Goal: Task Accomplishment & Management: Use online tool/utility

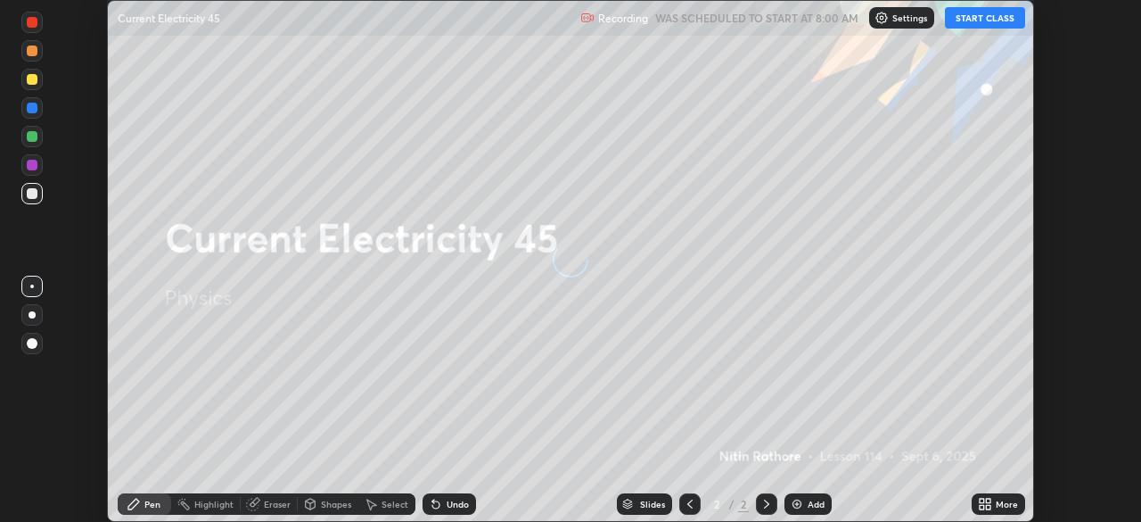
scroll to position [522, 1140]
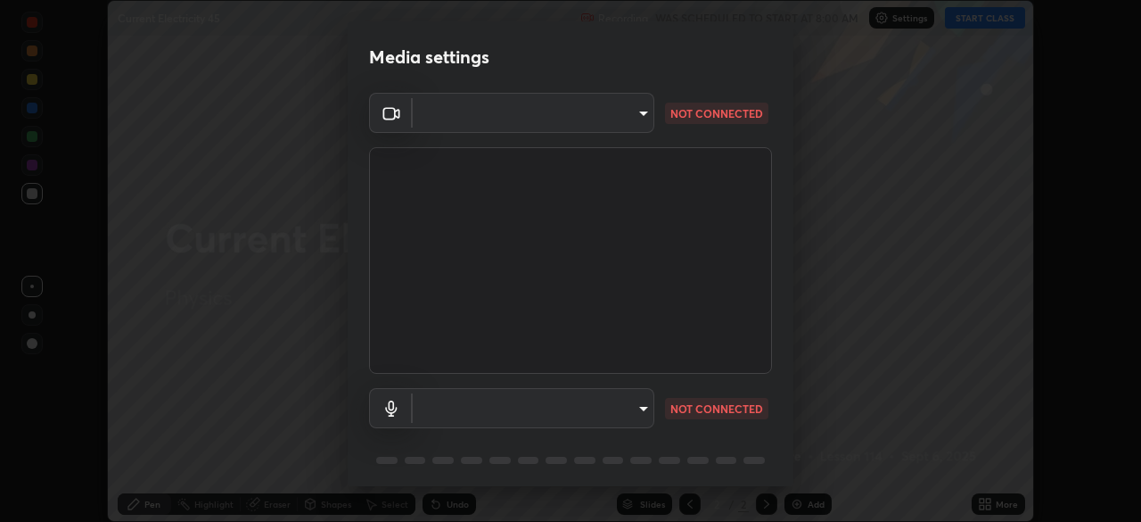
type input "c35a285883de36ed13854a1fbed0525b0d3f8b863e97d5e3b573df760e09333d"
click at [624, 408] on body "Erase all Current Electricity 45 Recording WAS SCHEDULED TO START AT 8:00 AM Se…" at bounding box center [570, 261] width 1141 height 522
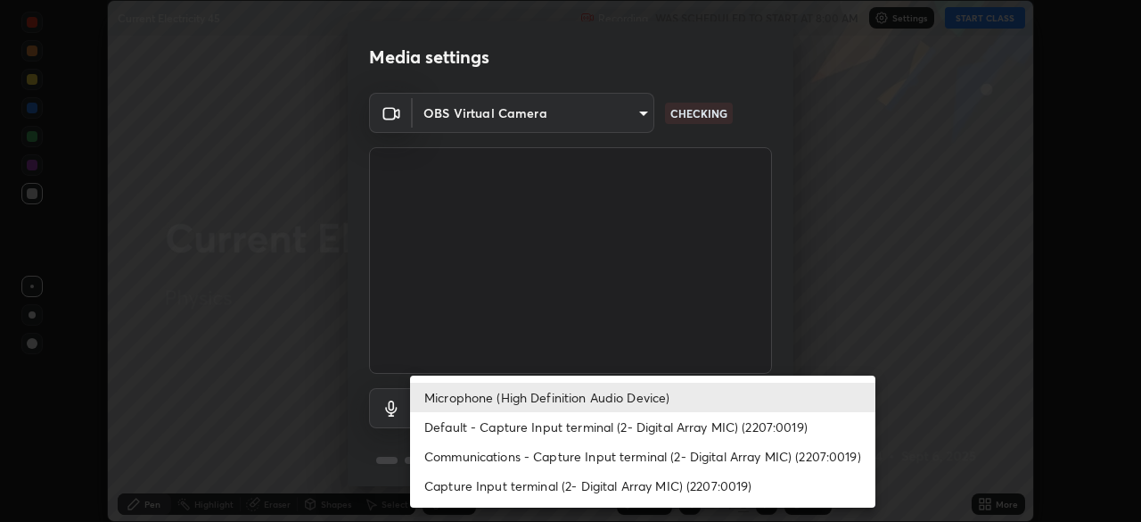
click at [590, 458] on li "Communications - Capture Input terminal (2- Digital Array MIC) (2207:0019)" at bounding box center [642, 455] width 465 height 29
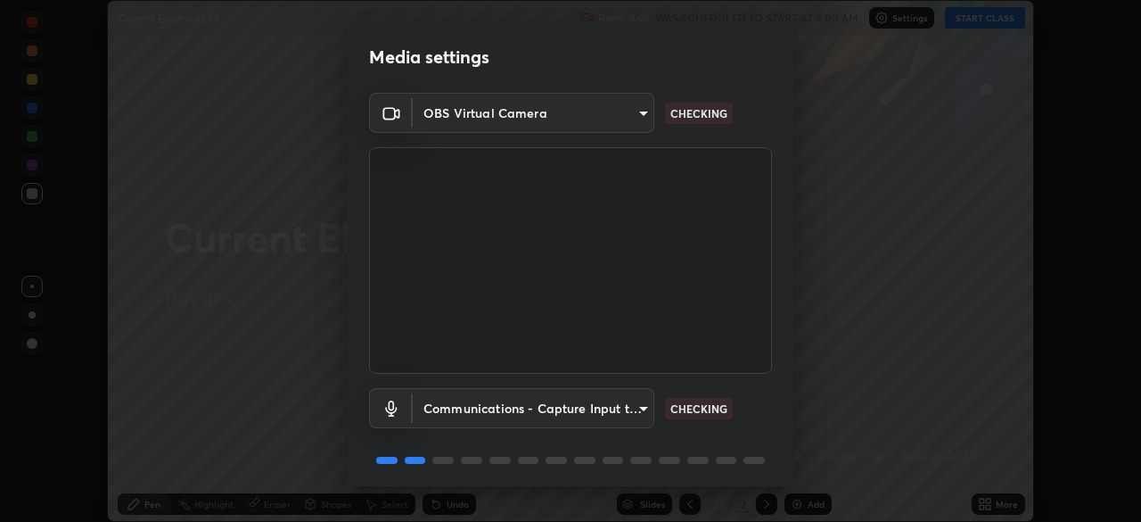
click at [581, 418] on body "Erase all Current Electricity 45 Recording WAS SCHEDULED TO START AT 8:00 AM Se…" at bounding box center [570, 261] width 1141 height 522
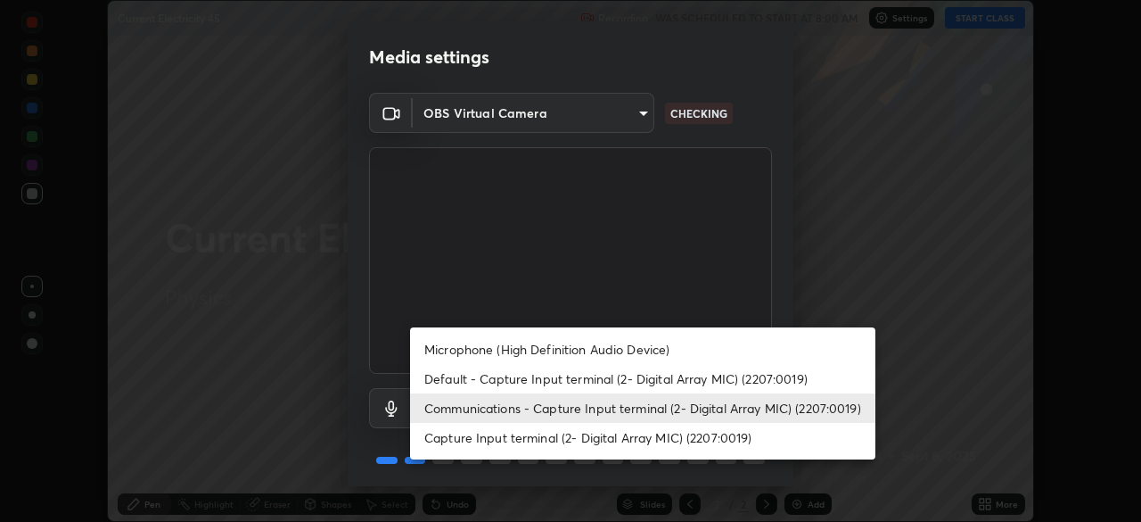
click at [530, 355] on li "Microphone (High Definition Audio Device)" at bounding box center [642, 348] width 465 height 29
type input "3d334ac0a462d559afaba984711ee6781e2bfd9c7b4003d7f15efc1d03da94cf"
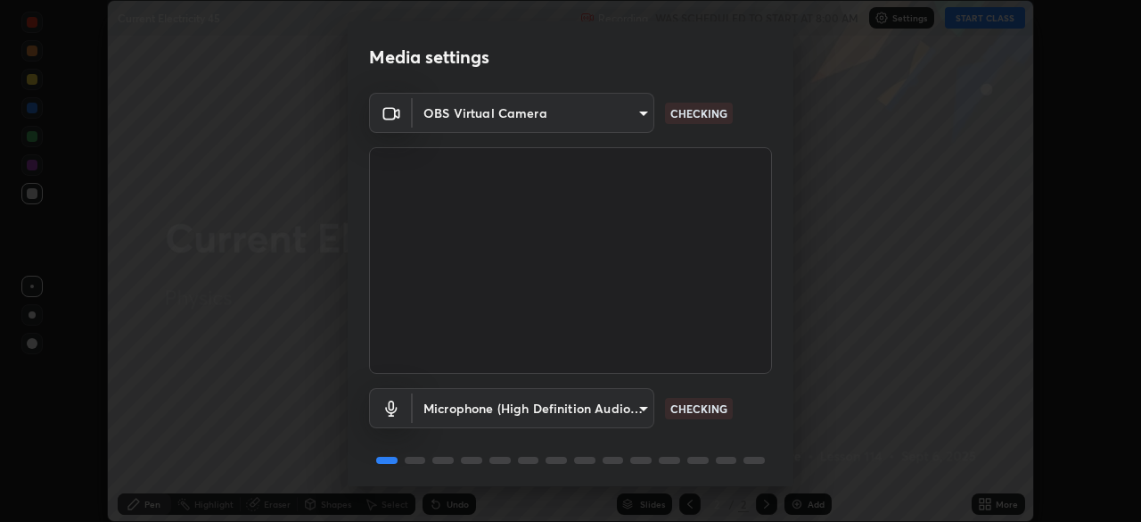
scroll to position [63, 0]
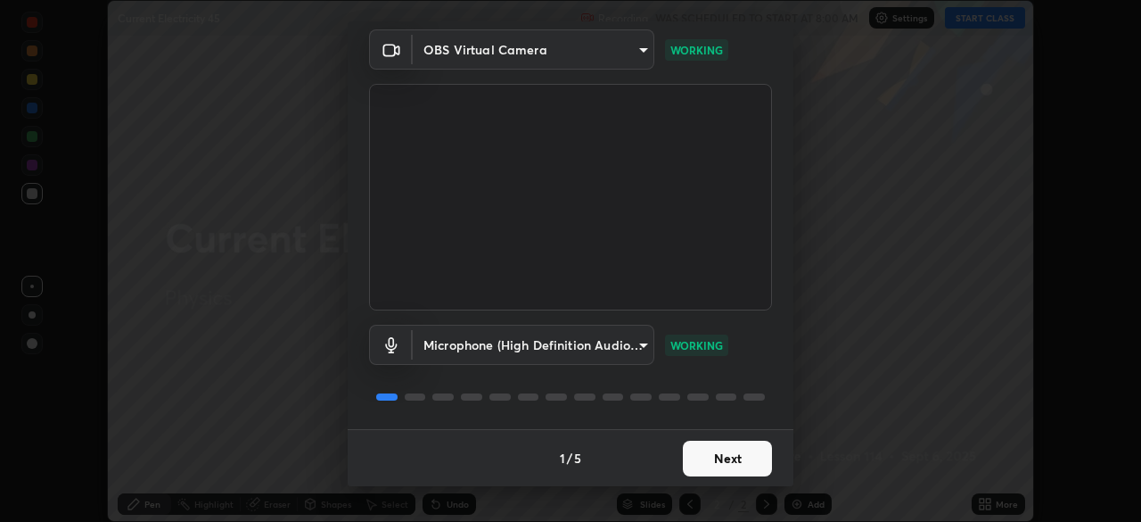
click at [720, 457] on button "Next" at bounding box center [727, 458] width 89 height 36
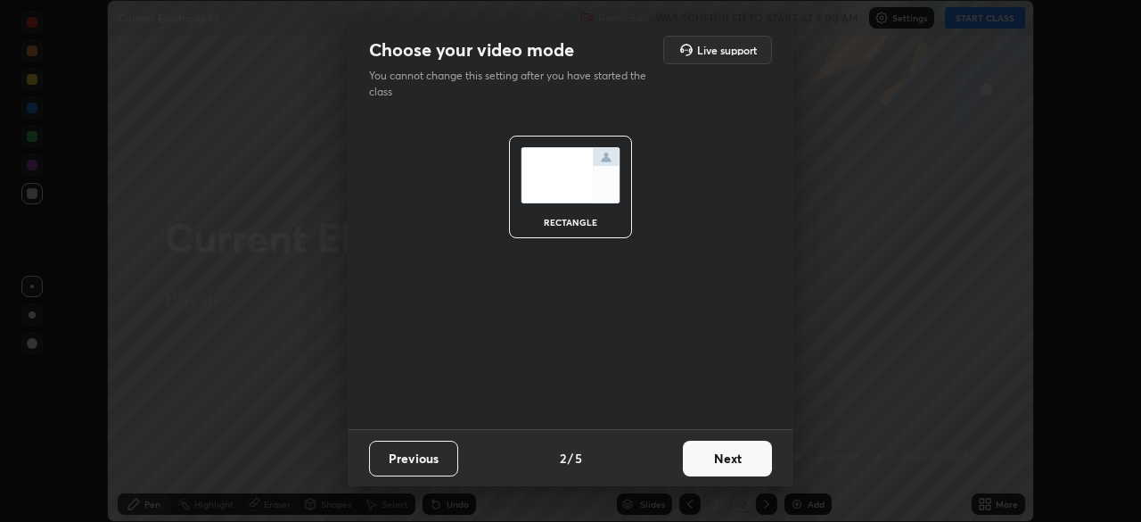
scroll to position [0, 0]
click at [730, 459] on button "Next" at bounding box center [727, 458] width 89 height 36
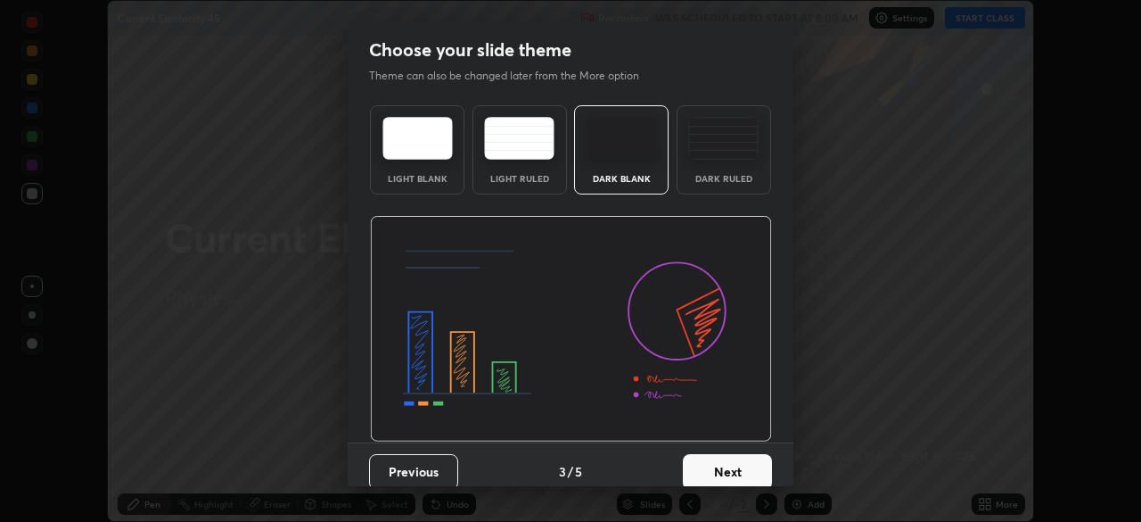
click at [732, 460] on button "Next" at bounding box center [727, 472] width 89 height 36
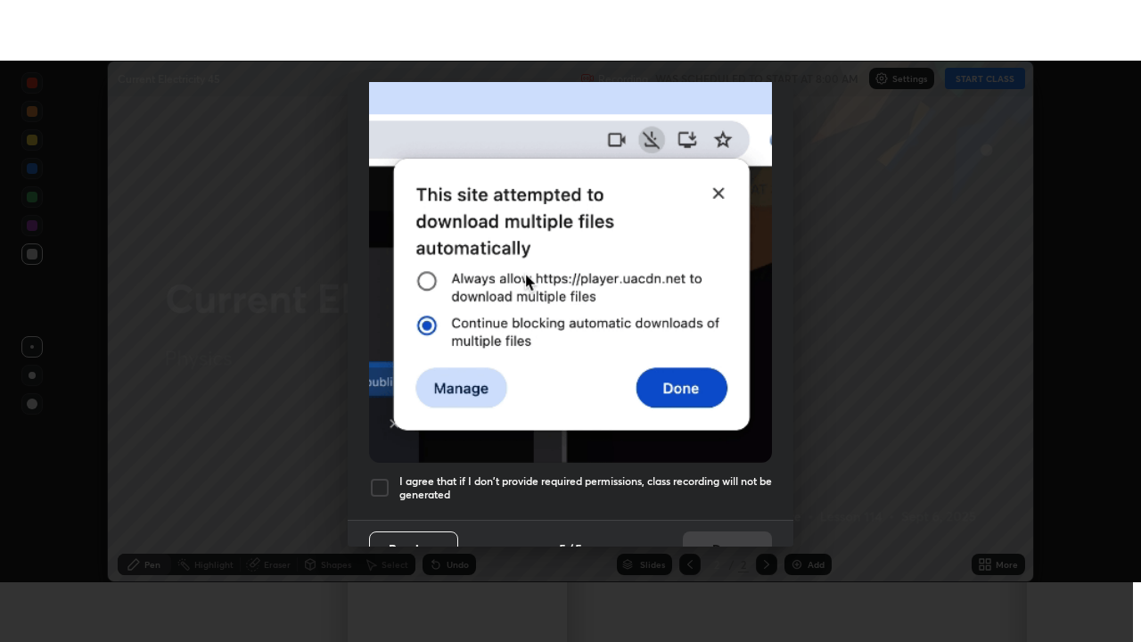
scroll to position [427, 0]
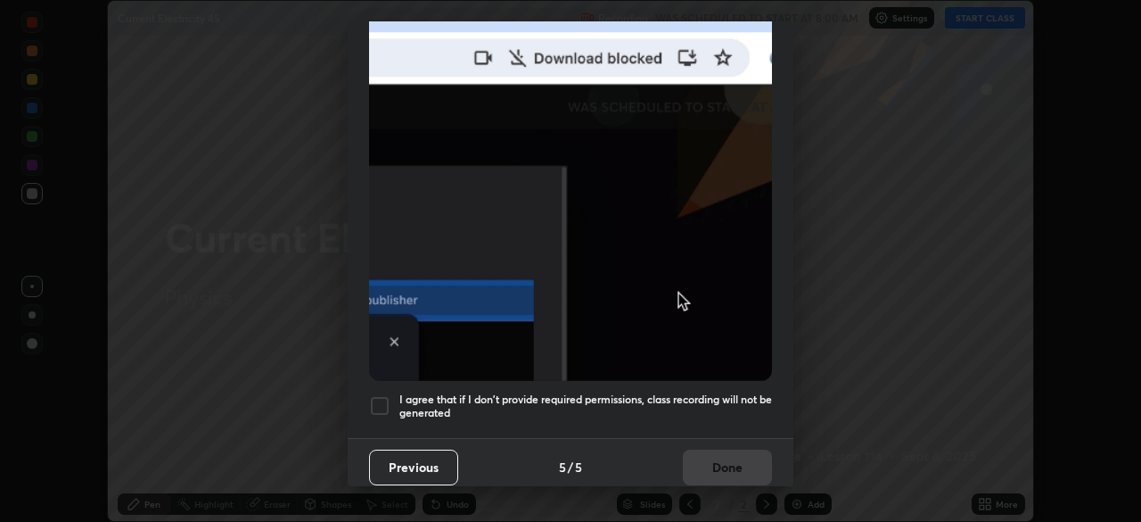
click at [373, 402] on div at bounding box center [379, 405] width 21 height 21
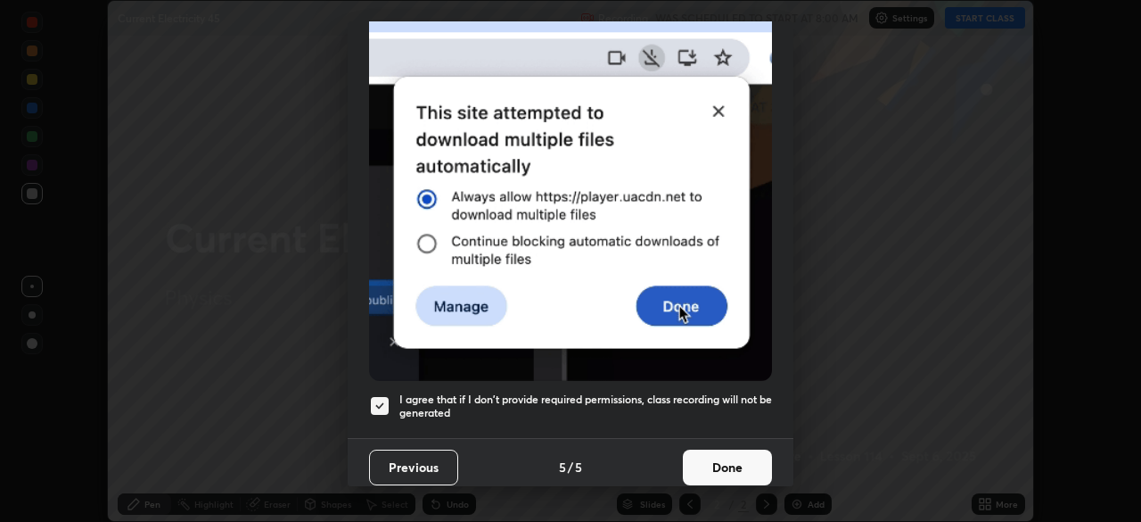
click at [712, 462] on button "Done" at bounding box center [727, 467] width 89 height 36
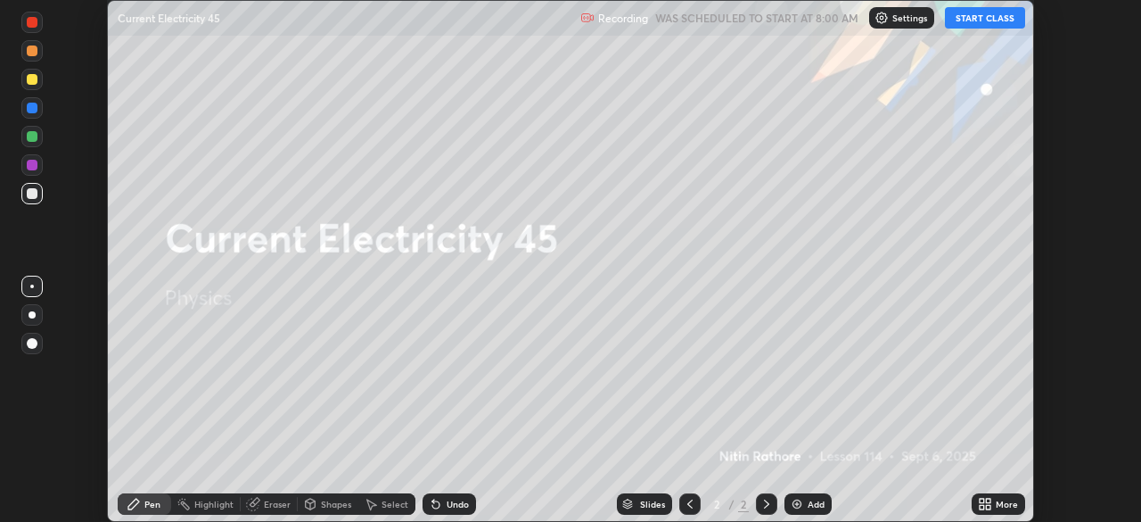
click at [990, 503] on icon at bounding box center [985, 504] width 14 height 14
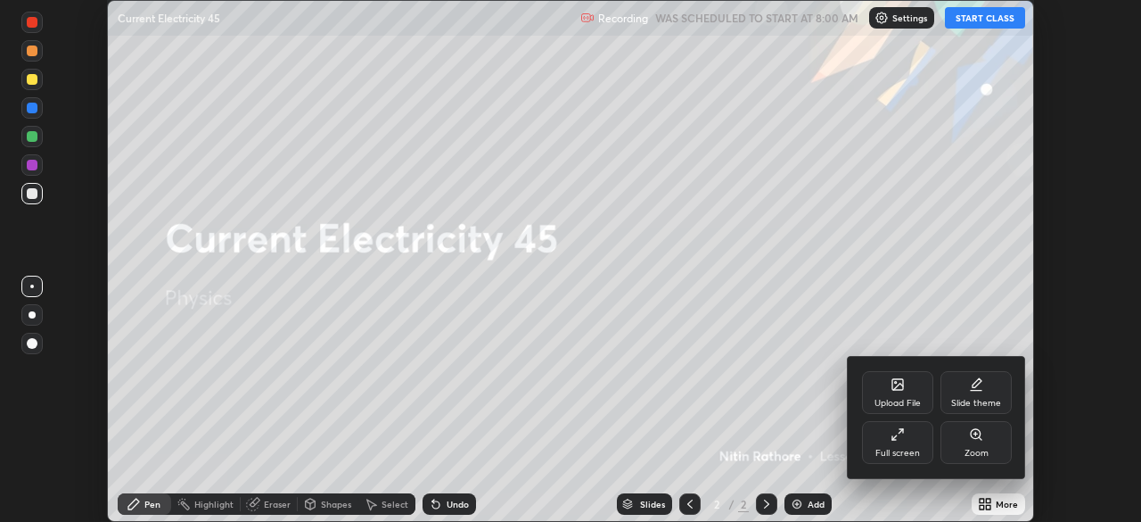
click at [909, 449] on div "Full screen" at bounding box center [898, 452] width 45 height 9
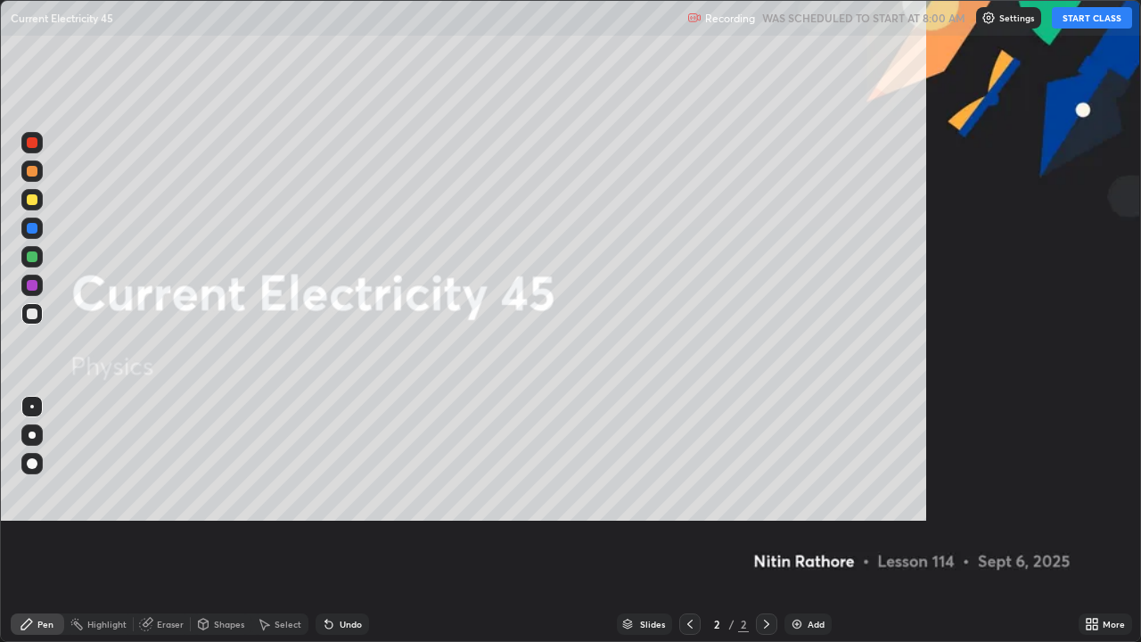
scroll to position [642, 1141]
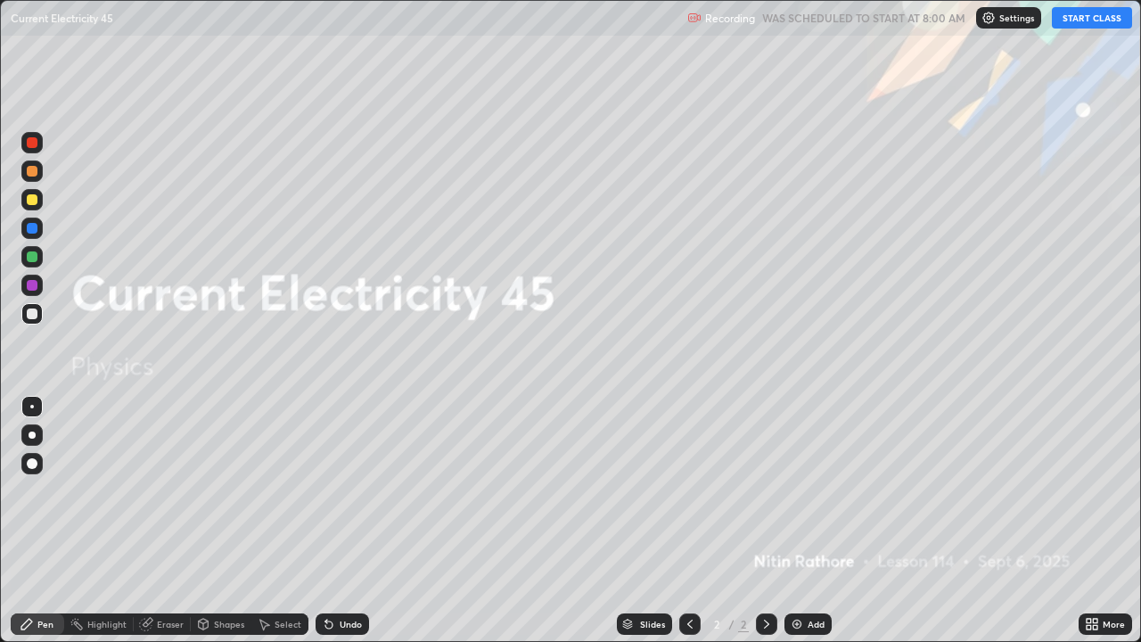
click at [1071, 17] on button "START CLASS" at bounding box center [1092, 17] width 80 height 21
click at [808, 521] on div "Add" at bounding box center [808, 623] width 47 height 21
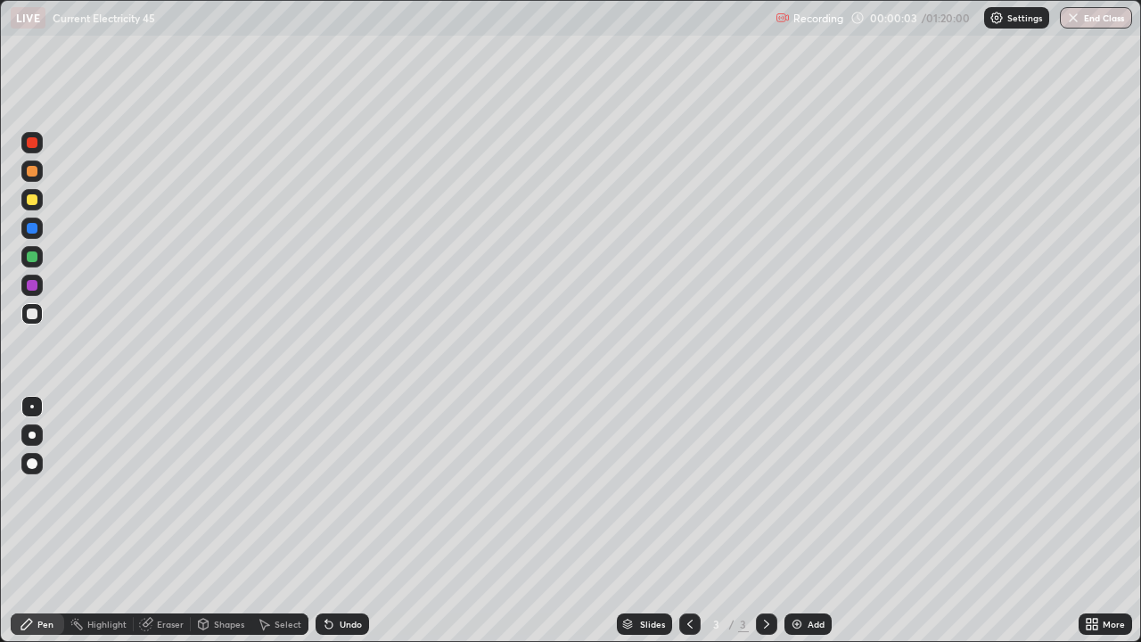
click at [27, 432] on div at bounding box center [31, 434] width 21 height 21
click at [235, 521] on div "Shapes" at bounding box center [229, 624] width 30 height 9
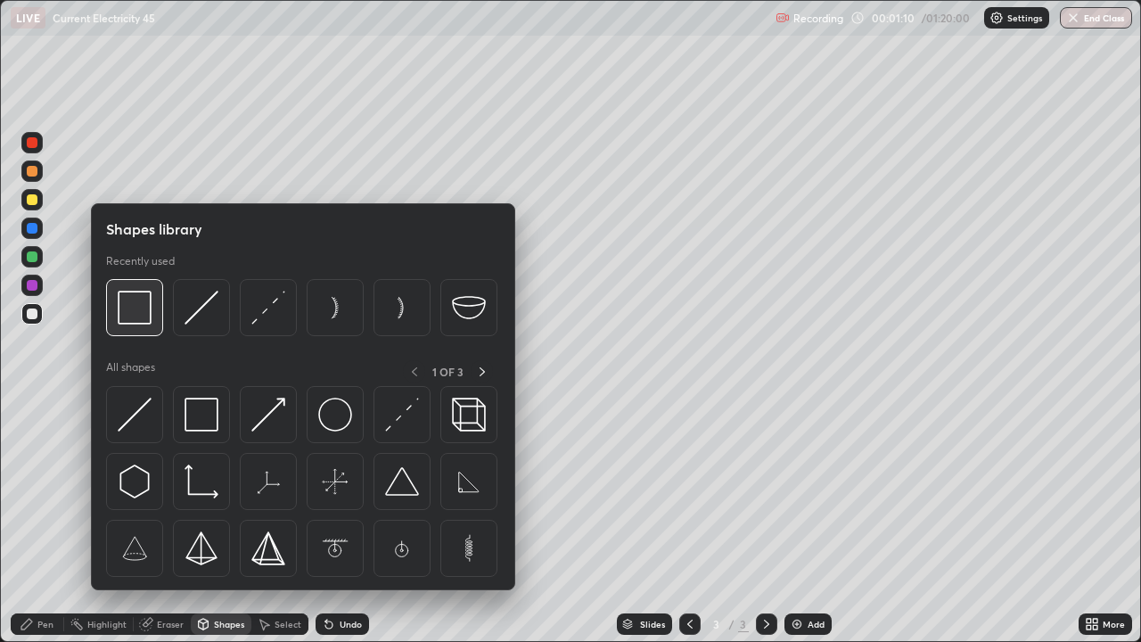
click at [144, 315] on img at bounding box center [135, 308] width 34 height 34
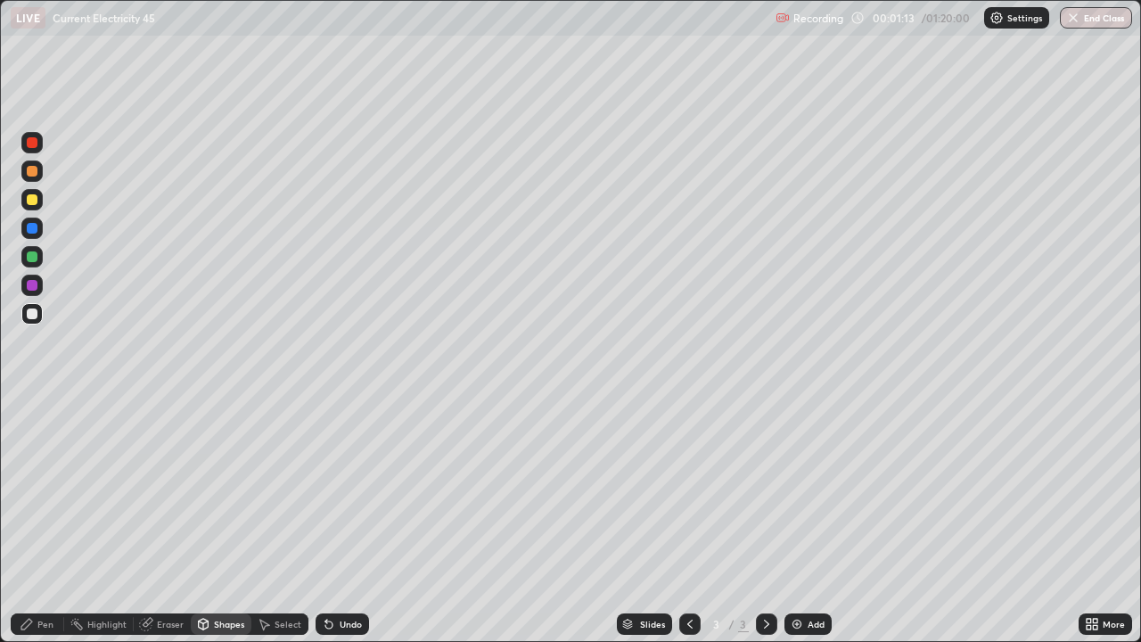
click at [40, 521] on div "Pen" at bounding box center [45, 624] width 16 height 9
click at [229, 521] on div "Shapes" at bounding box center [221, 623] width 61 height 21
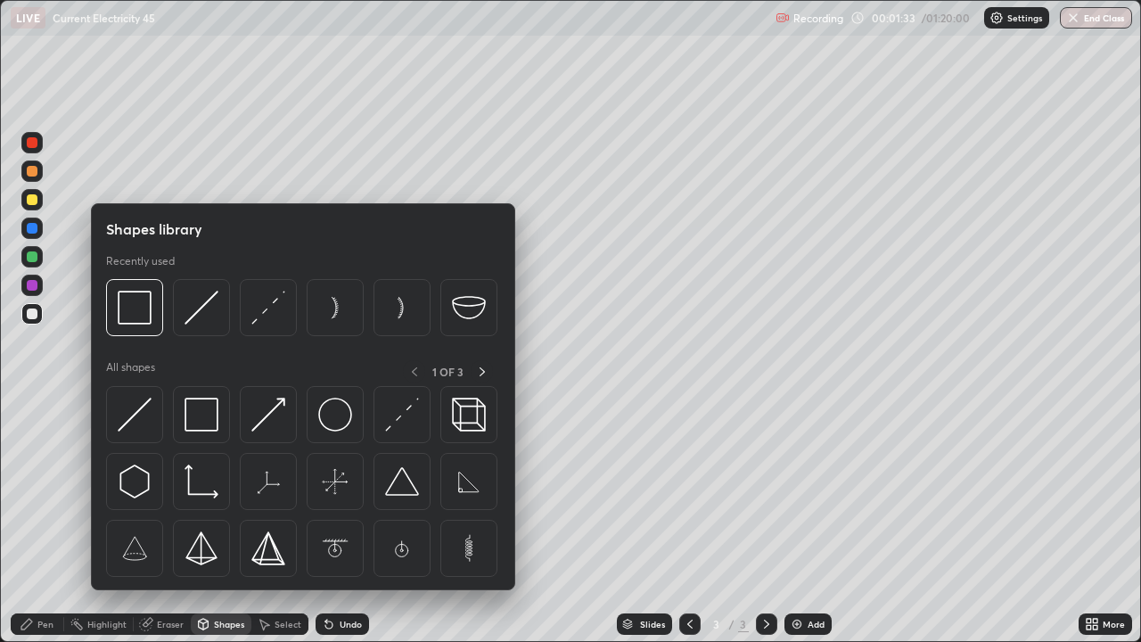
click at [47, 521] on div "Pen" at bounding box center [37, 623] width 53 height 21
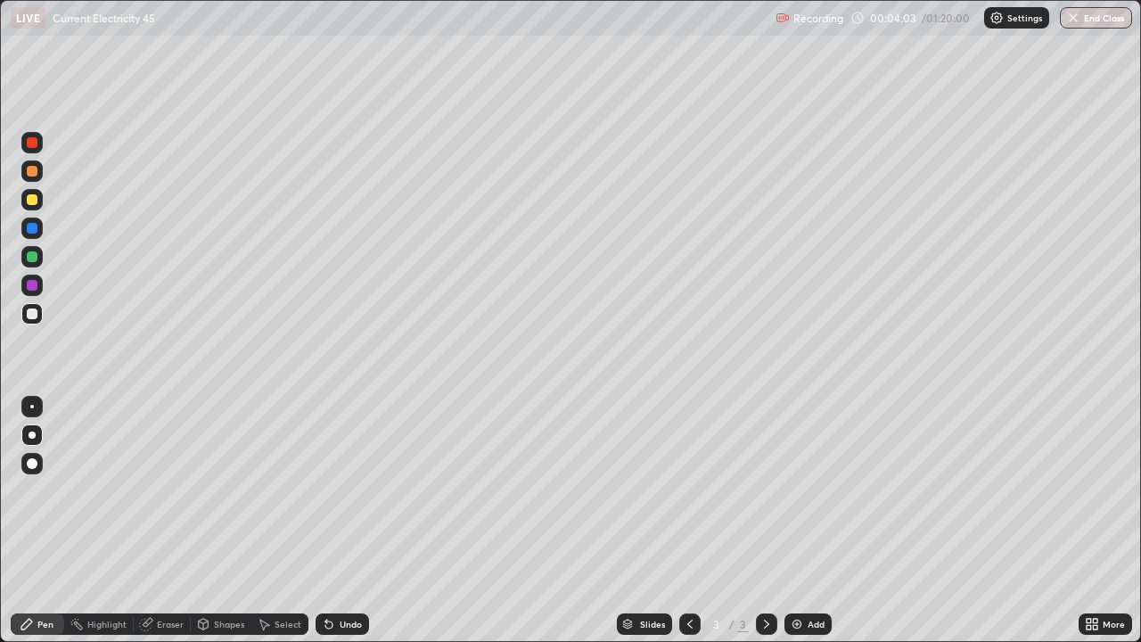
click at [235, 521] on div "Shapes" at bounding box center [229, 624] width 30 height 9
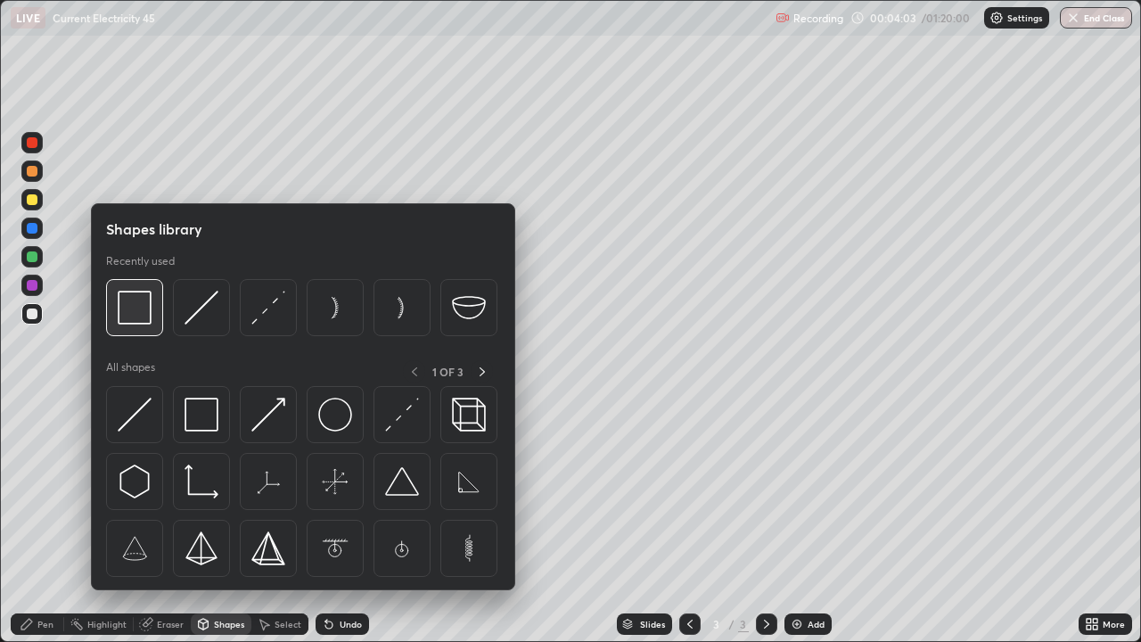
click at [142, 317] on img at bounding box center [135, 308] width 34 height 34
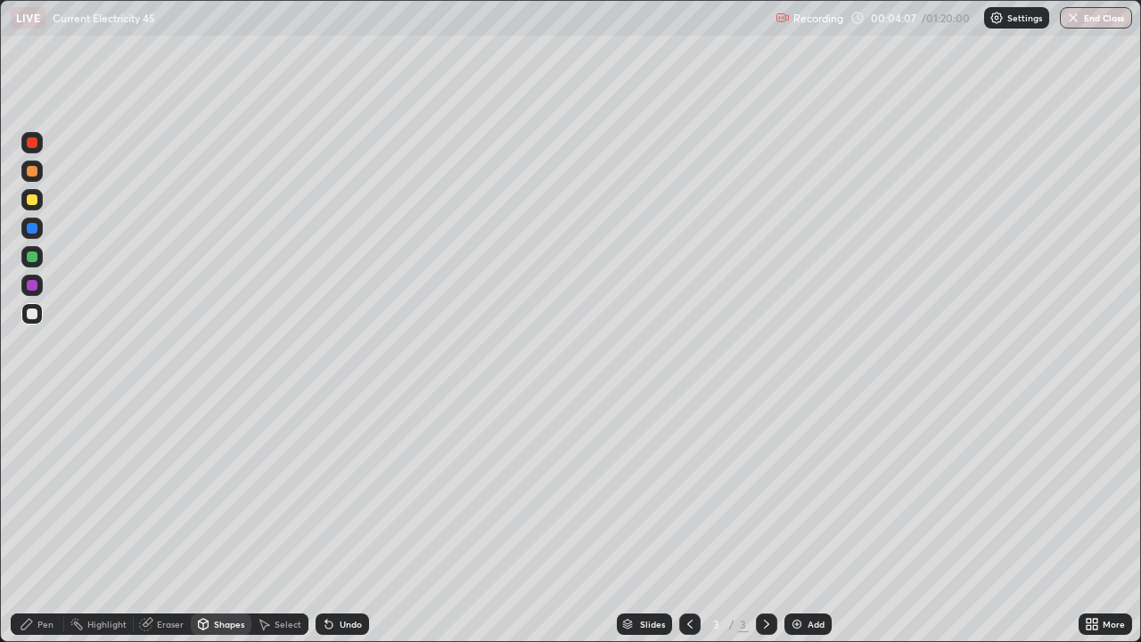
click at [49, 521] on div "Pen" at bounding box center [45, 624] width 16 height 9
click at [794, 521] on img at bounding box center [797, 624] width 14 height 14
click at [211, 521] on div "Shapes" at bounding box center [221, 623] width 61 height 21
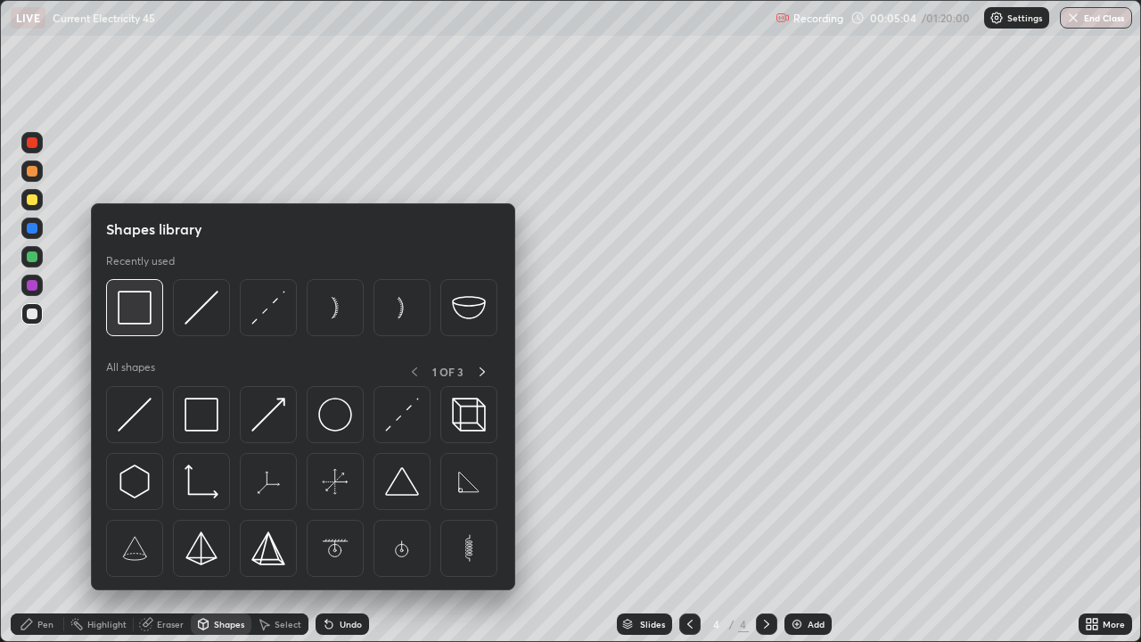
click at [141, 304] on img at bounding box center [135, 308] width 34 height 34
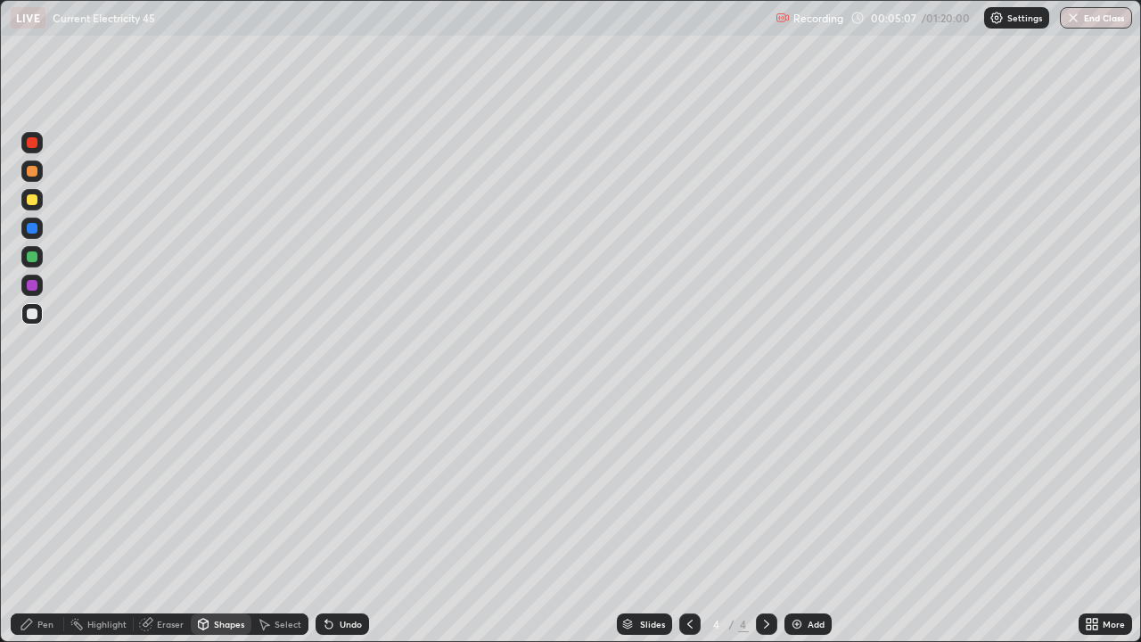
click at [39, 521] on div "Pen" at bounding box center [37, 623] width 53 height 21
click at [786, 521] on div "Add" at bounding box center [808, 623] width 47 height 21
click at [228, 521] on div "Shapes" at bounding box center [229, 624] width 30 height 9
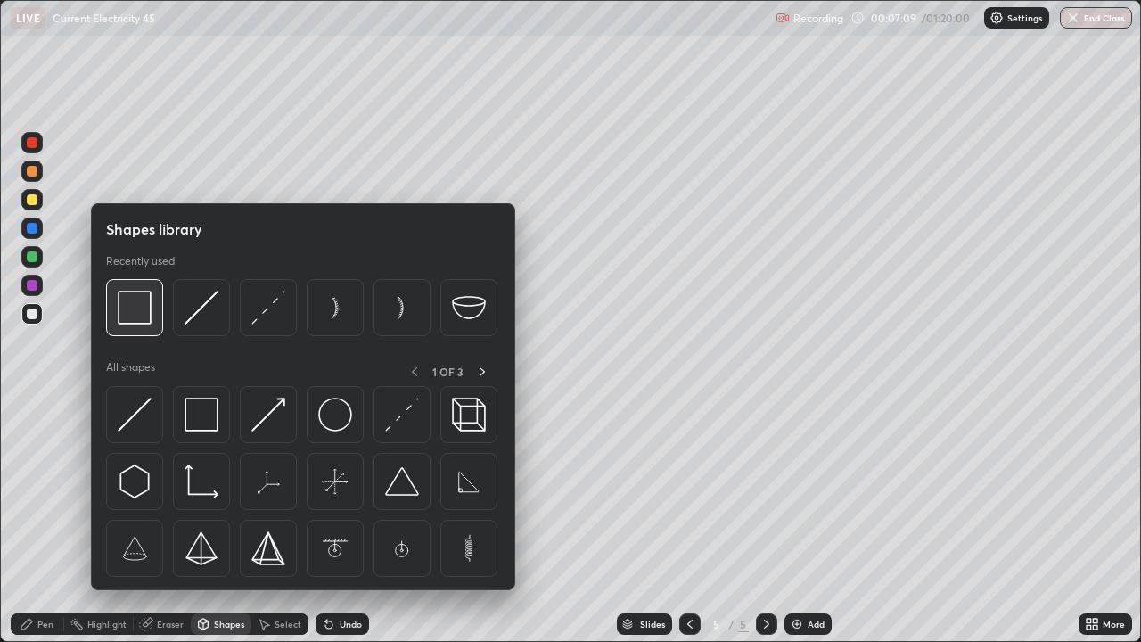
click at [146, 315] on img at bounding box center [135, 308] width 34 height 34
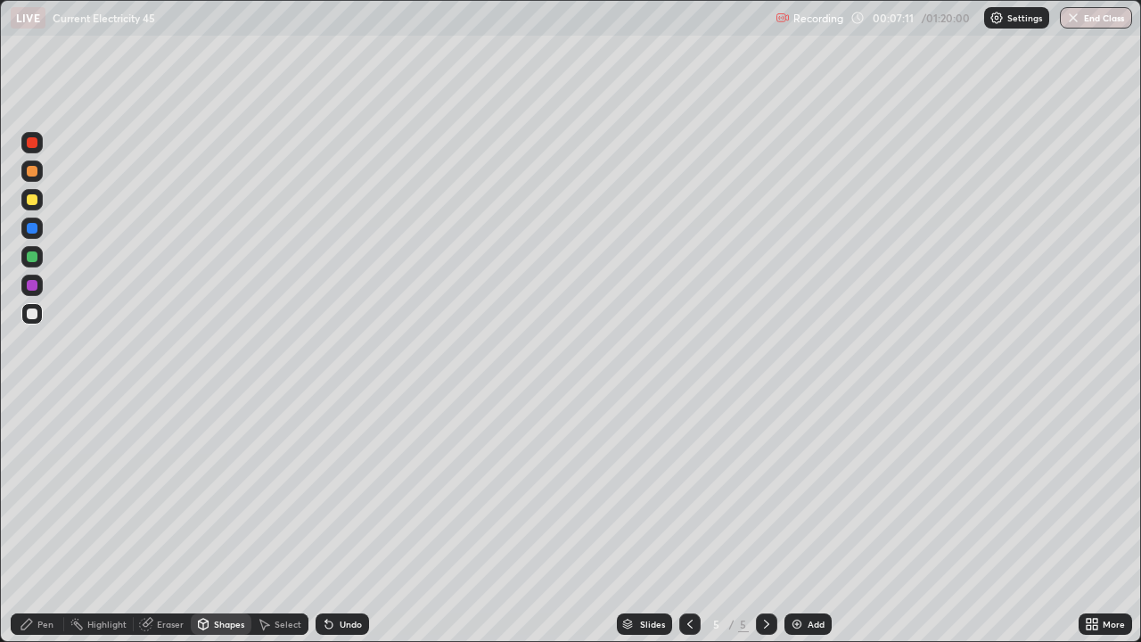
click at [36, 521] on div "Pen" at bounding box center [37, 623] width 53 height 21
click at [211, 521] on div "Shapes" at bounding box center [221, 623] width 61 height 21
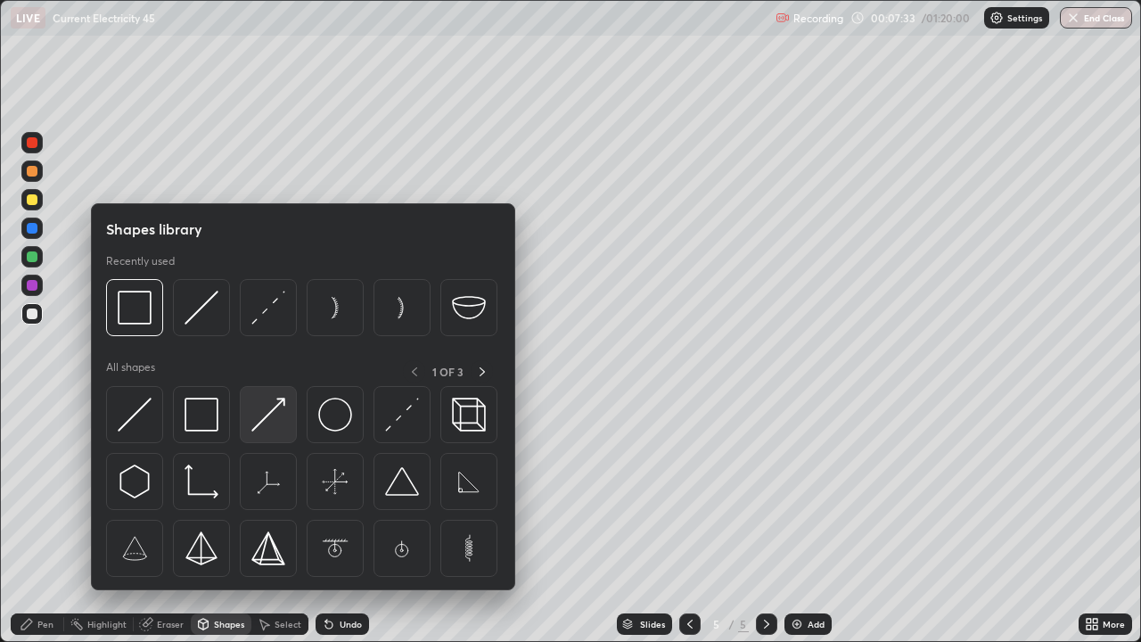
click at [273, 405] on img at bounding box center [268, 415] width 34 height 34
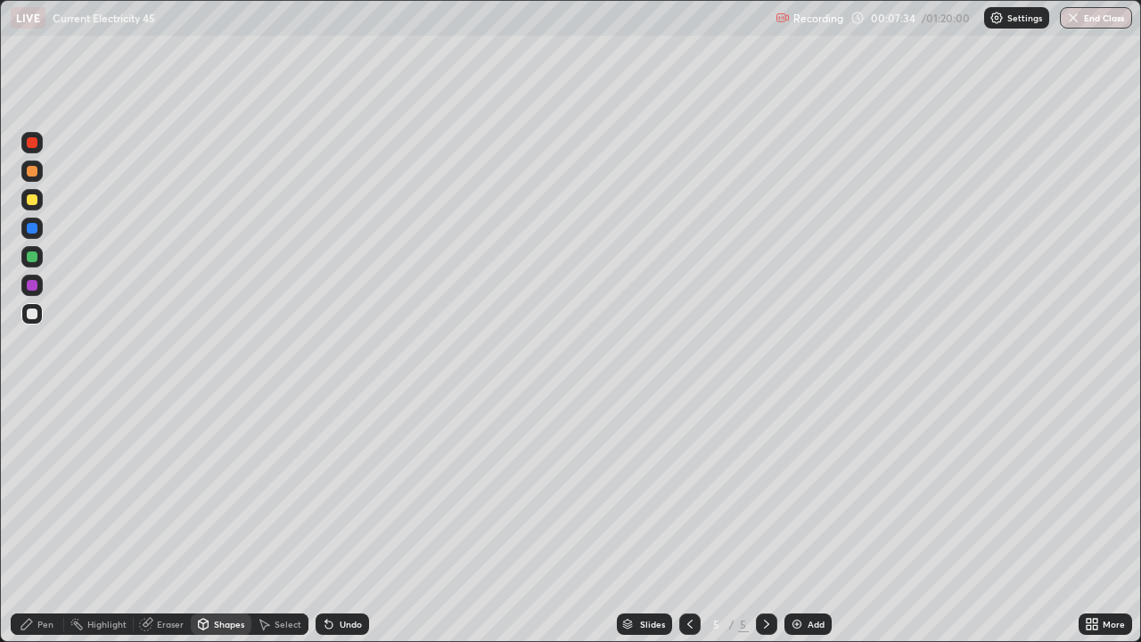
click at [37, 204] on div at bounding box center [31, 199] width 21 height 21
click at [41, 521] on div "Pen" at bounding box center [37, 623] width 53 height 21
click at [38, 313] on div at bounding box center [31, 313] width 21 height 21
click at [236, 521] on div "Shapes" at bounding box center [229, 624] width 30 height 9
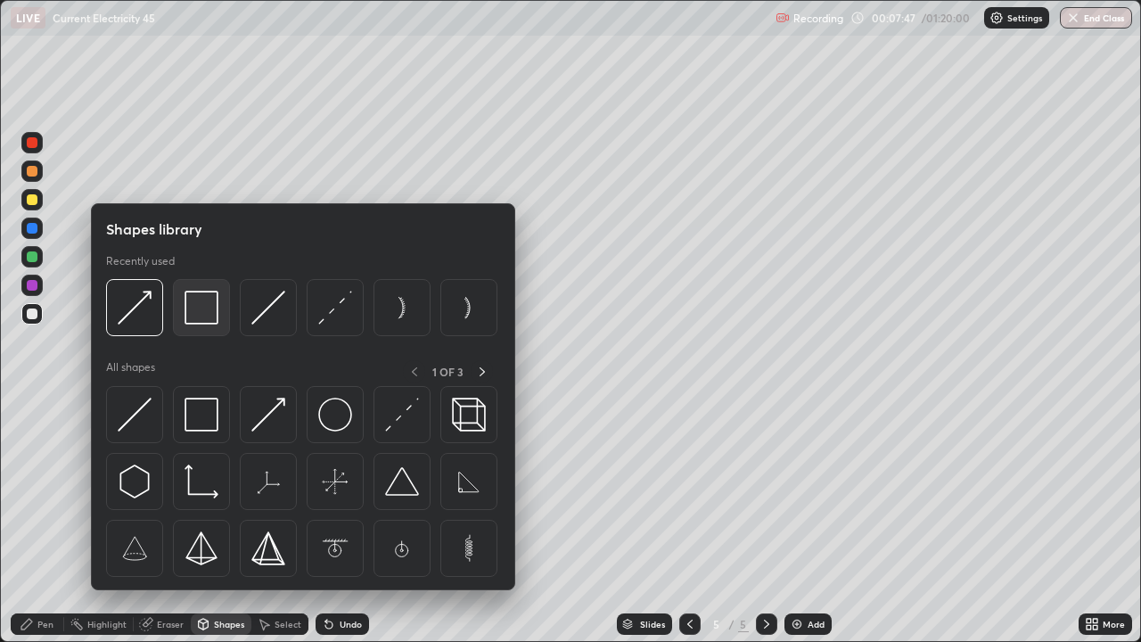
click at [203, 319] on img at bounding box center [202, 308] width 34 height 34
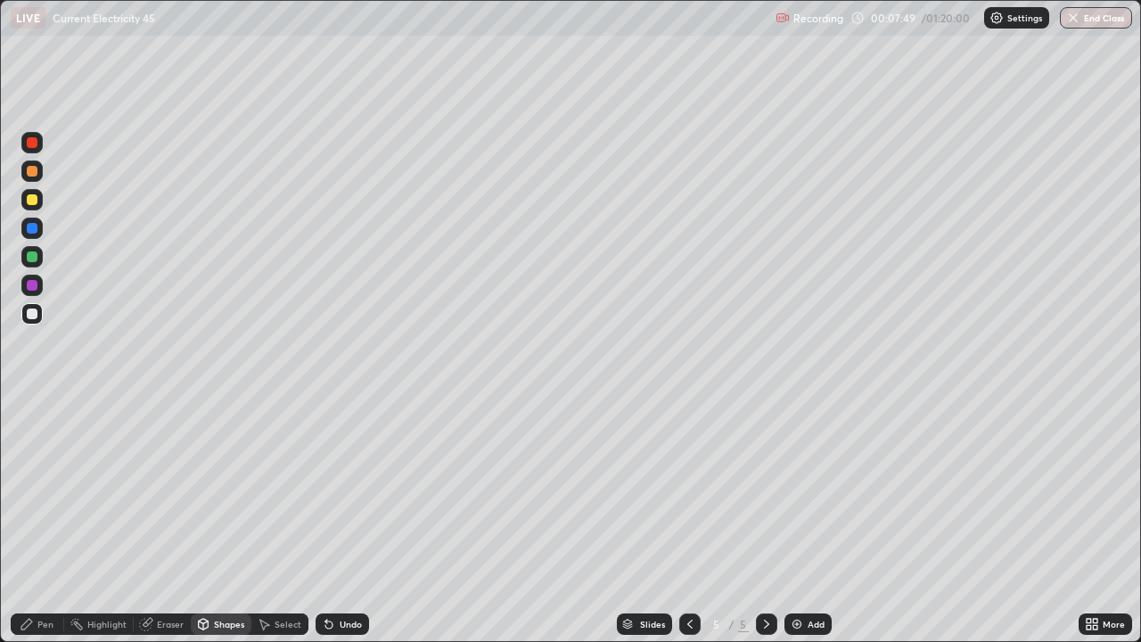
click at [37, 521] on div "Pen" at bounding box center [45, 624] width 16 height 9
click at [220, 521] on div "Shapes" at bounding box center [229, 624] width 30 height 9
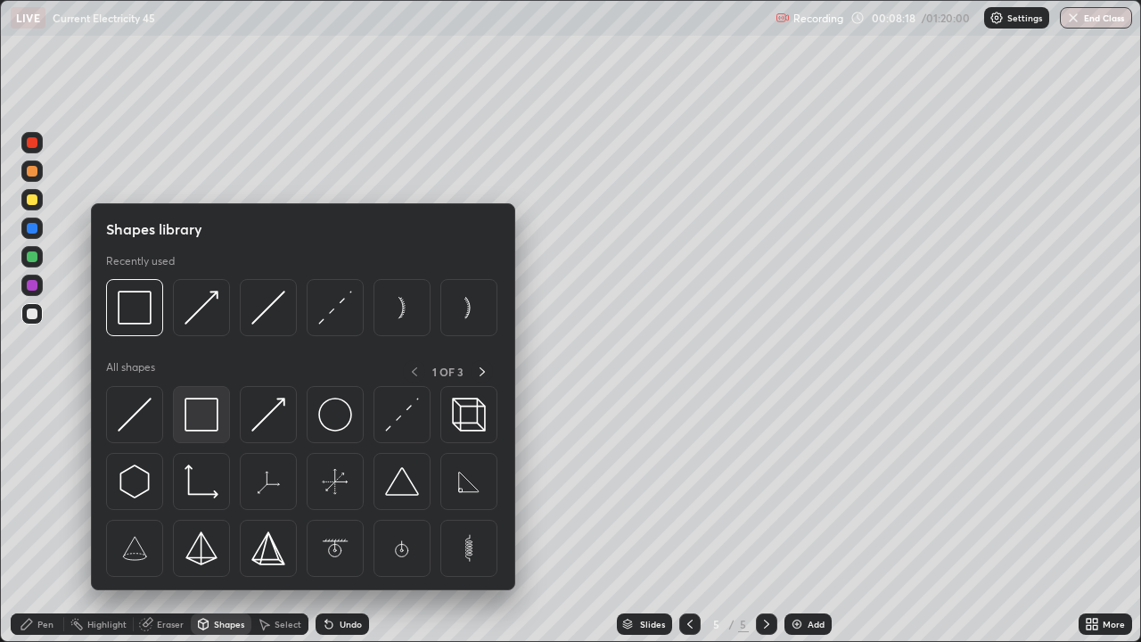
click at [199, 413] on img at bounding box center [202, 415] width 34 height 34
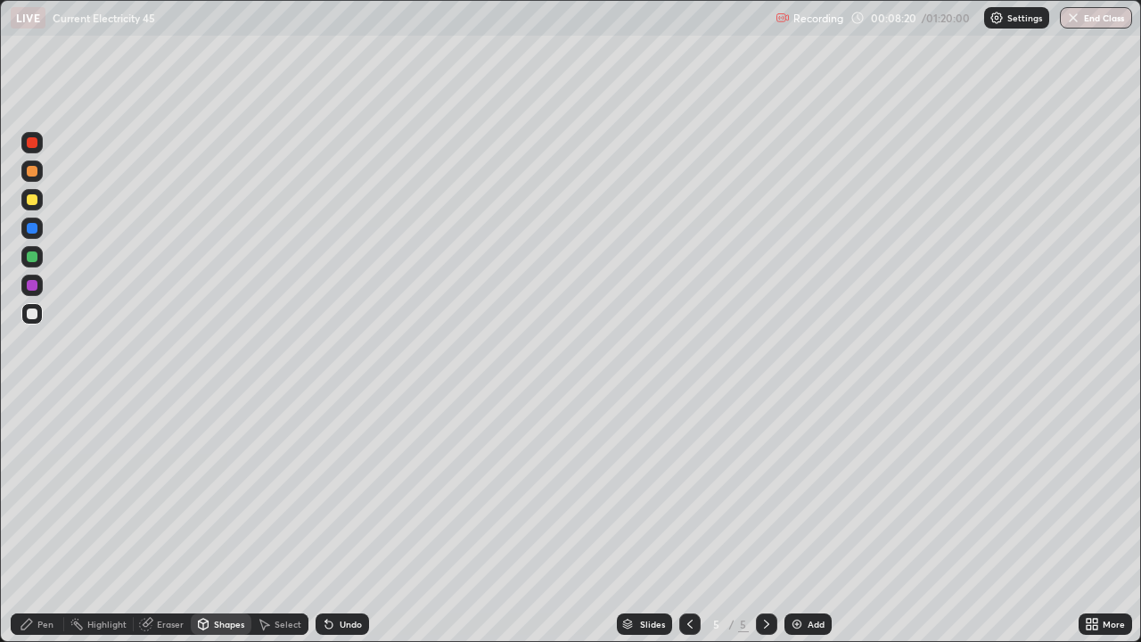
click at [352, 521] on div "Undo" at bounding box center [342, 623] width 53 height 21
click at [354, 521] on div "Undo" at bounding box center [351, 624] width 22 height 9
click at [41, 521] on div "Pen" at bounding box center [45, 624] width 16 height 9
click at [679, 521] on div at bounding box center [689, 623] width 21 height 21
click at [692, 521] on icon at bounding box center [690, 624] width 14 height 14
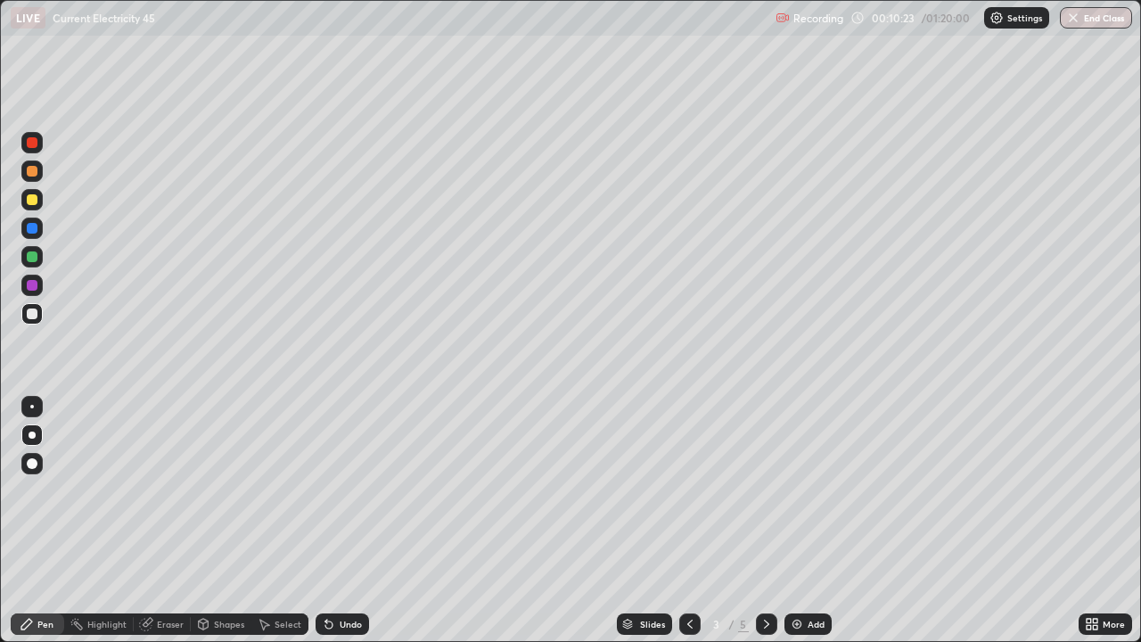
click at [765, 521] on icon at bounding box center [767, 624] width 14 height 14
click at [762, 521] on icon at bounding box center [767, 624] width 14 height 14
click at [802, 521] on img at bounding box center [797, 624] width 14 height 14
click at [219, 521] on div "Shapes" at bounding box center [229, 624] width 30 height 9
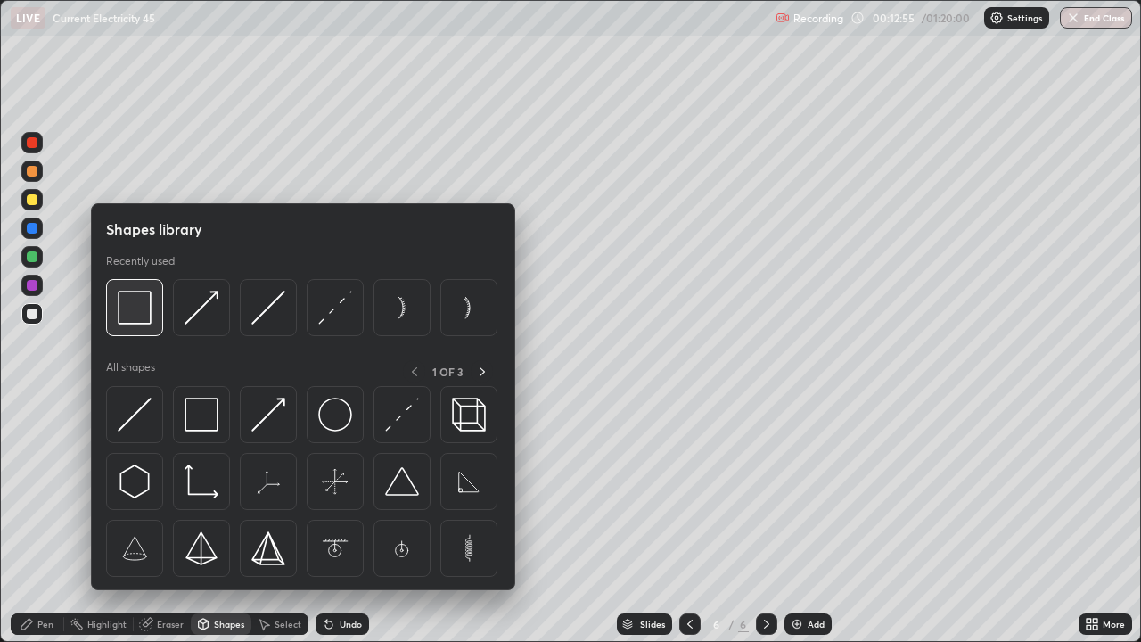
click at [140, 317] on img at bounding box center [135, 308] width 34 height 34
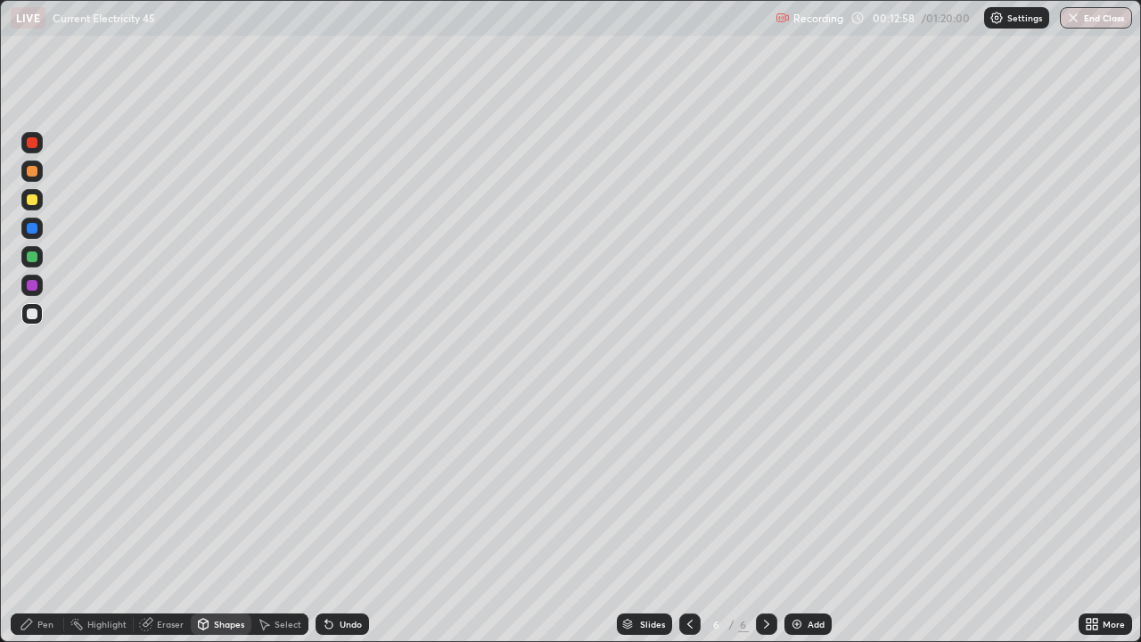
click at [205, 521] on icon at bounding box center [204, 624] width 10 height 11
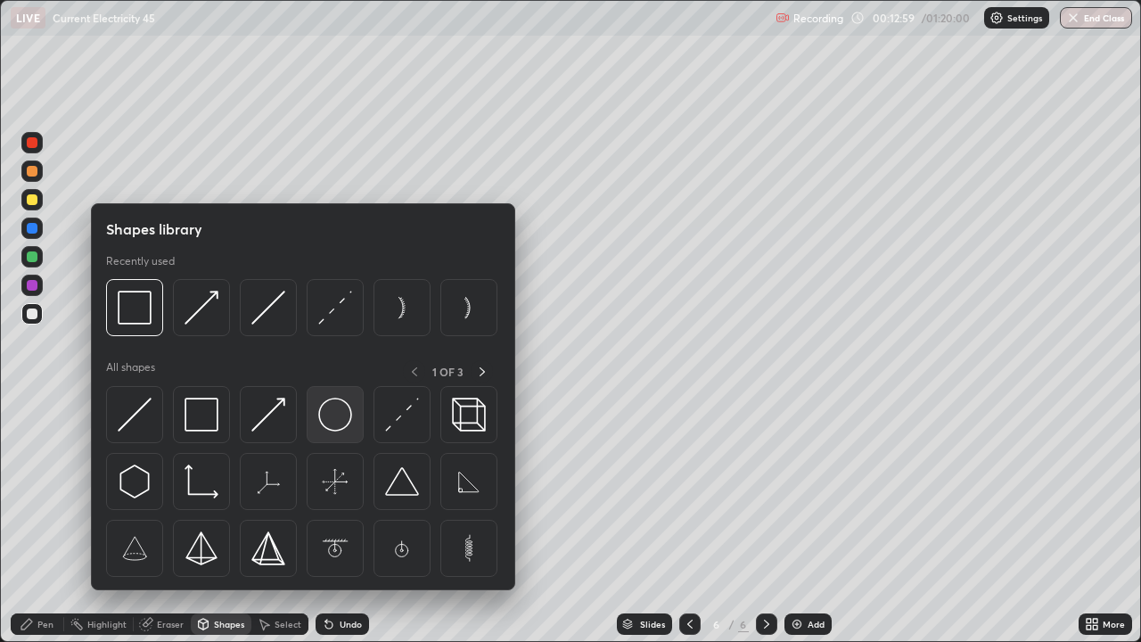
click at [339, 414] on img at bounding box center [335, 415] width 34 height 34
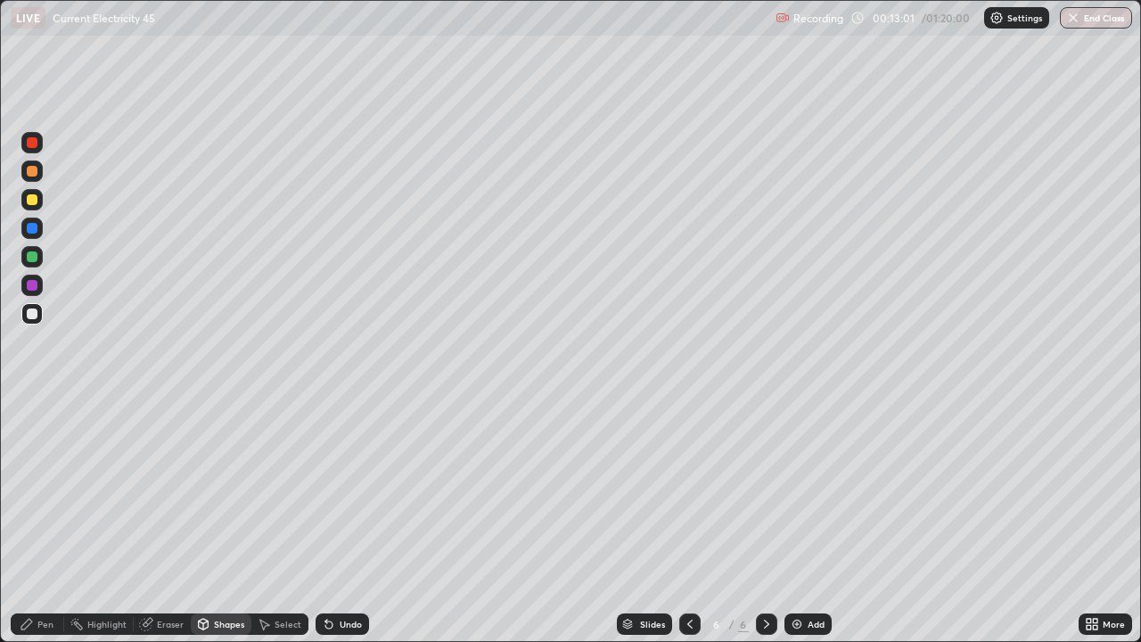
click at [352, 521] on div "Undo" at bounding box center [351, 624] width 22 height 9
click at [235, 521] on div "Shapes" at bounding box center [229, 624] width 30 height 9
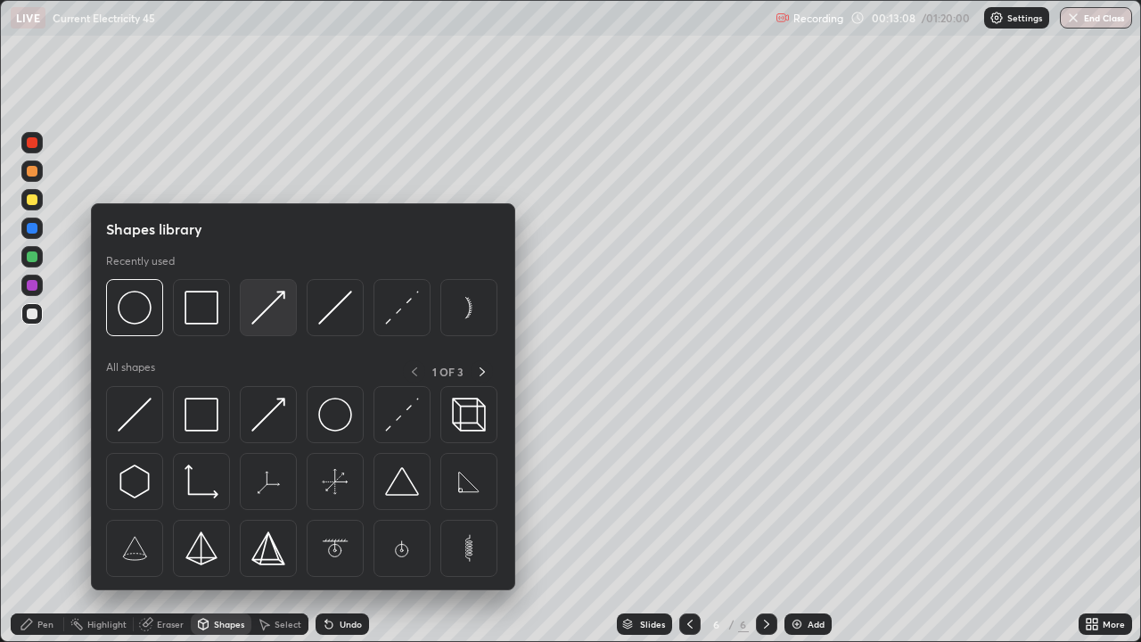
click at [278, 312] on img at bounding box center [268, 308] width 34 height 34
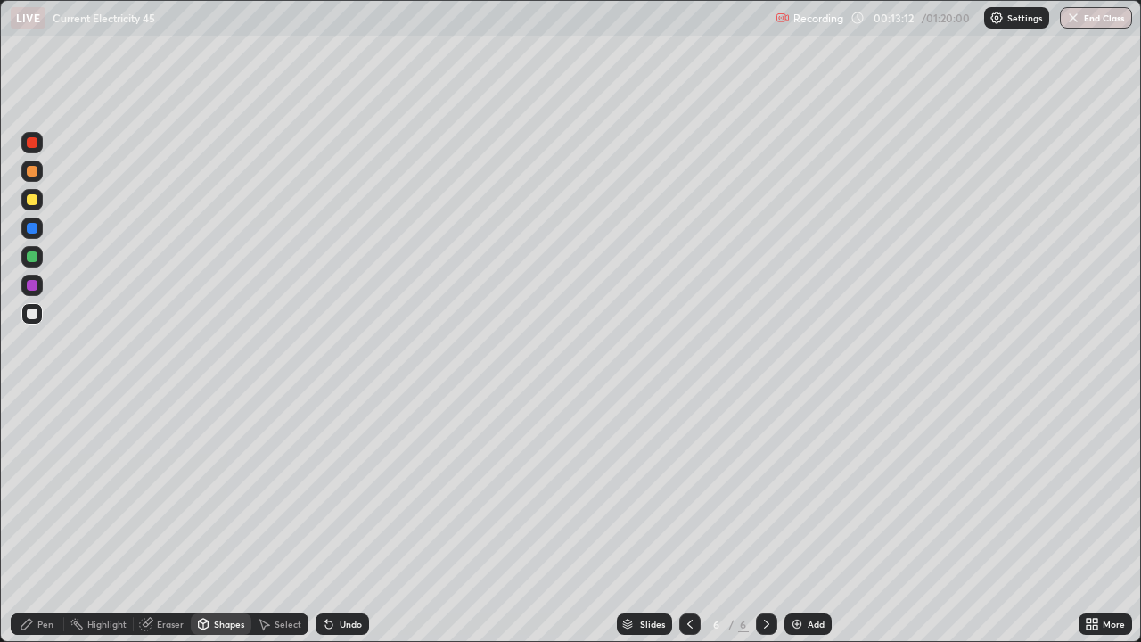
click at [36, 521] on div "Pen" at bounding box center [37, 623] width 53 height 21
click at [234, 521] on div "Shapes" at bounding box center [221, 623] width 61 height 21
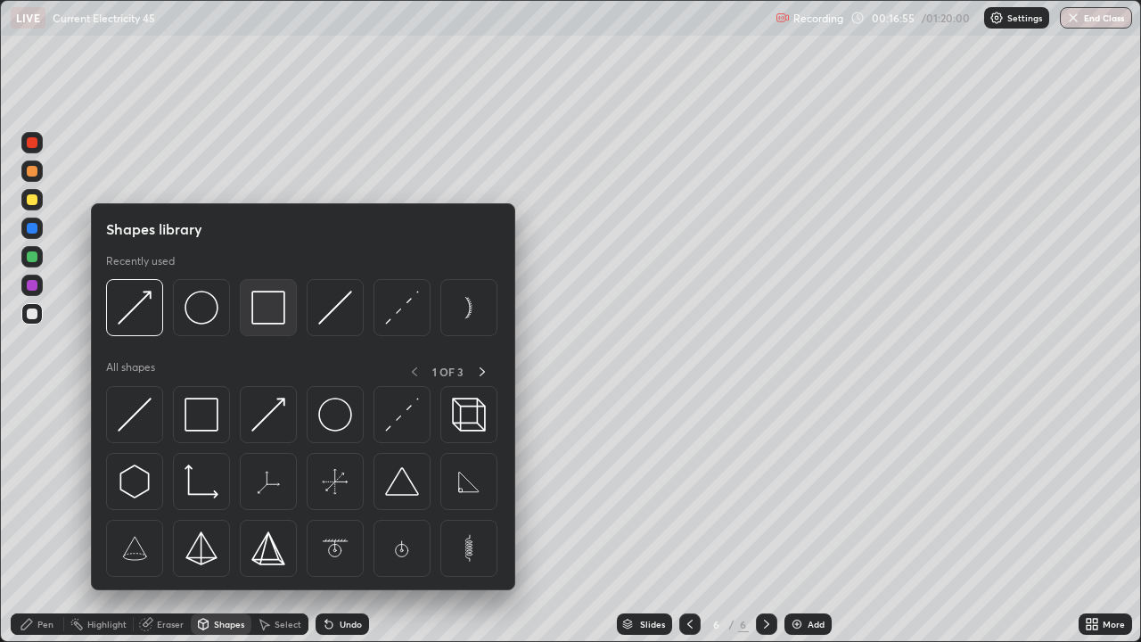
click at [271, 317] on img at bounding box center [268, 308] width 34 height 34
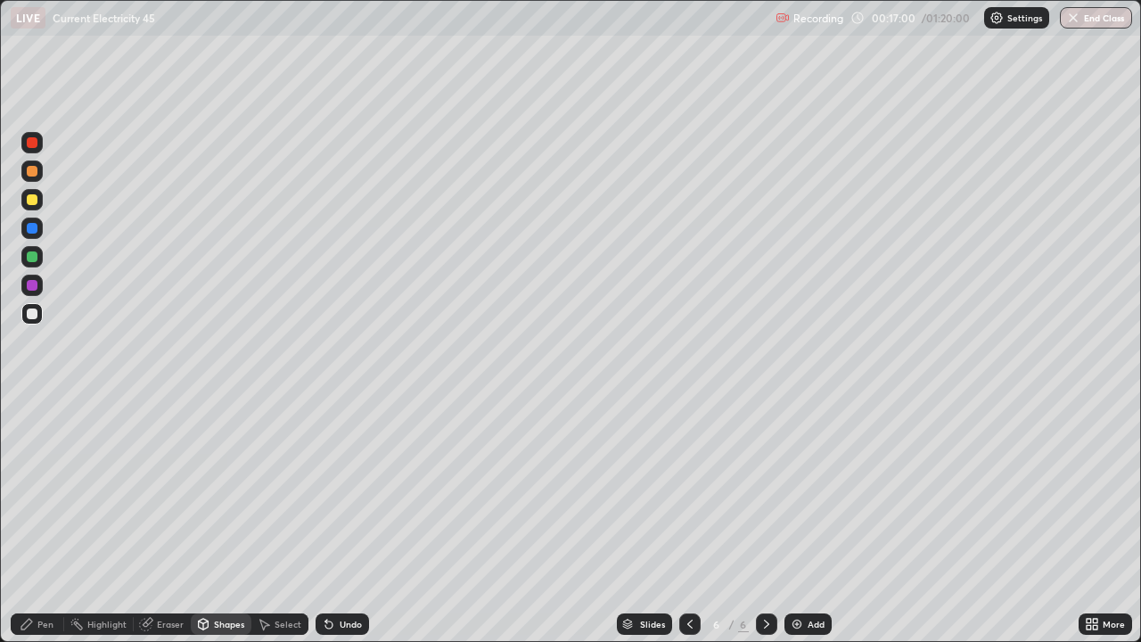
click at [219, 521] on div "Shapes" at bounding box center [229, 624] width 30 height 9
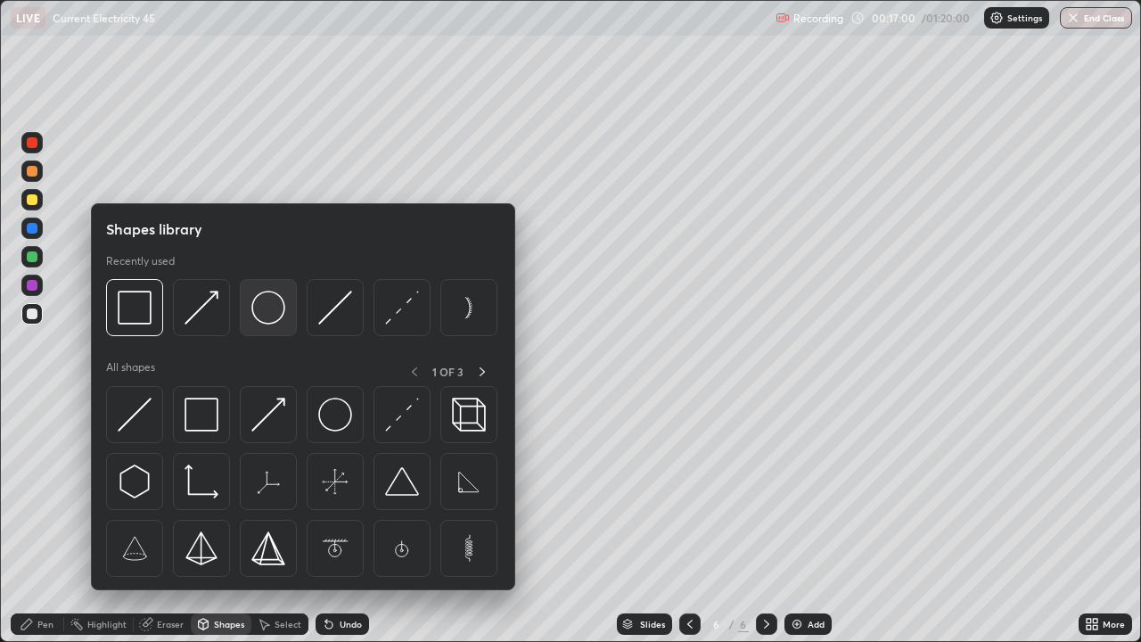
click at [273, 309] on img at bounding box center [268, 308] width 34 height 34
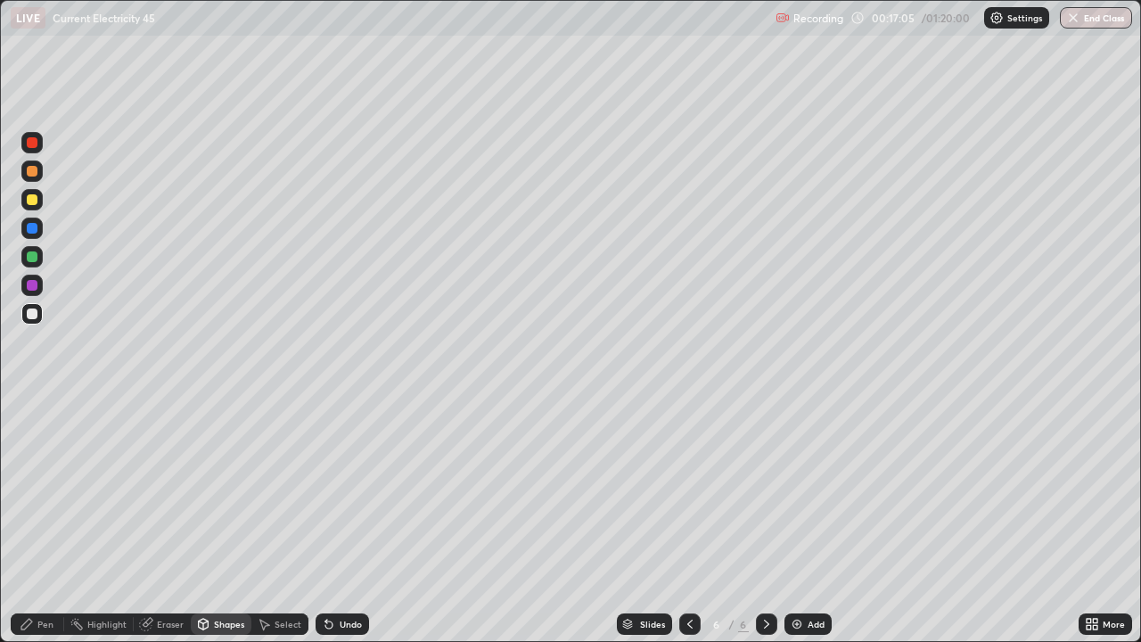
click at [226, 521] on div "Shapes" at bounding box center [229, 624] width 30 height 9
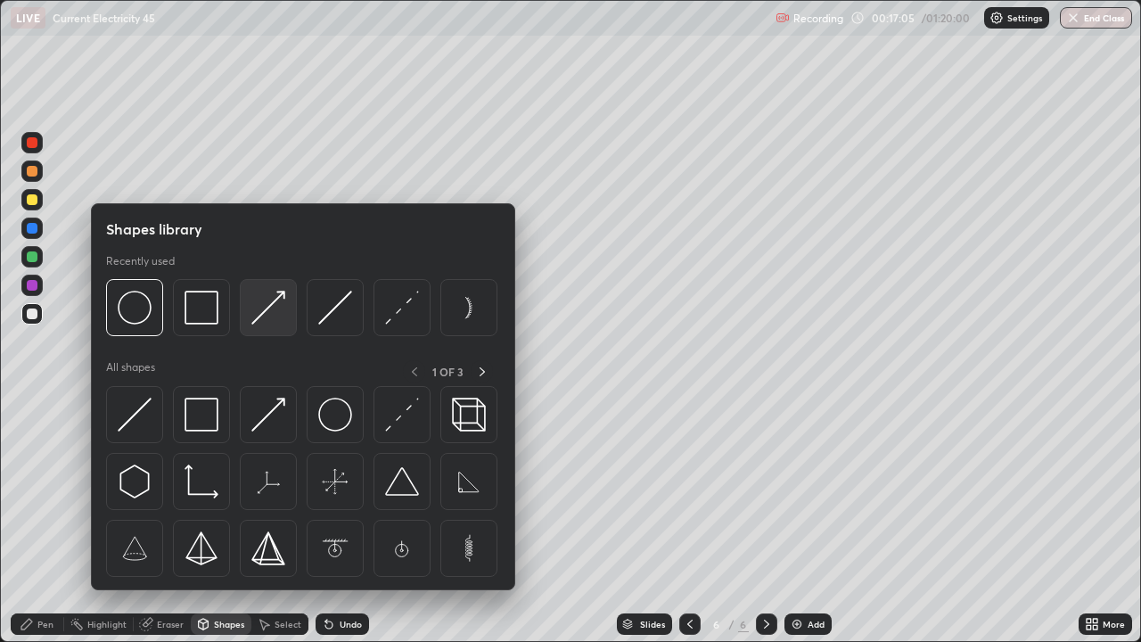
click at [285, 308] on img at bounding box center [268, 308] width 34 height 34
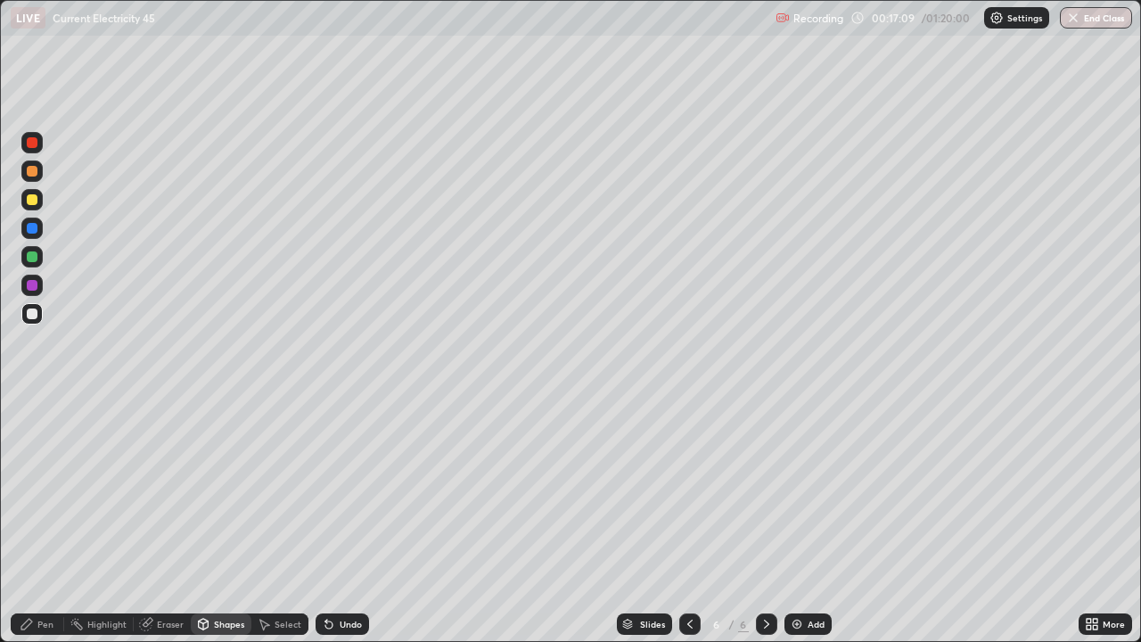
click at [56, 521] on div "Pen" at bounding box center [37, 623] width 53 height 21
click at [353, 521] on div "Undo" at bounding box center [351, 624] width 22 height 9
click at [347, 521] on div "Undo" at bounding box center [351, 624] width 22 height 9
click at [226, 521] on div "Shapes" at bounding box center [229, 624] width 30 height 9
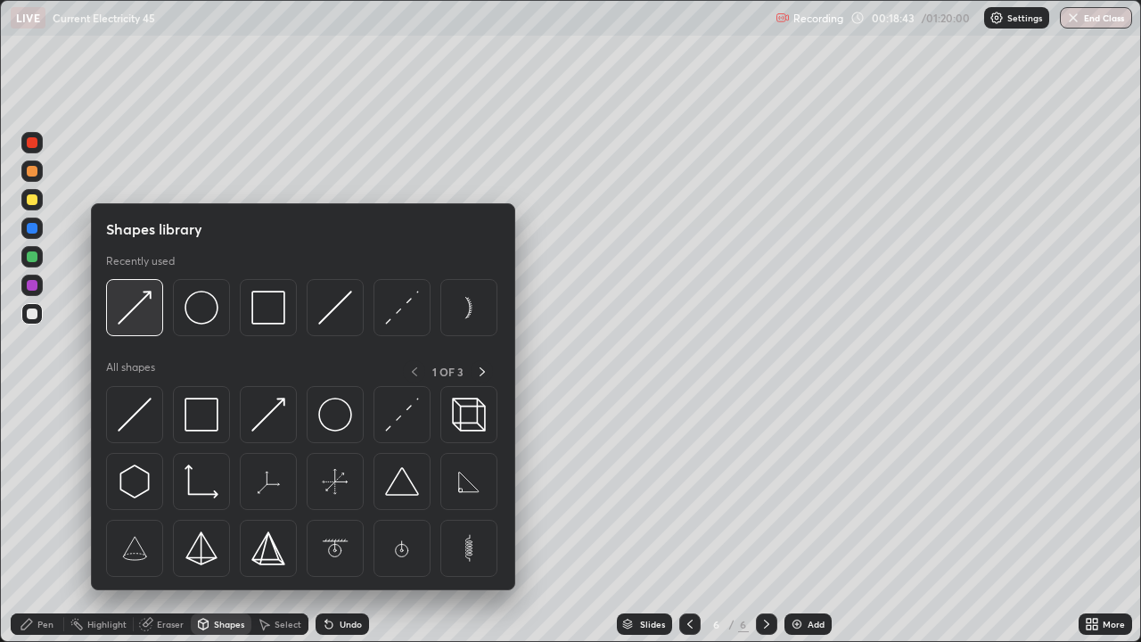
click at [136, 312] on img at bounding box center [135, 308] width 34 height 34
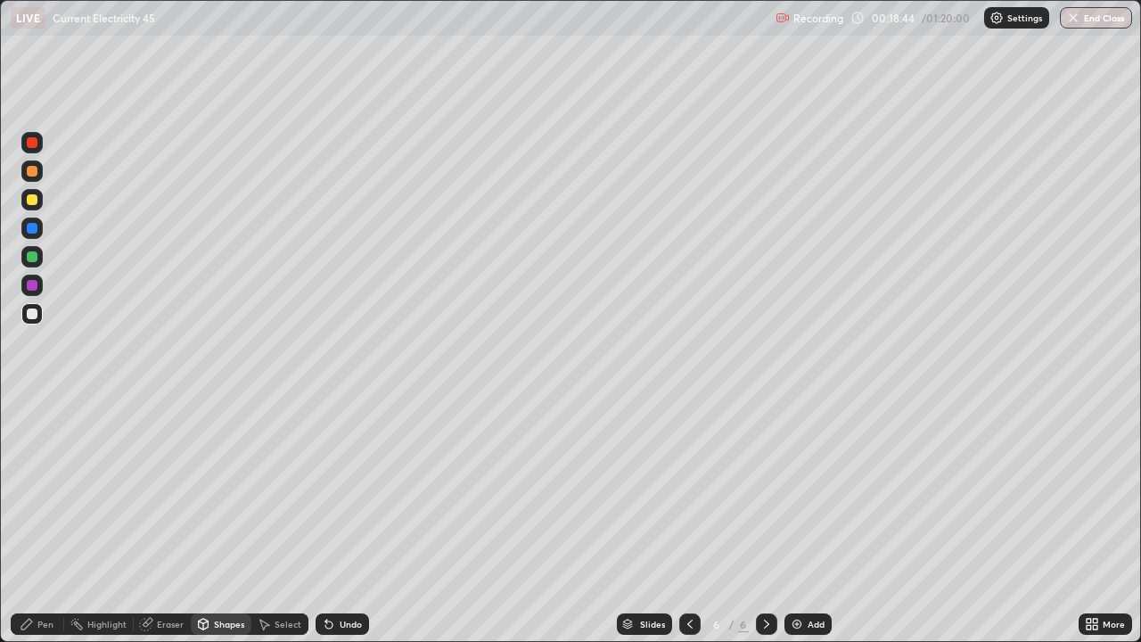
click at [29, 259] on div at bounding box center [32, 256] width 11 height 11
click at [52, 521] on div "Pen" at bounding box center [45, 624] width 16 height 9
click at [805, 521] on div "Add" at bounding box center [808, 623] width 47 height 21
click at [242, 521] on div "Shapes" at bounding box center [229, 624] width 30 height 9
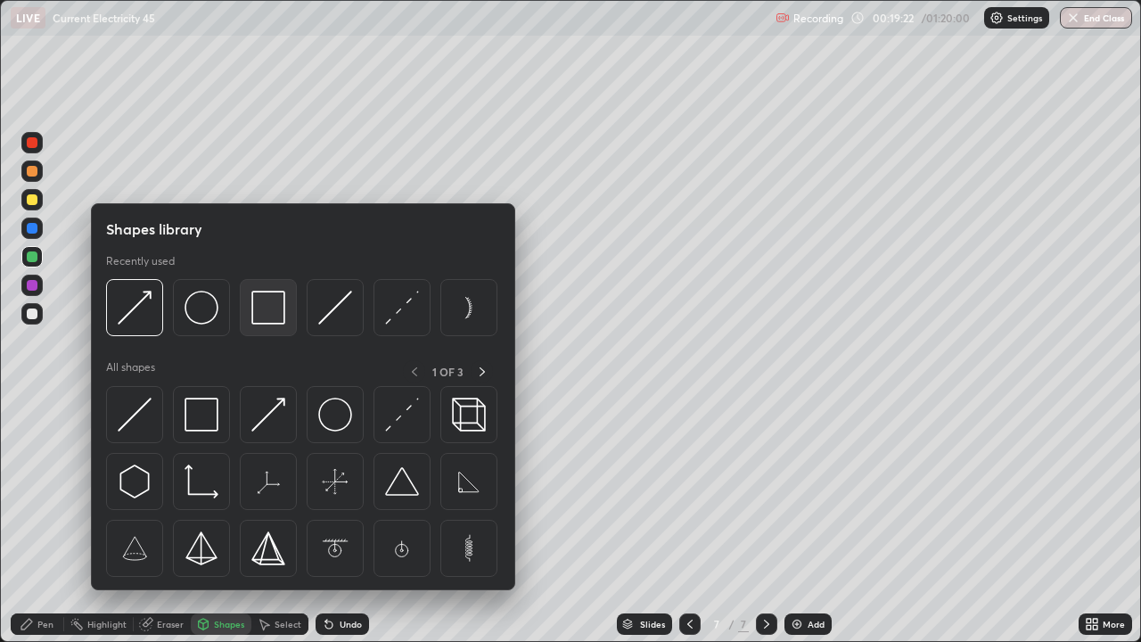
click at [270, 313] on img at bounding box center [268, 308] width 34 height 34
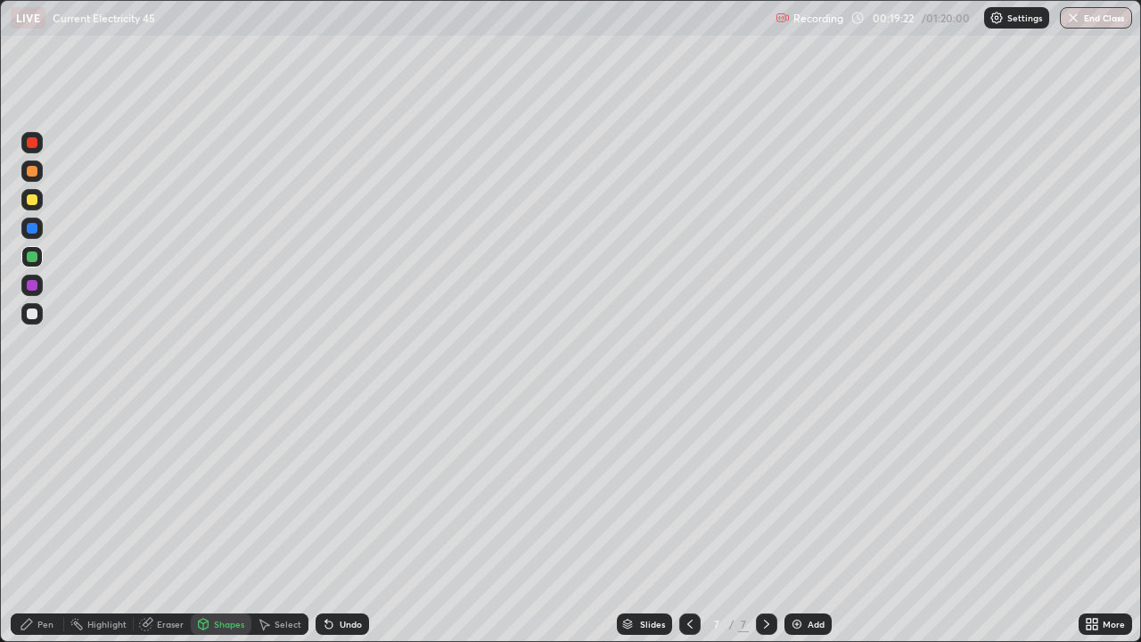
click at [32, 311] on div at bounding box center [32, 314] width 11 height 11
click at [227, 521] on div "Shapes" at bounding box center [221, 623] width 61 height 21
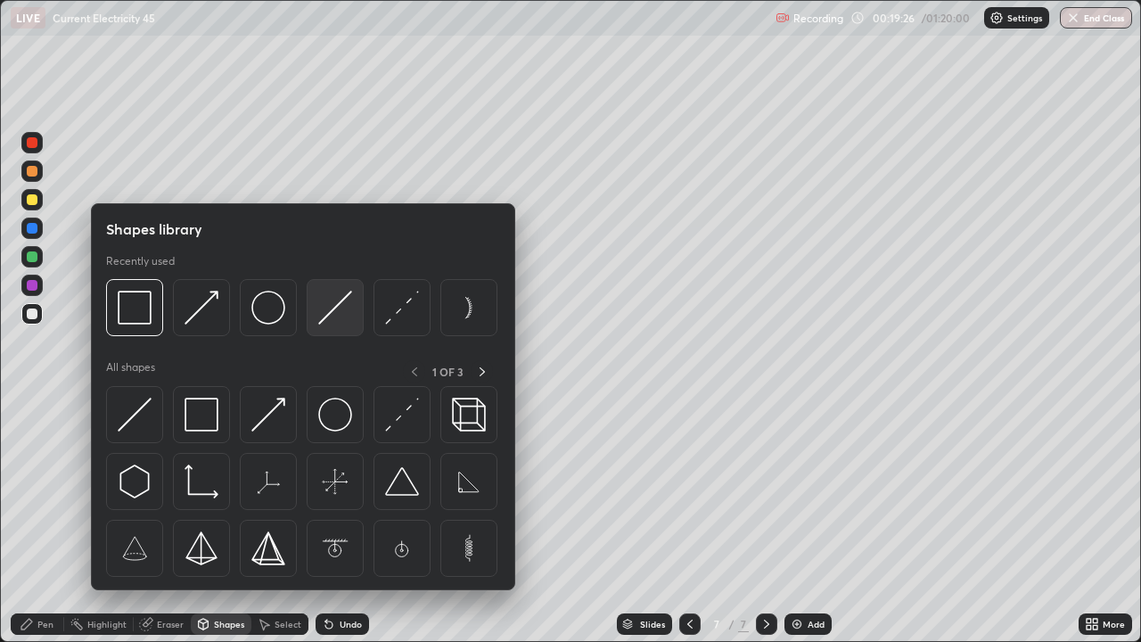
click at [339, 309] on img at bounding box center [335, 308] width 34 height 34
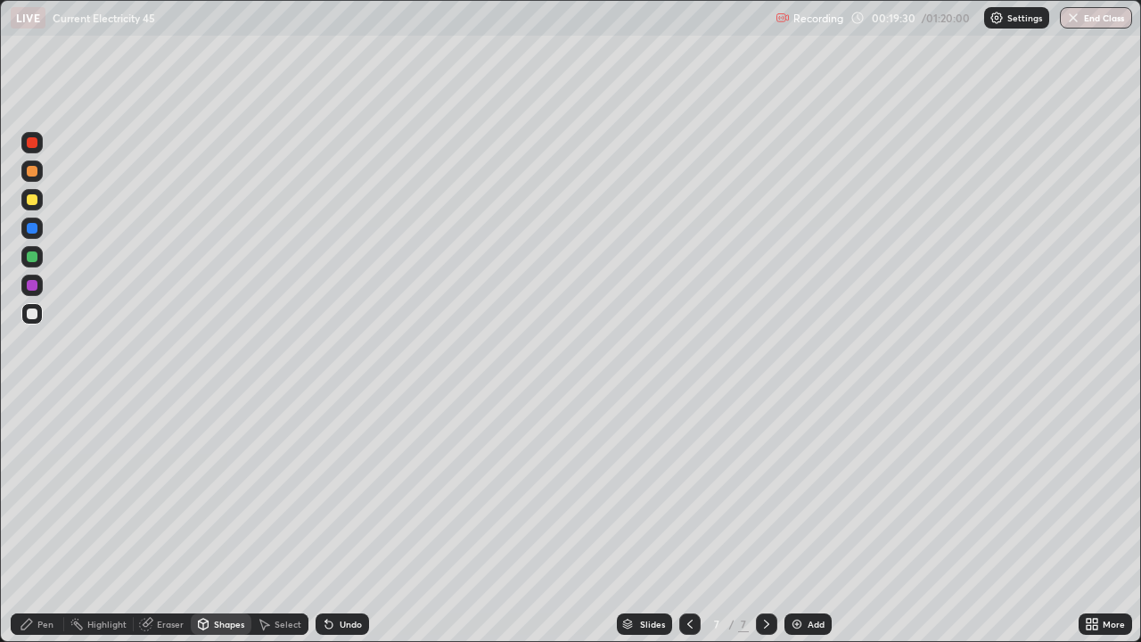
click at [227, 521] on div "Shapes" at bounding box center [229, 624] width 30 height 9
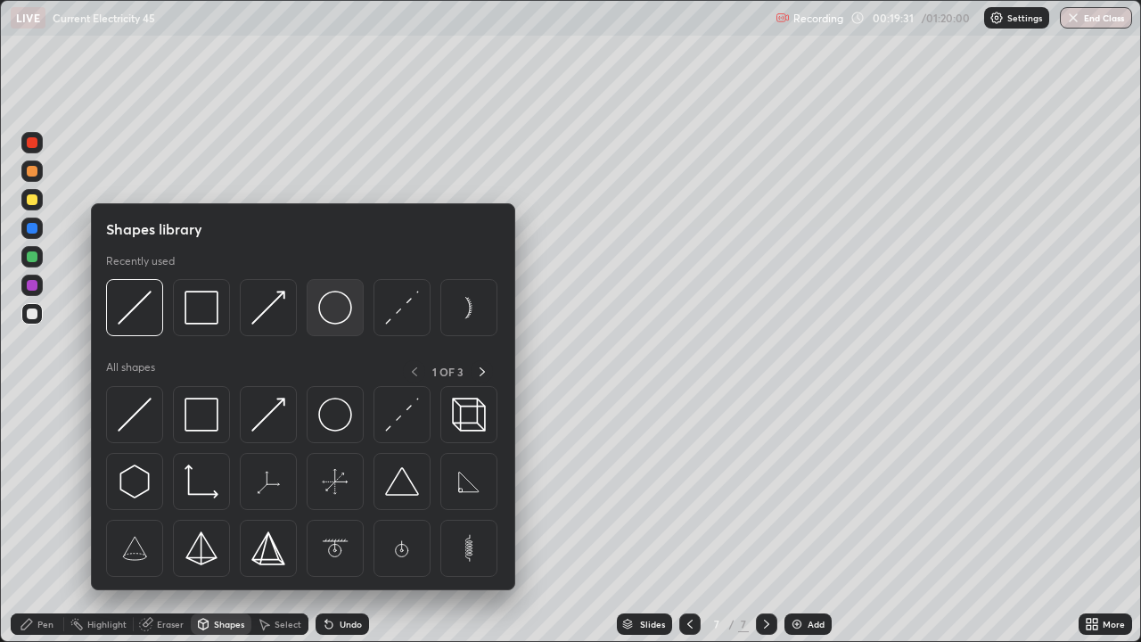
click at [335, 320] on img at bounding box center [335, 308] width 34 height 34
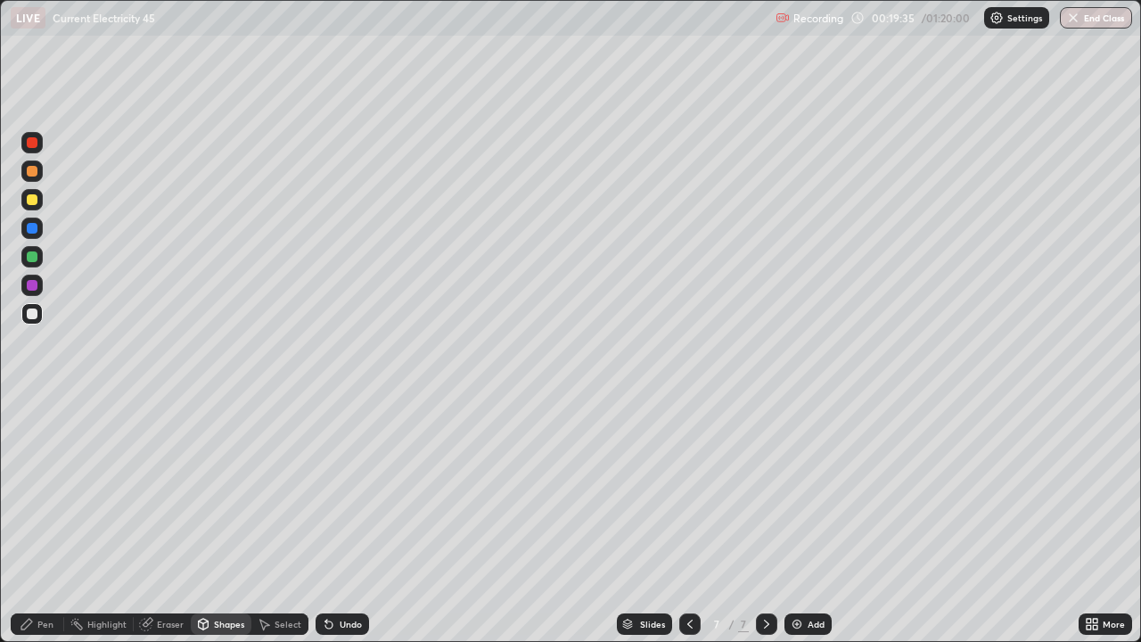
click at [36, 521] on div "Pen" at bounding box center [37, 623] width 53 height 21
click at [229, 521] on div "Shapes" at bounding box center [229, 624] width 30 height 9
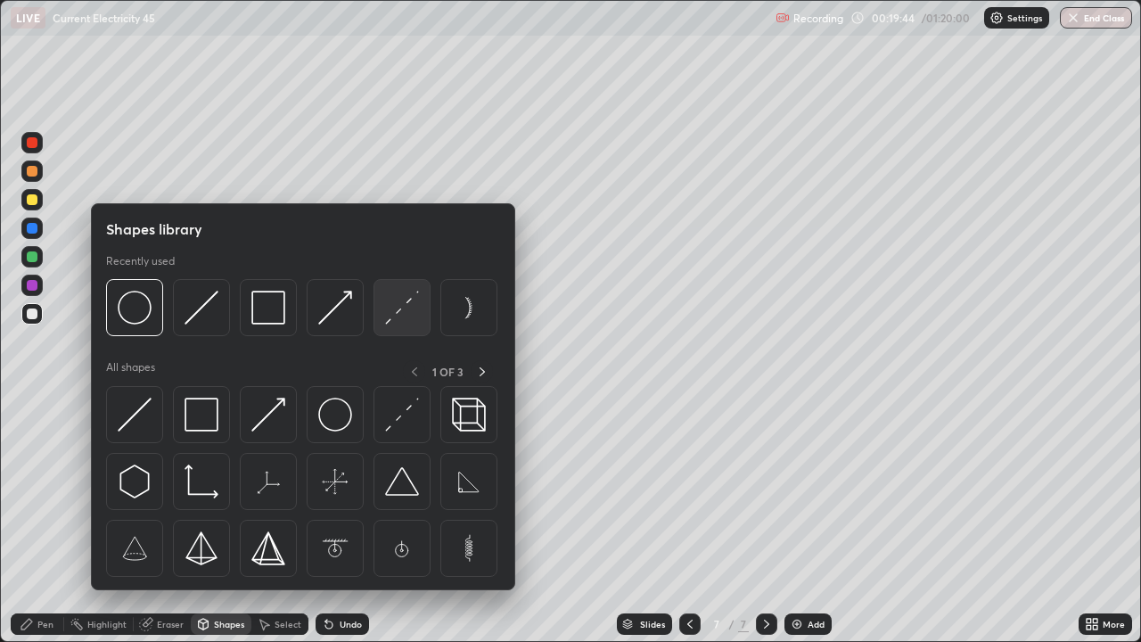
click at [402, 313] on img at bounding box center [402, 308] width 34 height 34
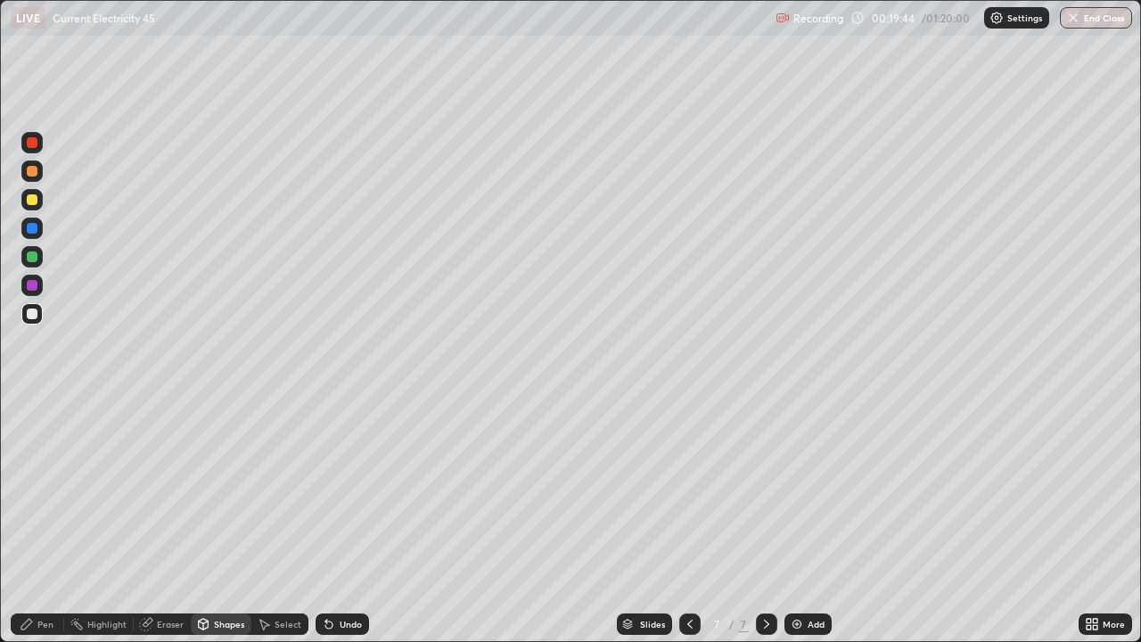
click at [29, 203] on div at bounding box center [32, 199] width 11 height 11
click at [227, 521] on div "Shapes" at bounding box center [229, 624] width 30 height 9
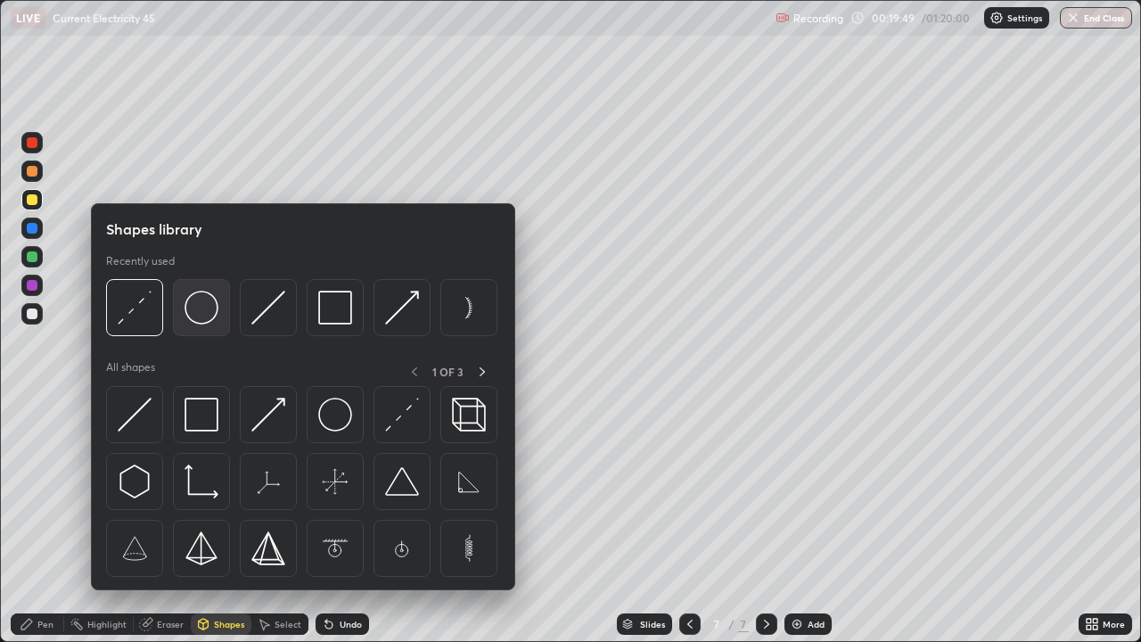
click at [203, 319] on img at bounding box center [202, 308] width 34 height 34
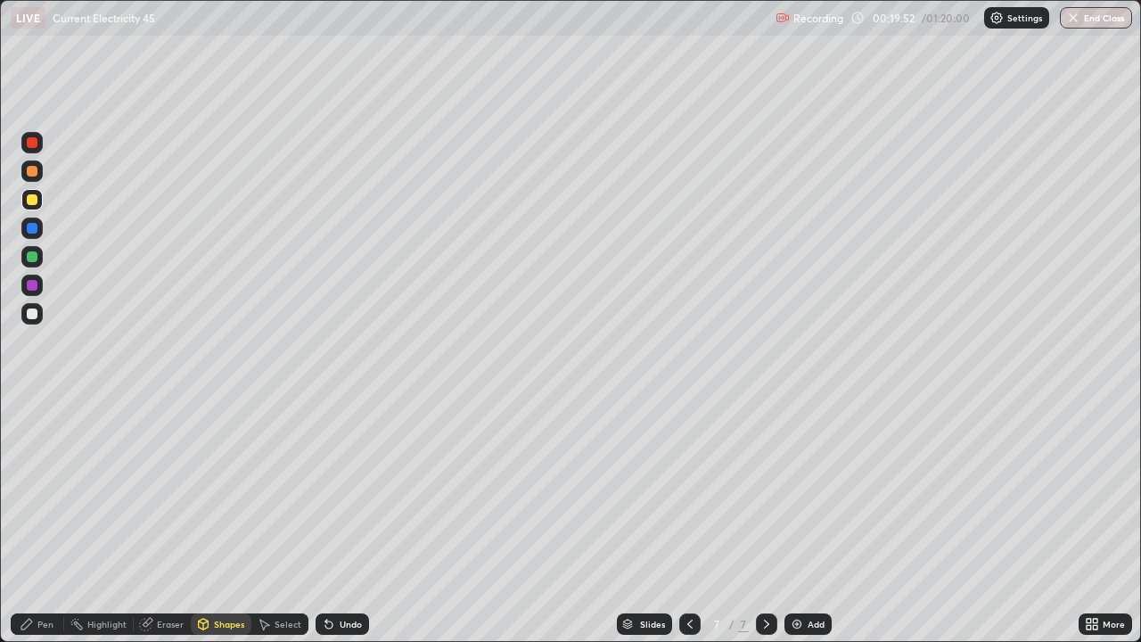
click at [48, 521] on div "Pen" at bounding box center [45, 624] width 16 height 9
click at [52, 521] on div "Pen" at bounding box center [45, 624] width 16 height 9
click at [35, 315] on div at bounding box center [32, 314] width 11 height 11
click at [228, 521] on div "Shapes" at bounding box center [229, 624] width 30 height 9
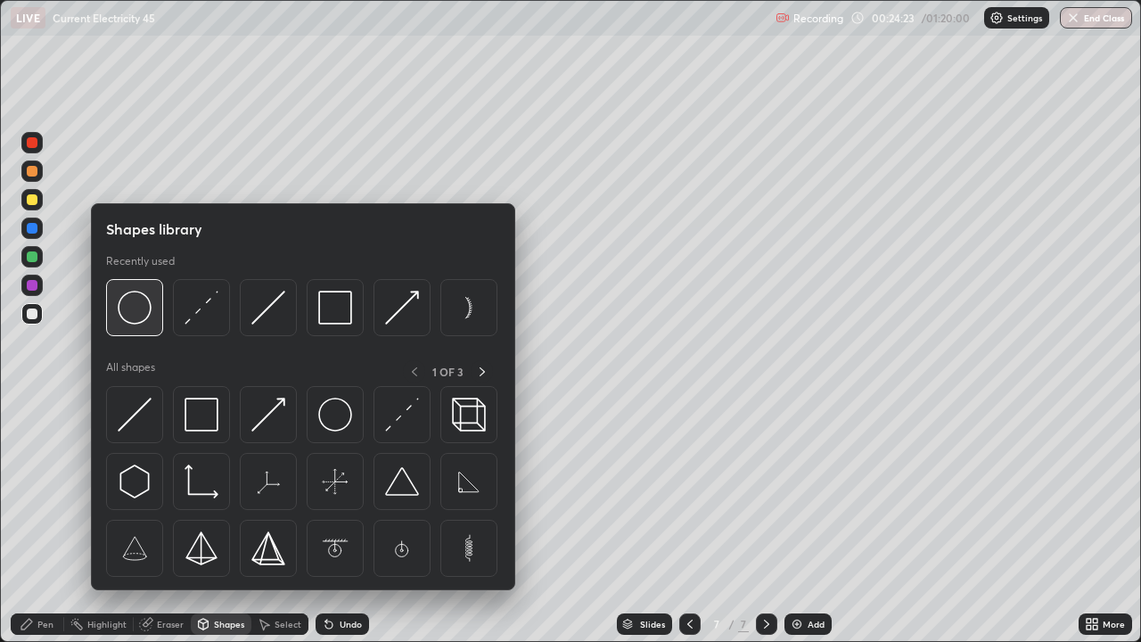
click at [142, 319] on img at bounding box center [135, 308] width 34 height 34
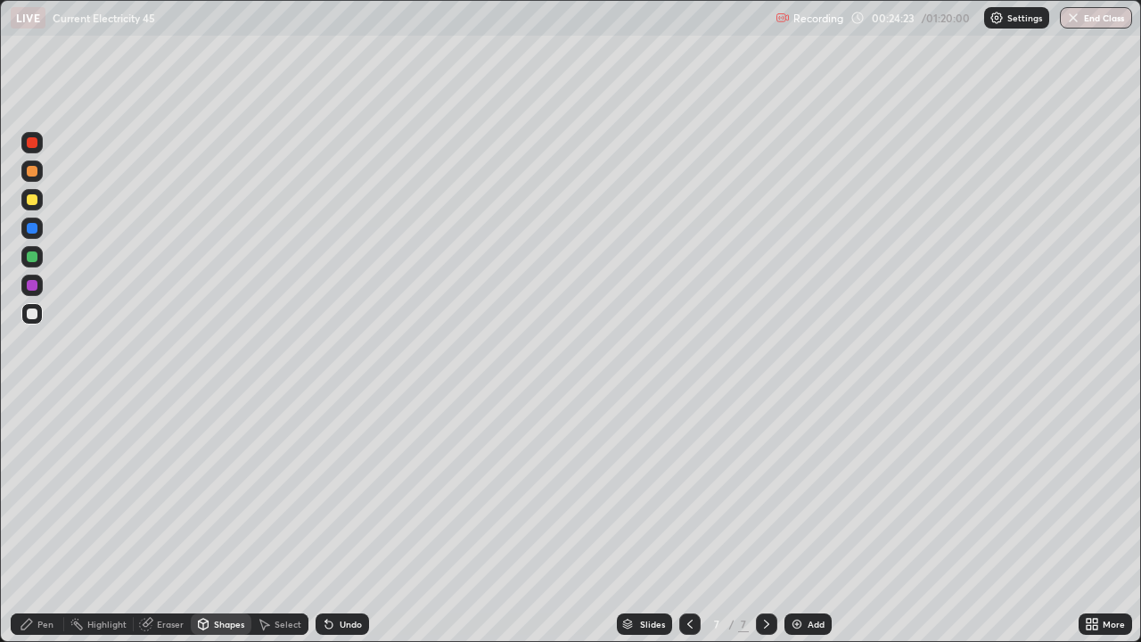
click at [33, 202] on div at bounding box center [32, 199] width 11 height 11
click at [237, 521] on div "Shapes" at bounding box center [229, 624] width 30 height 9
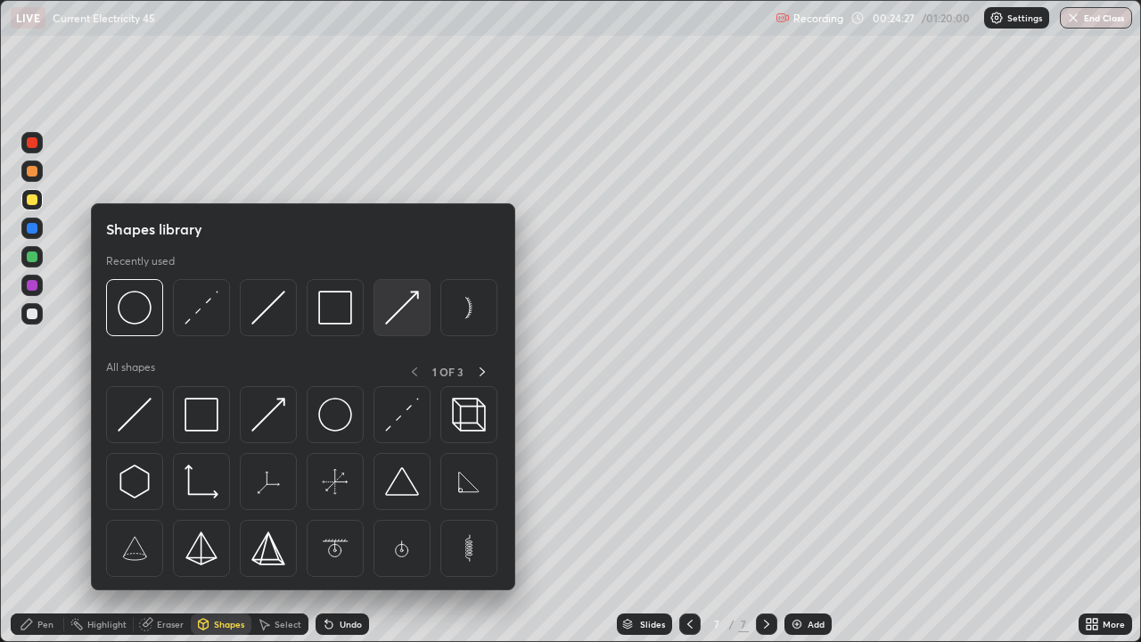
click at [396, 312] on img at bounding box center [402, 308] width 34 height 34
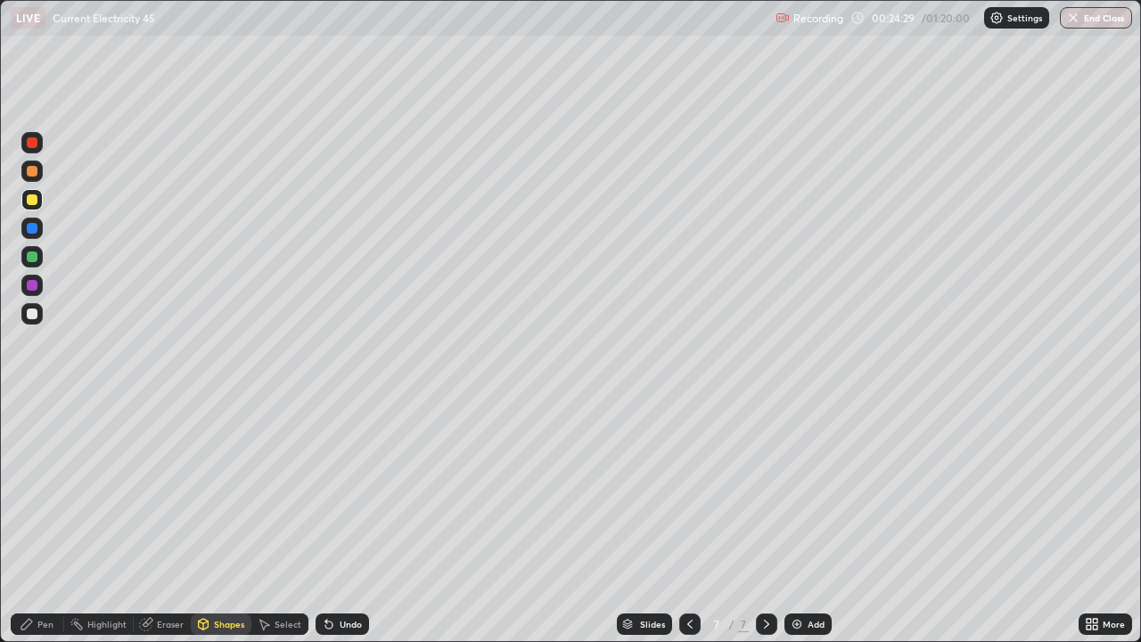
click at [37, 521] on div "Pen" at bounding box center [37, 623] width 53 height 21
click at [32, 315] on div at bounding box center [32, 314] width 11 height 11
click at [333, 521] on icon at bounding box center [329, 624] width 14 height 14
click at [333, 521] on div "Undo" at bounding box center [342, 623] width 53 height 21
click at [333, 521] on icon at bounding box center [329, 624] width 14 height 14
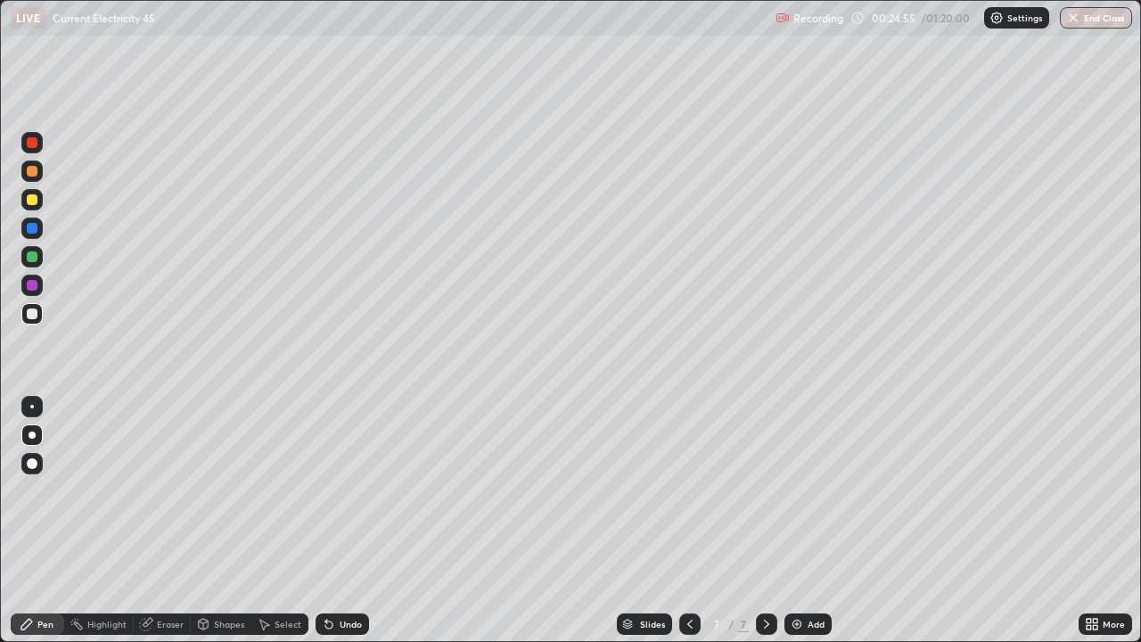
click at [343, 521] on div "Undo" at bounding box center [351, 624] width 22 height 9
click at [688, 521] on icon at bounding box center [690, 624] width 14 height 14
click at [763, 521] on icon at bounding box center [767, 624] width 14 height 14
click at [165, 521] on div "Eraser" at bounding box center [162, 623] width 57 height 21
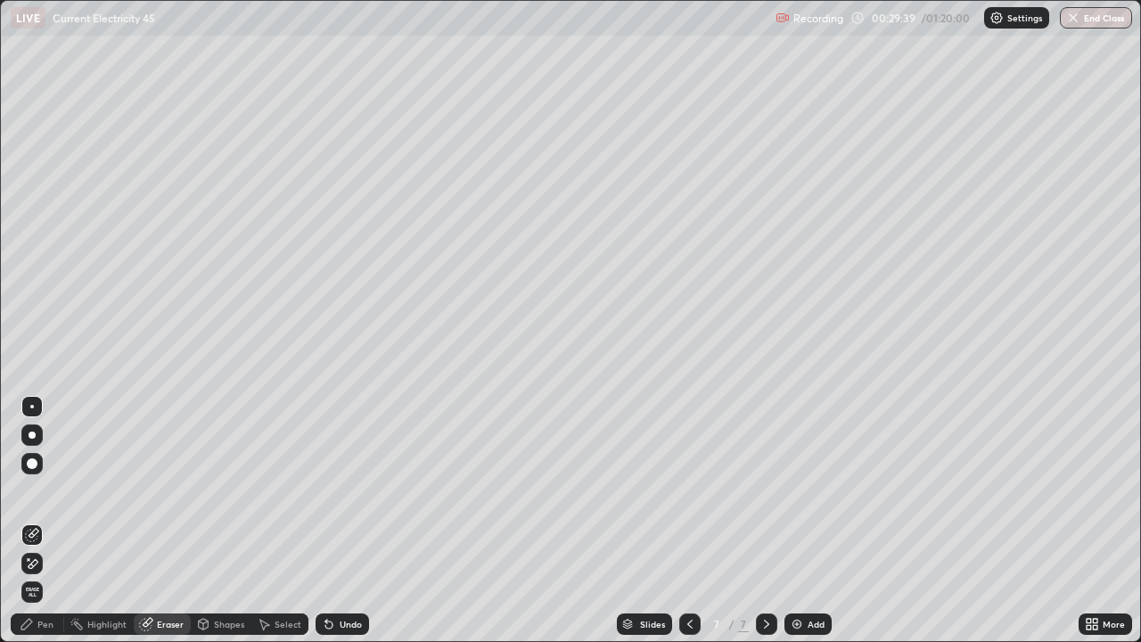
click at [43, 521] on div "Pen" at bounding box center [37, 623] width 53 height 21
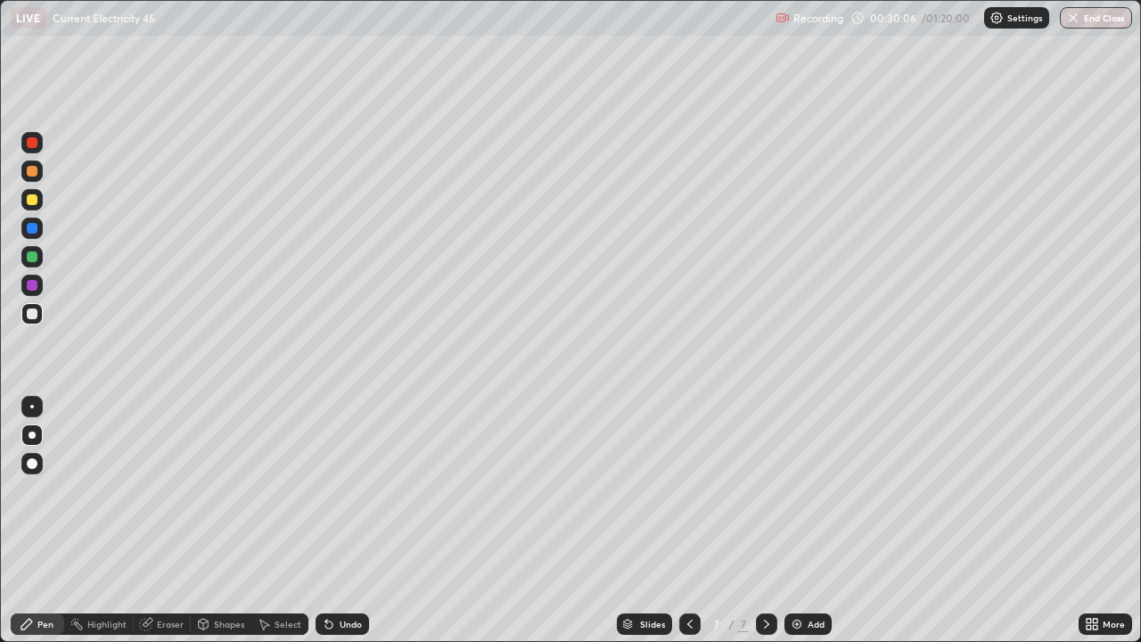
click at [220, 521] on div "Shapes" at bounding box center [229, 624] width 30 height 9
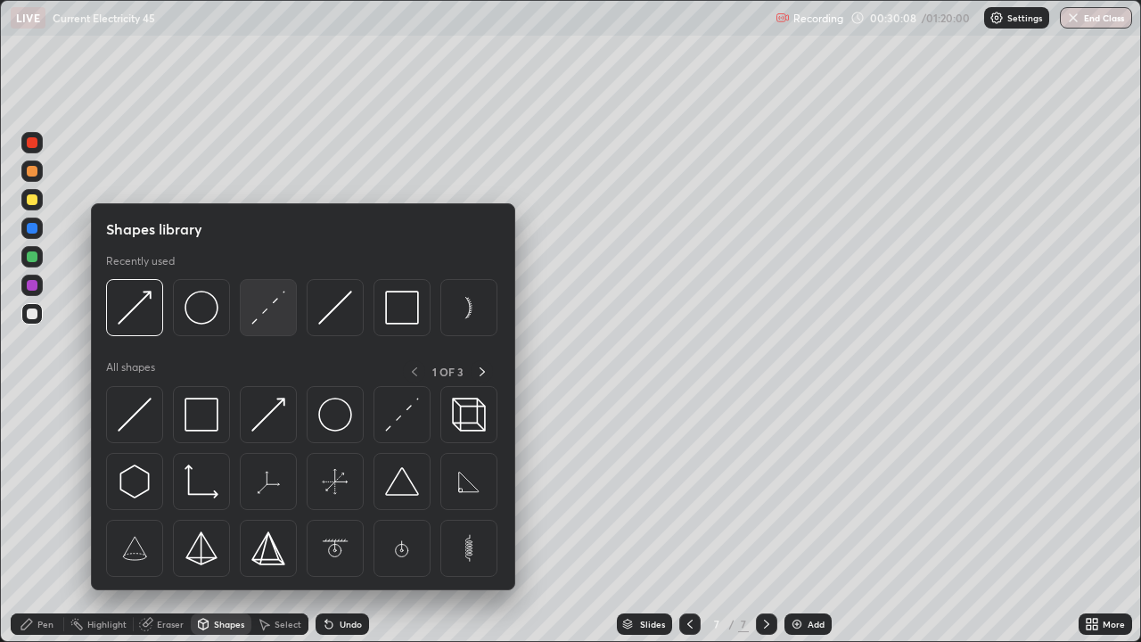
click at [267, 308] on img at bounding box center [268, 308] width 34 height 34
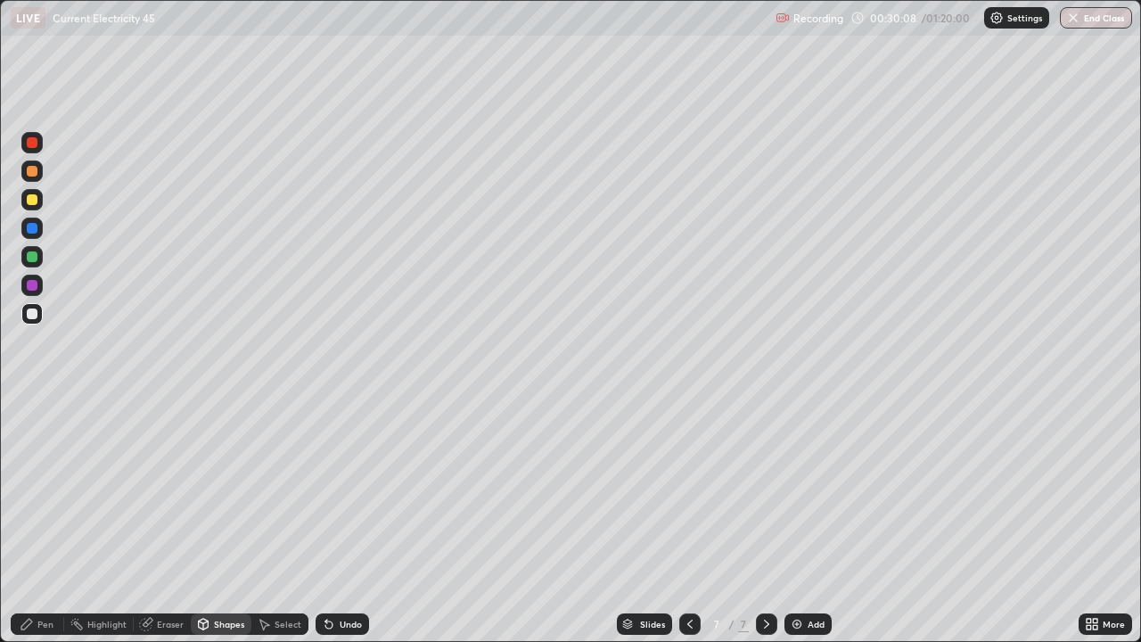
click at [37, 256] on div at bounding box center [32, 256] width 11 height 11
click at [27, 521] on div "Pen" at bounding box center [37, 623] width 53 height 21
click at [32, 317] on div at bounding box center [32, 314] width 11 height 11
click at [348, 521] on div "Undo" at bounding box center [342, 623] width 53 height 21
click at [202, 521] on icon at bounding box center [204, 622] width 10 height 3
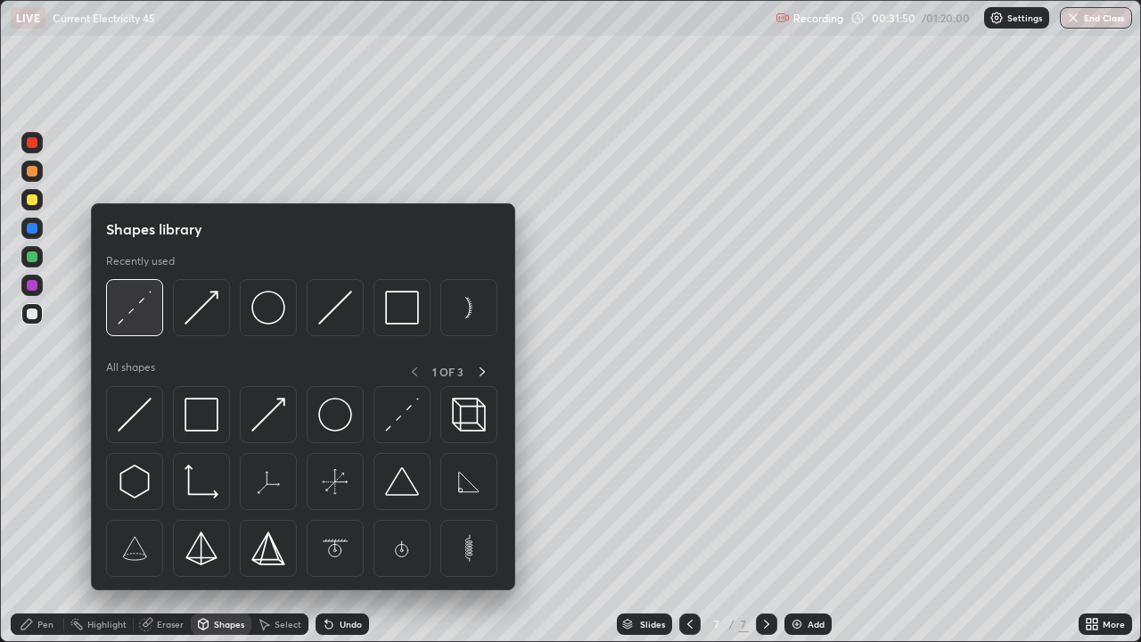
click at [137, 316] on img at bounding box center [135, 308] width 34 height 34
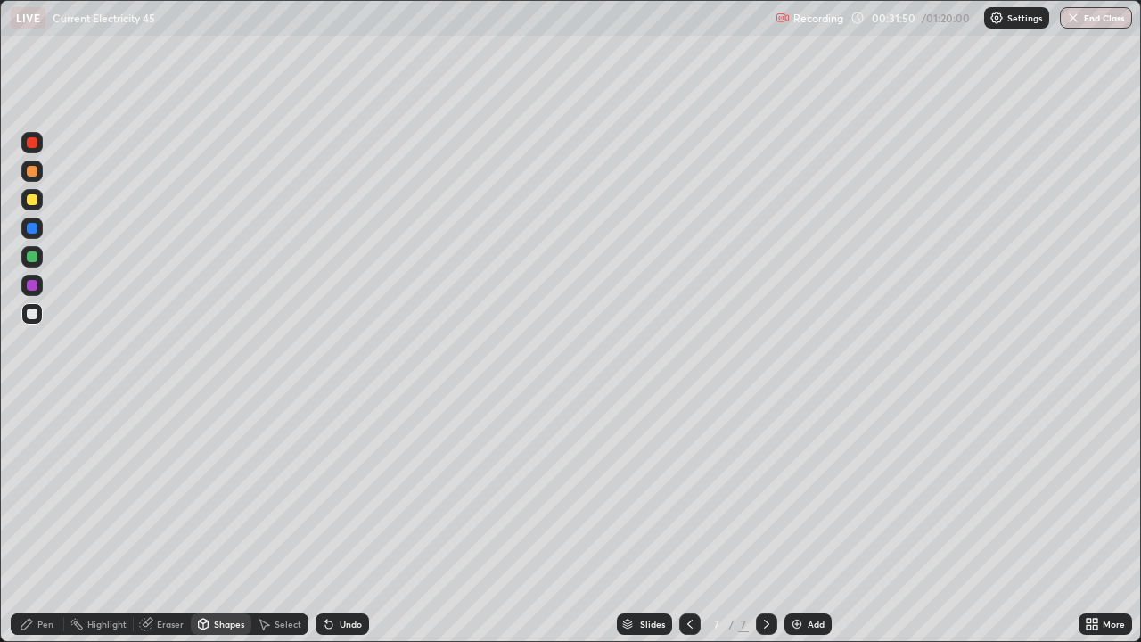
click at [29, 254] on div at bounding box center [32, 256] width 11 height 11
click at [36, 521] on div "Pen" at bounding box center [37, 623] width 53 height 21
click at [341, 521] on div "Undo" at bounding box center [351, 624] width 22 height 9
click at [217, 521] on div "Shapes" at bounding box center [229, 624] width 30 height 9
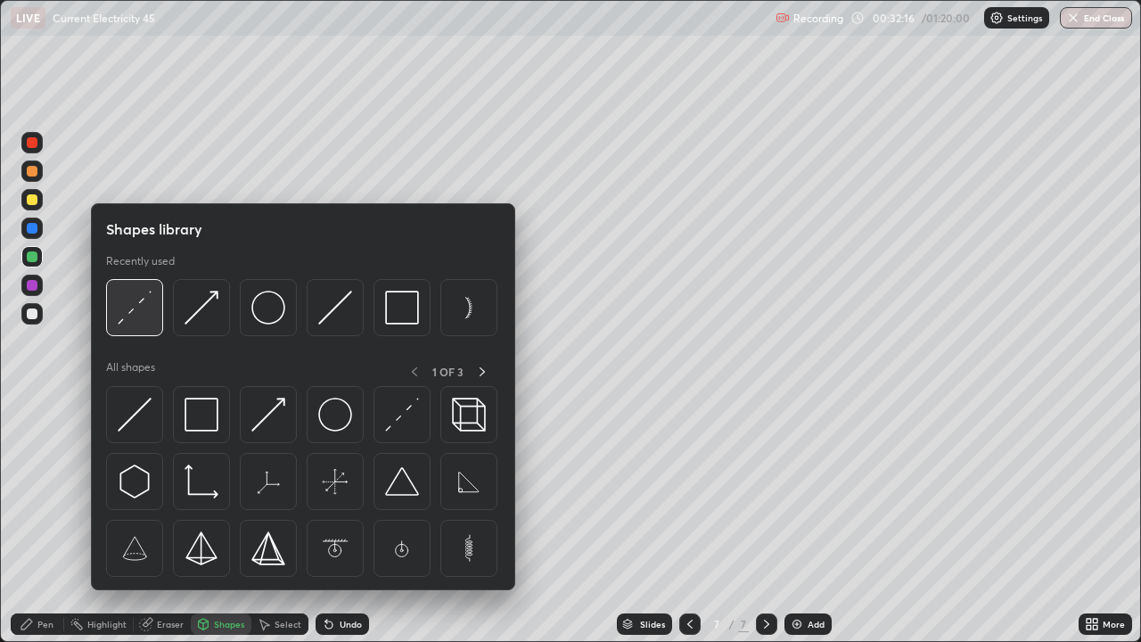
click at [149, 322] on img at bounding box center [135, 308] width 34 height 34
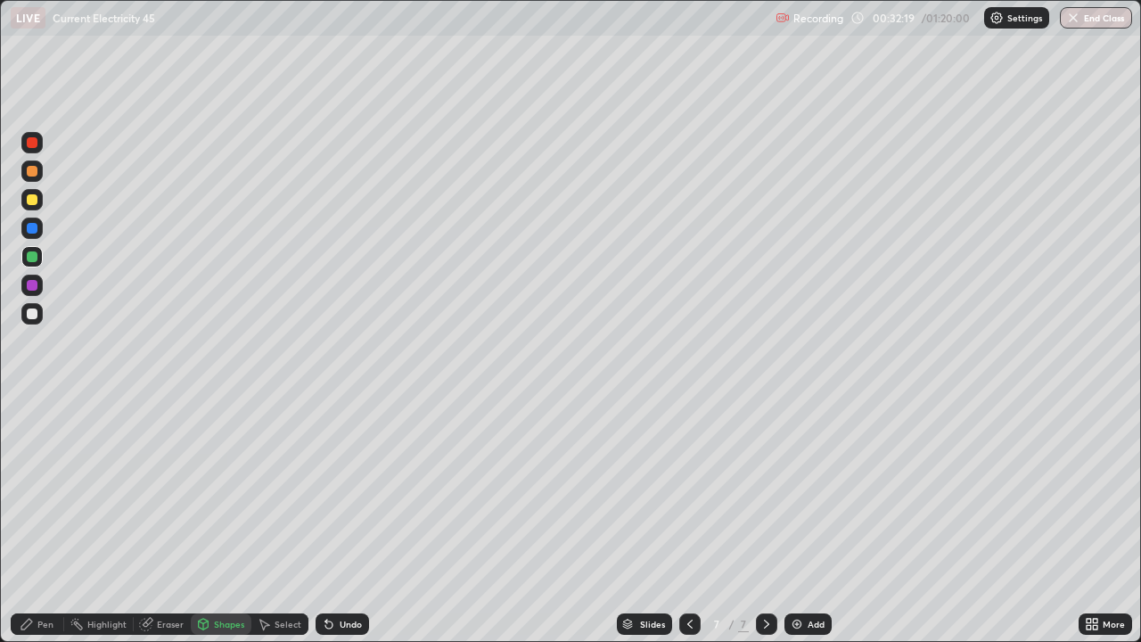
click at [24, 521] on icon at bounding box center [26, 624] width 11 height 11
click at [334, 521] on div "Undo" at bounding box center [342, 623] width 53 height 21
click at [337, 521] on div "Undo" at bounding box center [342, 623] width 53 height 21
click at [344, 521] on div "Undo" at bounding box center [351, 624] width 22 height 9
click at [218, 521] on div "Shapes" at bounding box center [221, 623] width 61 height 21
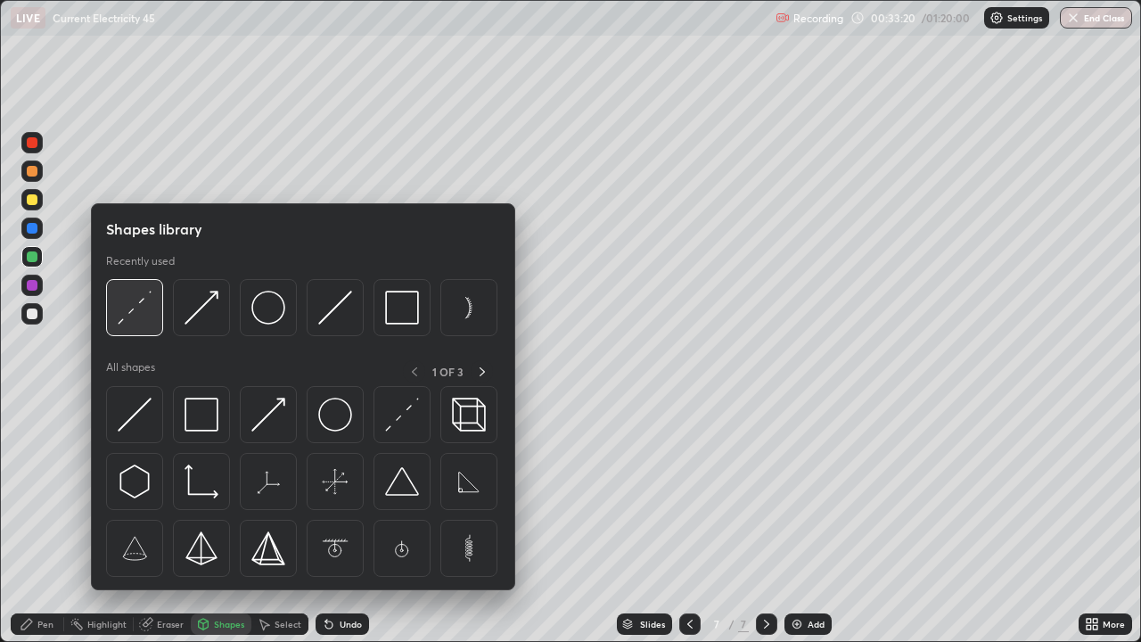
click at [151, 326] on div at bounding box center [134, 307] width 57 height 57
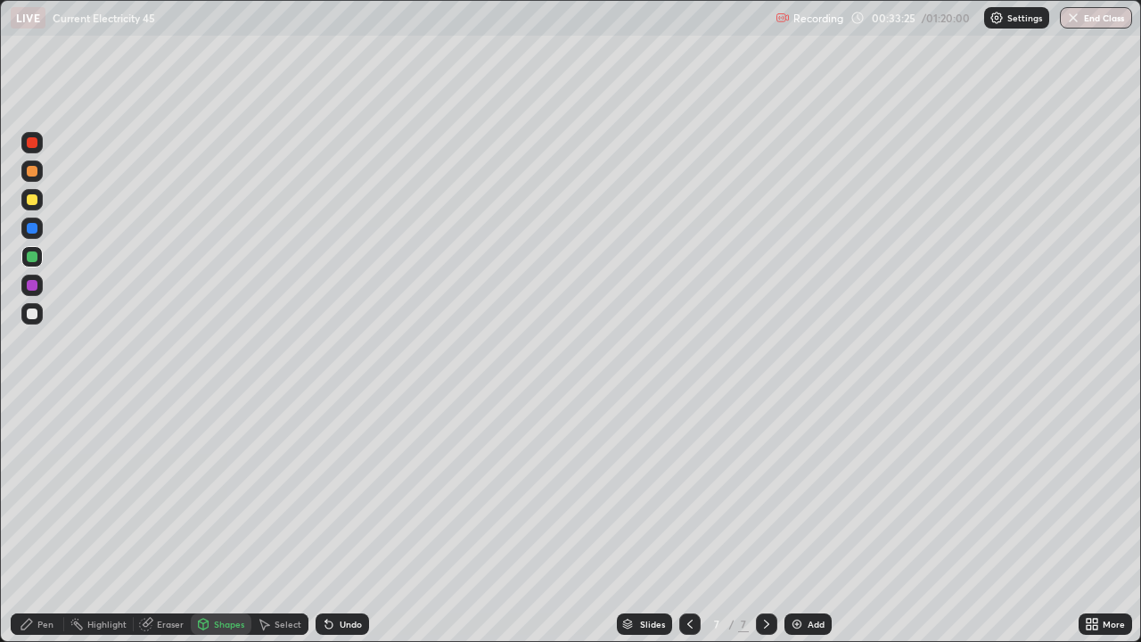
click at [35, 521] on div "Pen" at bounding box center [37, 623] width 53 height 21
click at [30, 290] on div at bounding box center [32, 285] width 11 height 11
click at [32, 172] on div at bounding box center [32, 171] width 11 height 11
click at [154, 521] on div "Eraser" at bounding box center [162, 623] width 57 height 21
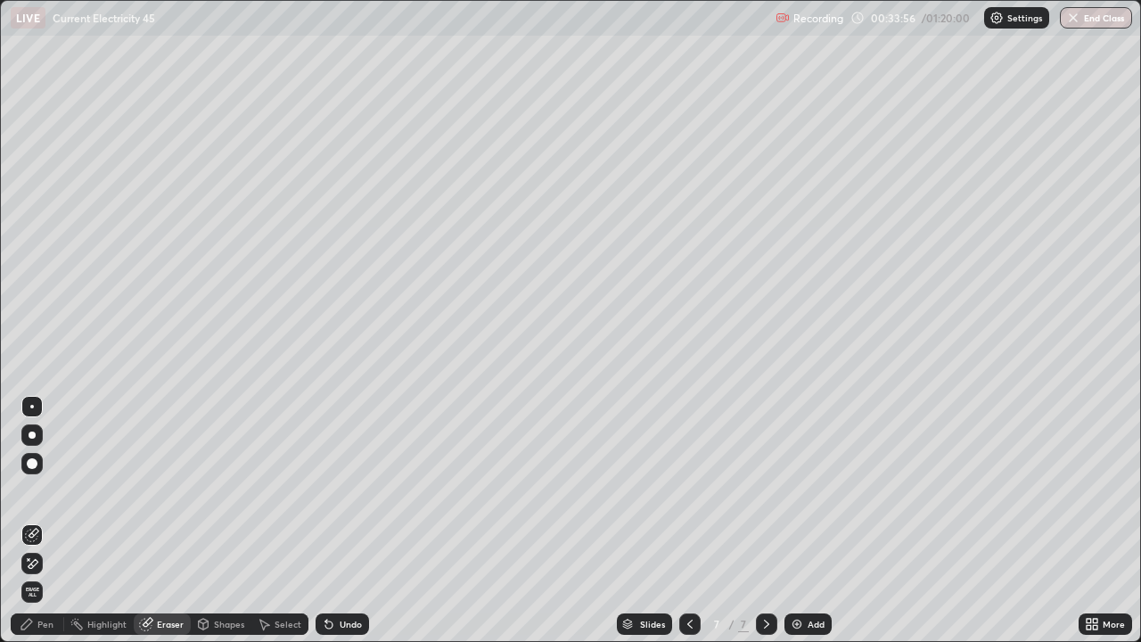
click at [30, 521] on icon at bounding box center [34, 563] width 10 height 9
click at [39, 521] on div "Pen" at bounding box center [45, 624] width 16 height 9
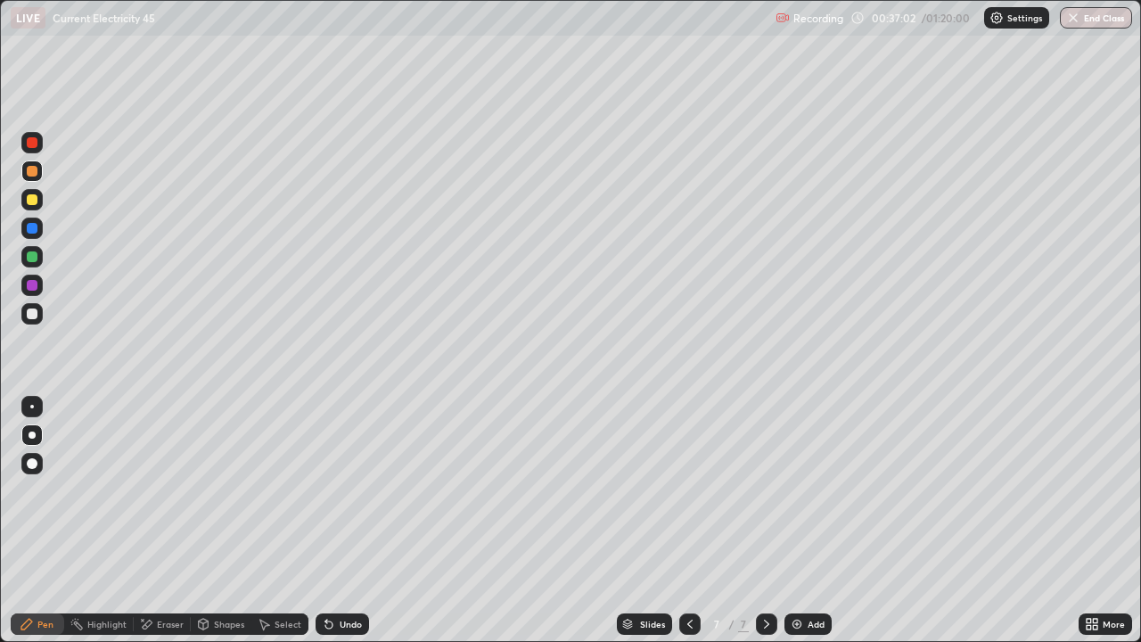
click at [340, 521] on div "Undo" at bounding box center [351, 624] width 22 height 9
click at [339, 521] on div "Undo" at bounding box center [342, 623] width 53 height 21
click at [342, 521] on div "Undo" at bounding box center [351, 624] width 22 height 9
click at [343, 521] on div "Undo" at bounding box center [351, 624] width 22 height 9
click at [342, 521] on div "Undo" at bounding box center [351, 624] width 22 height 9
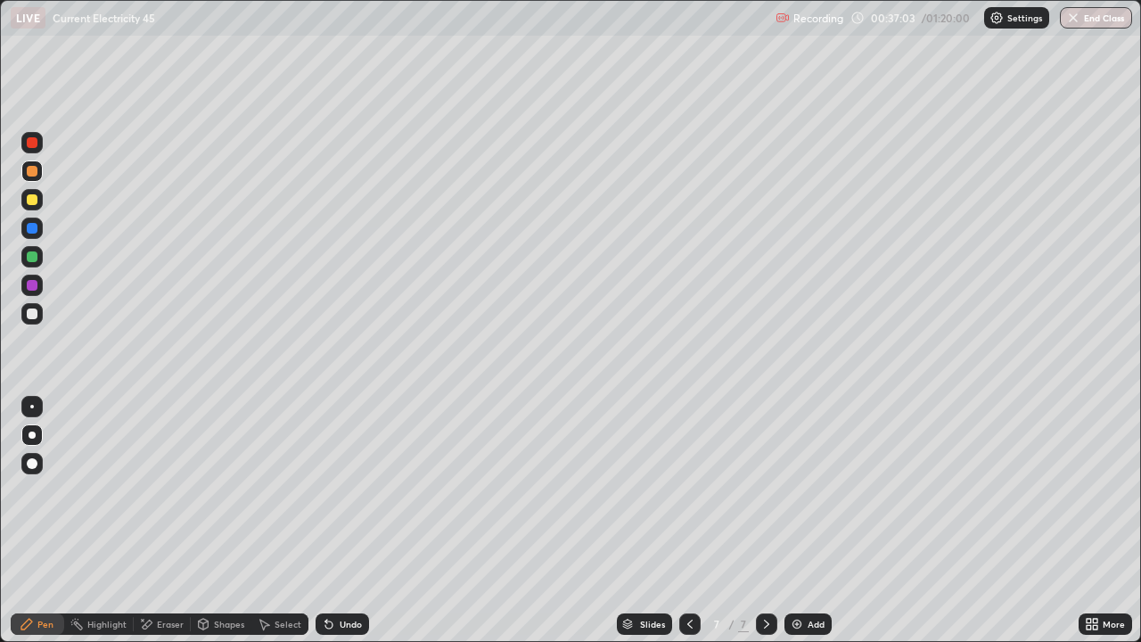
click at [345, 521] on div "Undo" at bounding box center [351, 624] width 22 height 9
click at [349, 521] on div "Undo" at bounding box center [351, 624] width 22 height 9
click at [351, 521] on div "Undo" at bounding box center [351, 624] width 22 height 9
click at [353, 521] on div "Undo" at bounding box center [342, 623] width 53 height 21
click at [356, 521] on div "Undo" at bounding box center [351, 624] width 22 height 9
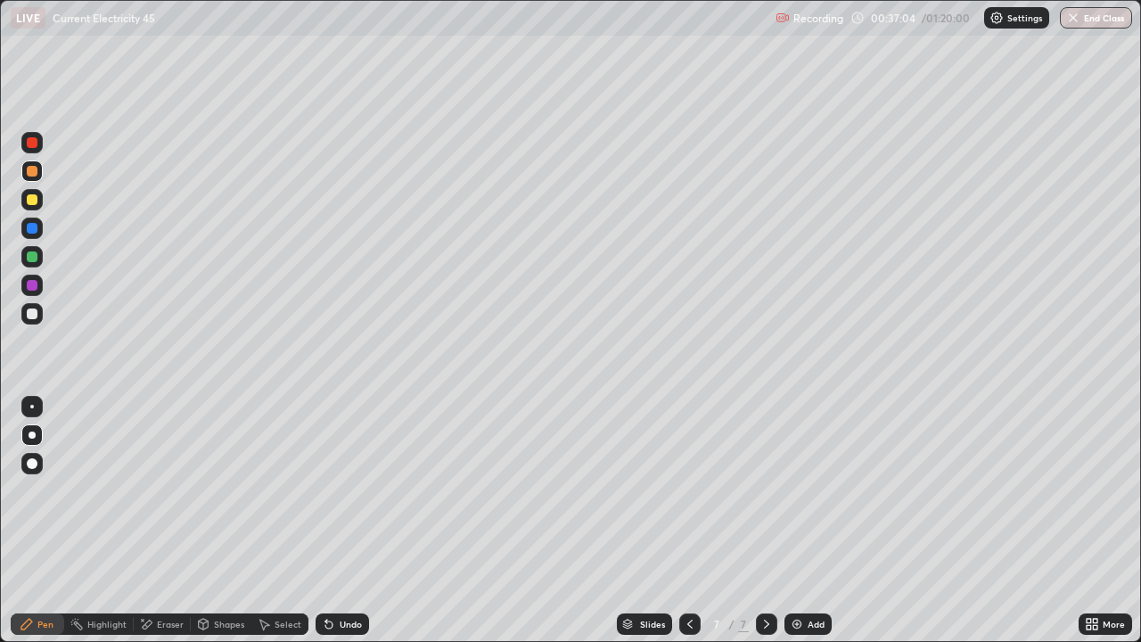
click at [358, 521] on div "Undo" at bounding box center [342, 623] width 53 height 21
click at [358, 521] on div "Undo" at bounding box center [351, 624] width 22 height 9
click at [359, 521] on div "Undo" at bounding box center [351, 624] width 22 height 9
click at [359, 521] on div "Undo" at bounding box center [342, 623] width 53 height 21
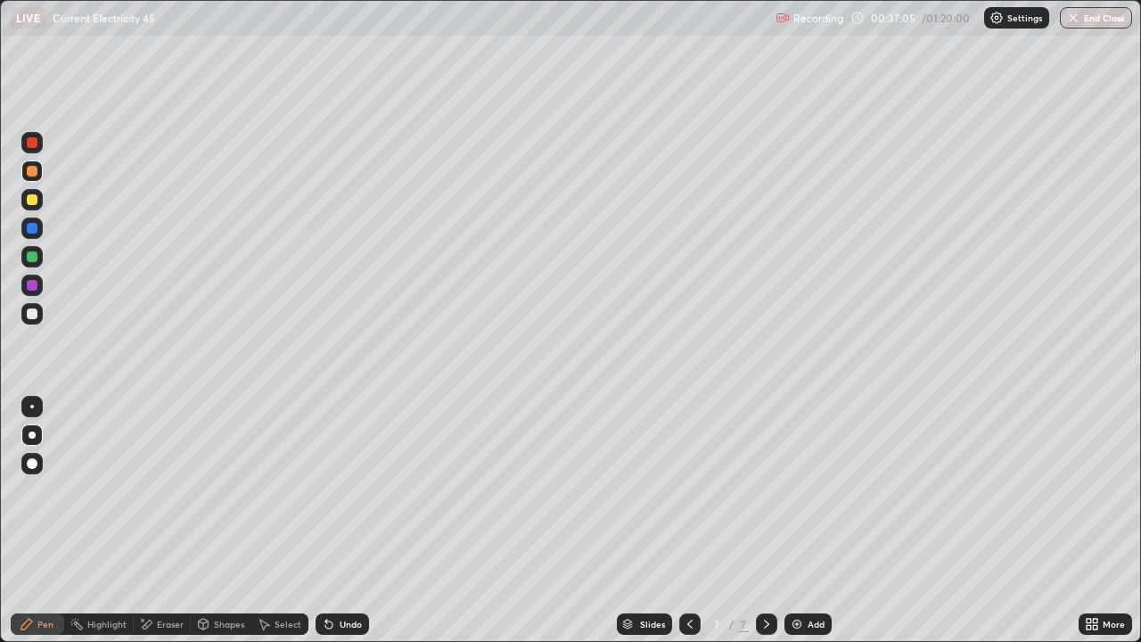
click at [360, 521] on div "Undo" at bounding box center [342, 623] width 53 height 21
click at [361, 521] on div "Undo" at bounding box center [342, 623] width 53 height 21
click at [359, 521] on div "Undo" at bounding box center [342, 623] width 53 height 21
click at [360, 521] on div "Undo" at bounding box center [342, 623] width 53 height 21
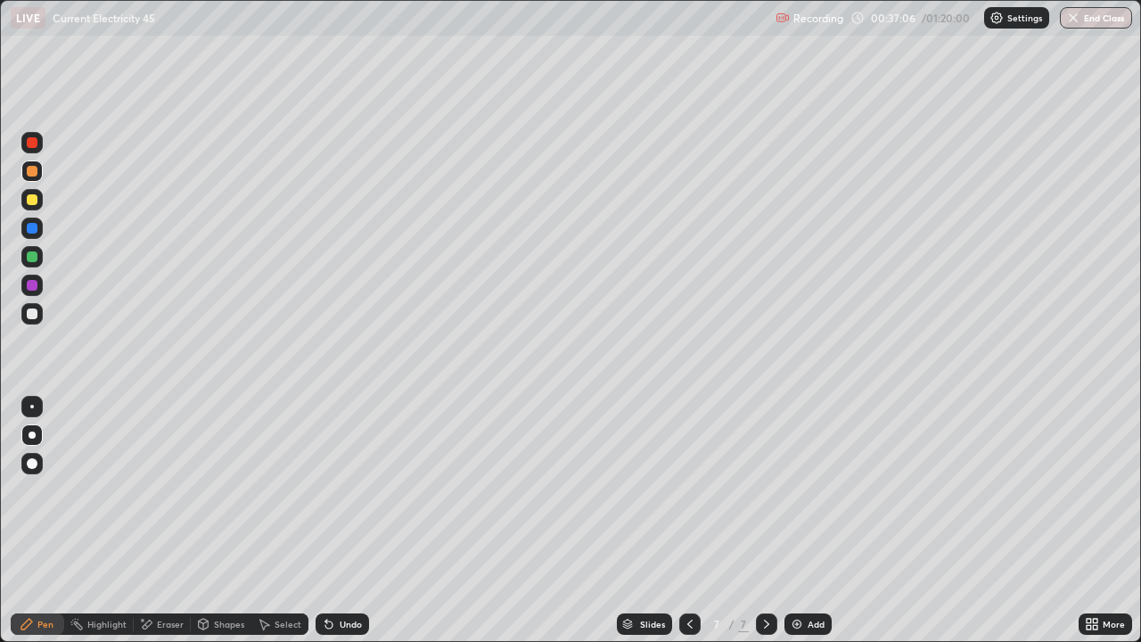
click at [360, 521] on div "Undo" at bounding box center [342, 623] width 53 height 21
click at [363, 521] on div "Undo" at bounding box center [342, 623] width 53 height 21
click at [362, 521] on div "Undo" at bounding box center [342, 623] width 53 height 21
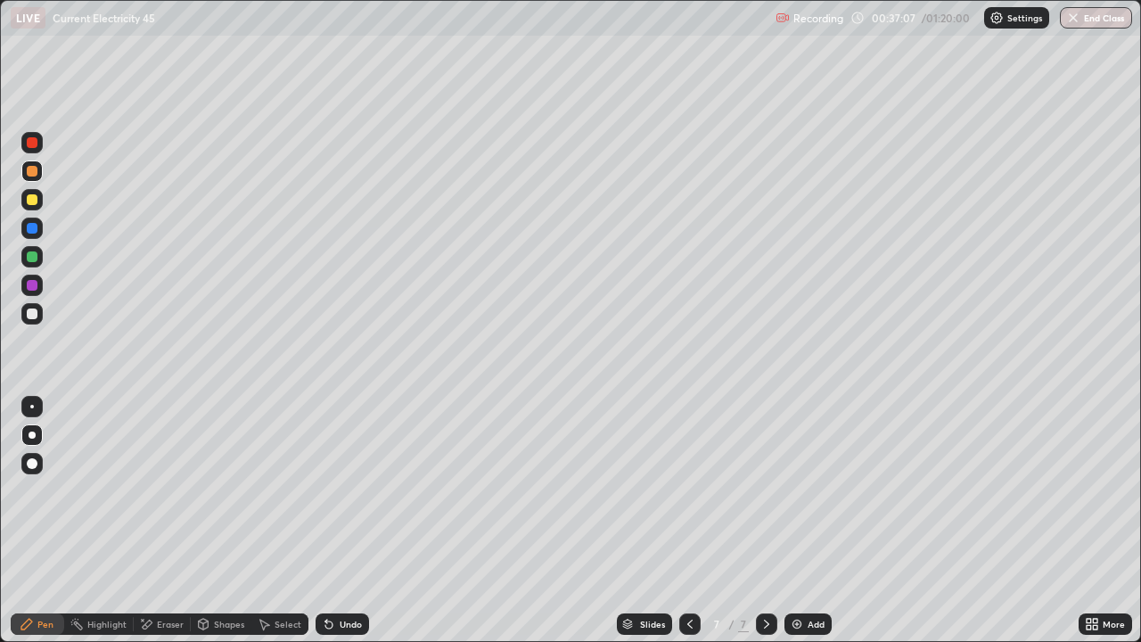
click at [362, 521] on div "Undo" at bounding box center [342, 623] width 53 height 21
click at [361, 521] on div "Undo" at bounding box center [342, 623] width 53 height 21
click at [360, 521] on div "Undo" at bounding box center [342, 623] width 53 height 21
click at [362, 521] on div "Undo" at bounding box center [342, 623] width 53 height 21
click at [363, 521] on div "Undo" at bounding box center [342, 623] width 53 height 21
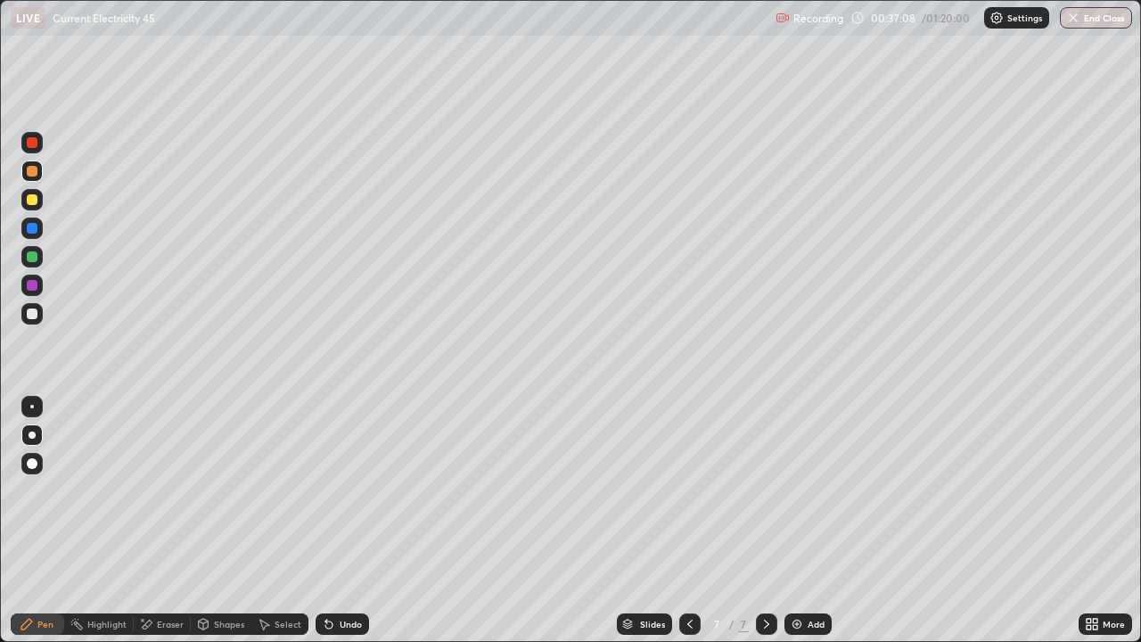
click at [364, 521] on div "Undo" at bounding box center [342, 623] width 53 height 21
click at [363, 521] on div "Undo" at bounding box center [342, 623] width 53 height 21
click at [364, 521] on div "Undo" at bounding box center [342, 623] width 53 height 21
click at [366, 521] on div "Undo" at bounding box center [342, 623] width 53 height 21
click at [365, 521] on div "Undo" at bounding box center [342, 623] width 53 height 21
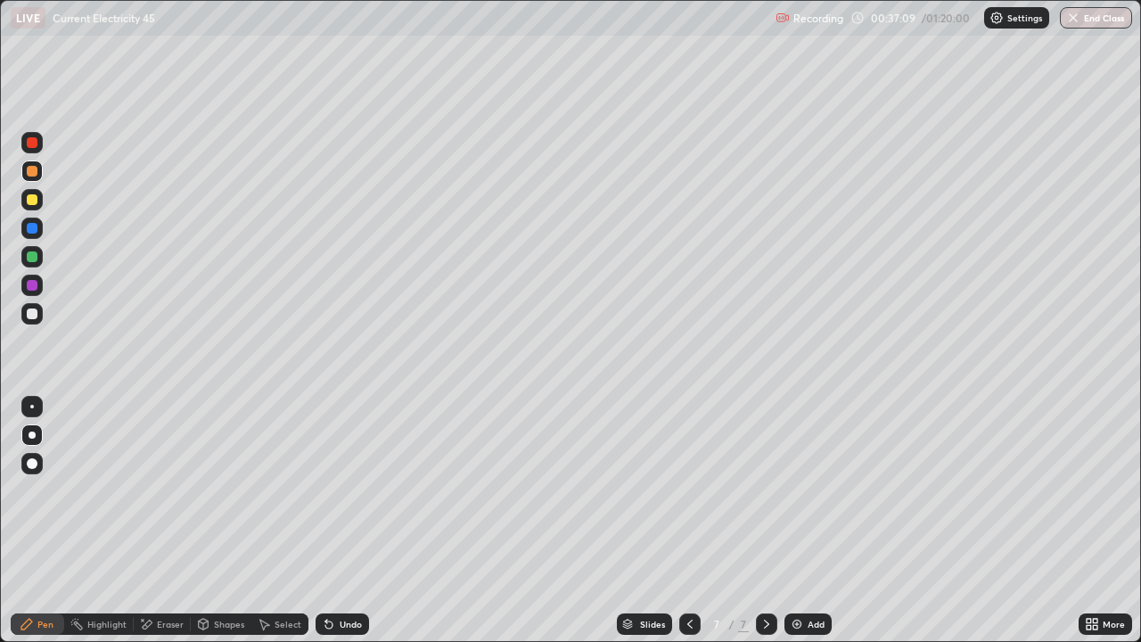
click at [365, 521] on div "Undo" at bounding box center [342, 623] width 53 height 21
click at [364, 521] on div "Undo" at bounding box center [342, 623] width 53 height 21
click at [365, 521] on div "Undo" at bounding box center [342, 623] width 53 height 21
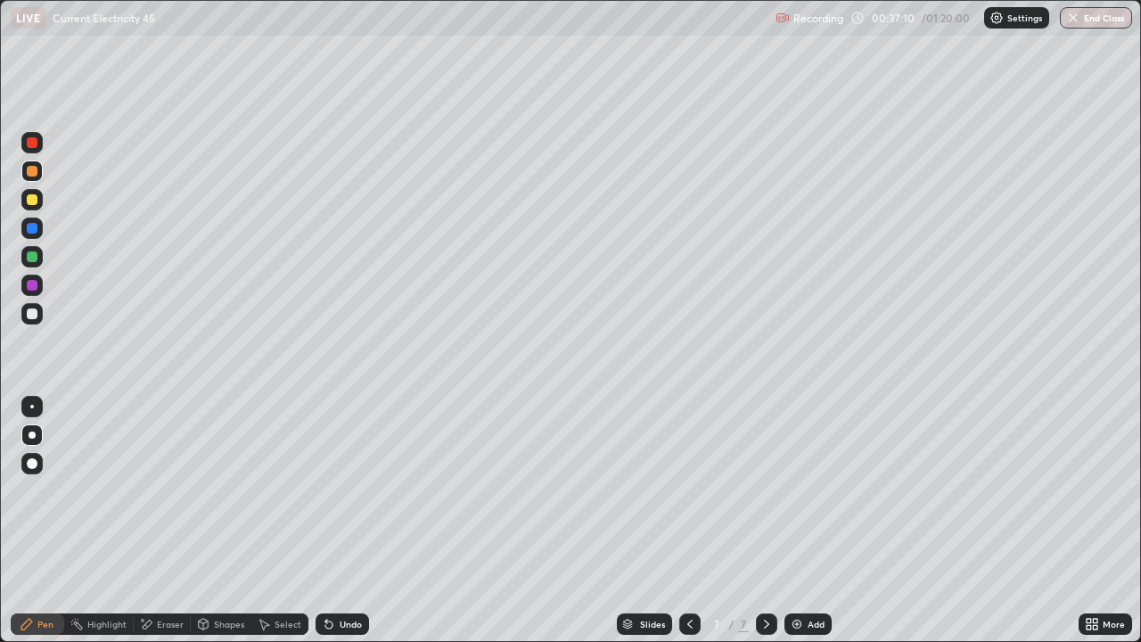
click at [365, 521] on div "Undo" at bounding box center [342, 623] width 53 height 21
click at [366, 521] on div "Undo" at bounding box center [342, 623] width 53 height 21
click at [363, 521] on div "Undo" at bounding box center [342, 623] width 53 height 21
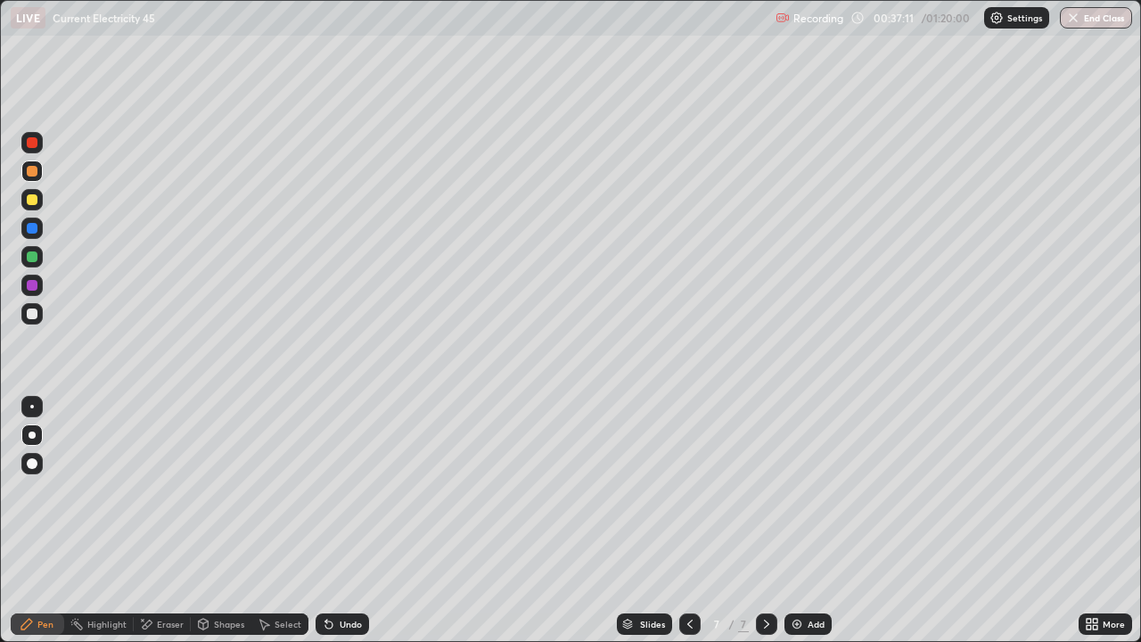
click at [363, 521] on div "Undo" at bounding box center [342, 623] width 53 height 21
click at [364, 521] on div "Undo" at bounding box center [342, 623] width 53 height 21
click at [363, 521] on div "Undo" at bounding box center [342, 623] width 53 height 21
click at [364, 521] on div "Undo" at bounding box center [342, 623] width 53 height 21
click at [363, 521] on div "Undo" at bounding box center [342, 623] width 53 height 21
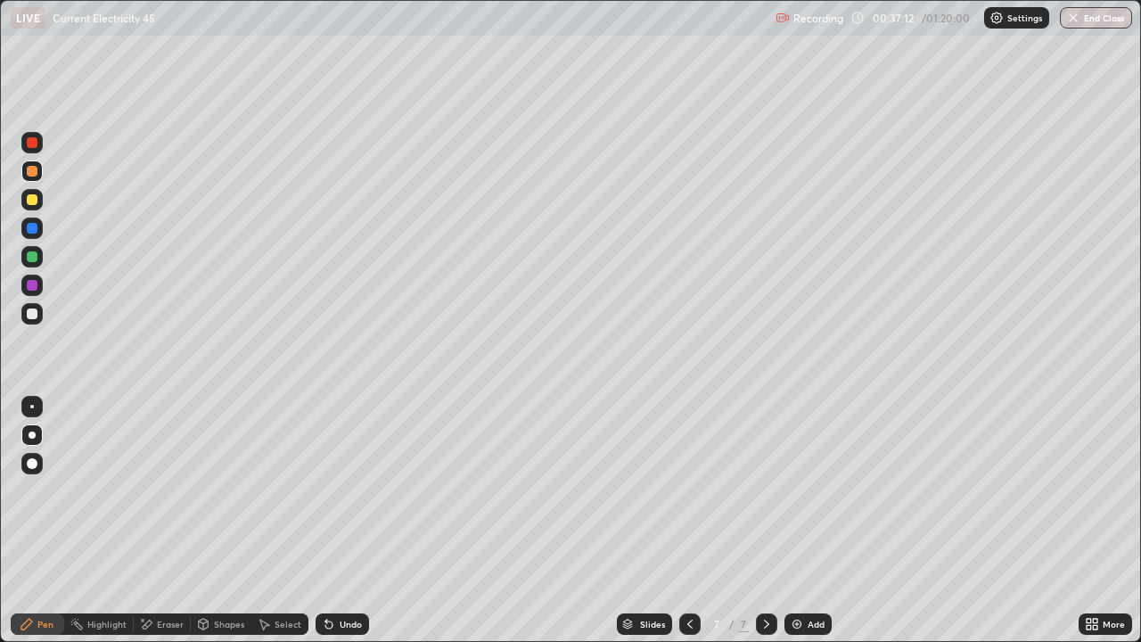
click at [363, 521] on div "Undo" at bounding box center [342, 623] width 53 height 21
click at [364, 521] on div "Undo" at bounding box center [342, 623] width 53 height 21
click at [365, 521] on div "Undo" at bounding box center [342, 623] width 53 height 21
click at [364, 521] on div "Undo" at bounding box center [342, 623] width 53 height 21
click at [365, 521] on div "Undo" at bounding box center [342, 623] width 53 height 21
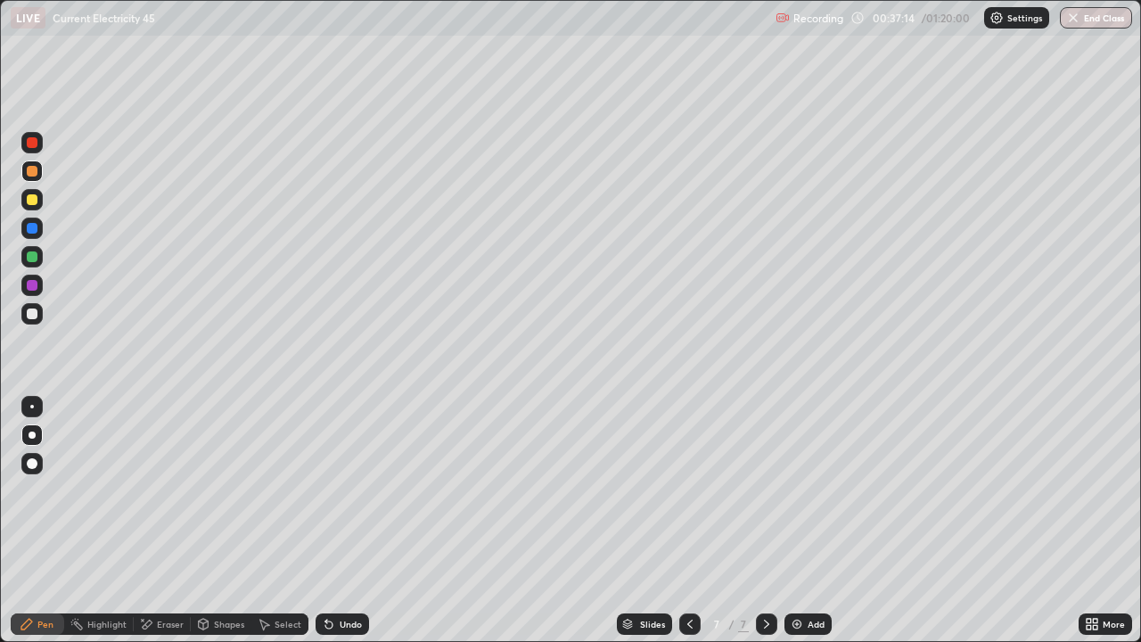
click at [365, 521] on div "Undo" at bounding box center [342, 623] width 53 height 21
click at [366, 521] on div "Undo" at bounding box center [342, 623] width 53 height 21
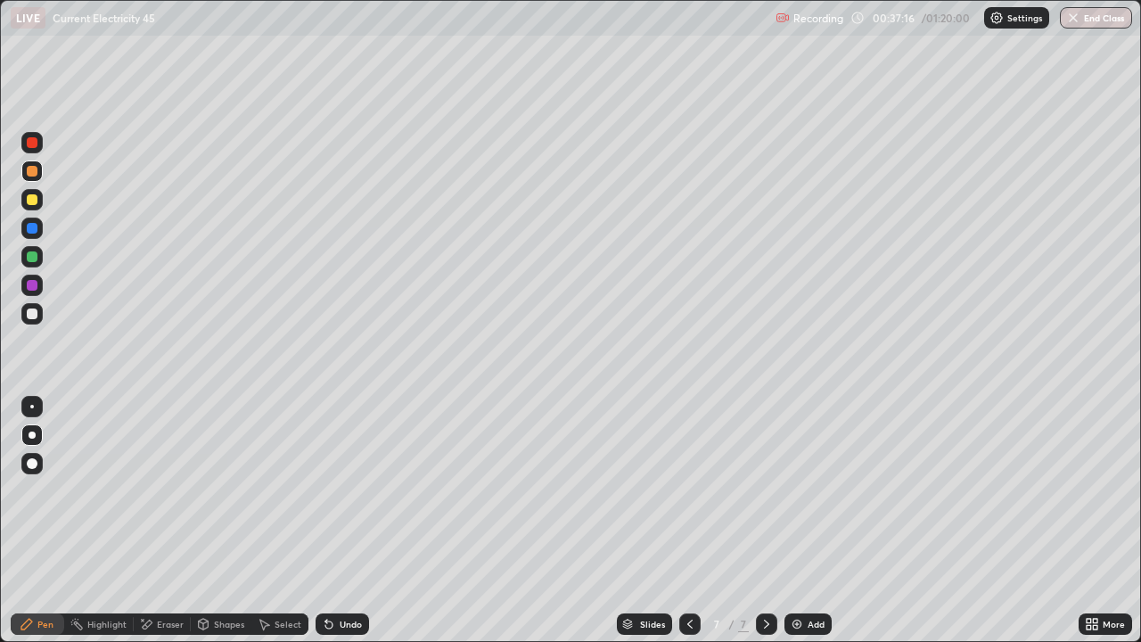
click at [366, 521] on div "Undo" at bounding box center [342, 623] width 53 height 21
click at [342, 521] on div "Undo" at bounding box center [351, 624] width 22 height 9
click at [345, 521] on div "Undo" at bounding box center [342, 623] width 53 height 21
click at [162, 521] on div "Eraser" at bounding box center [170, 624] width 27 height 9
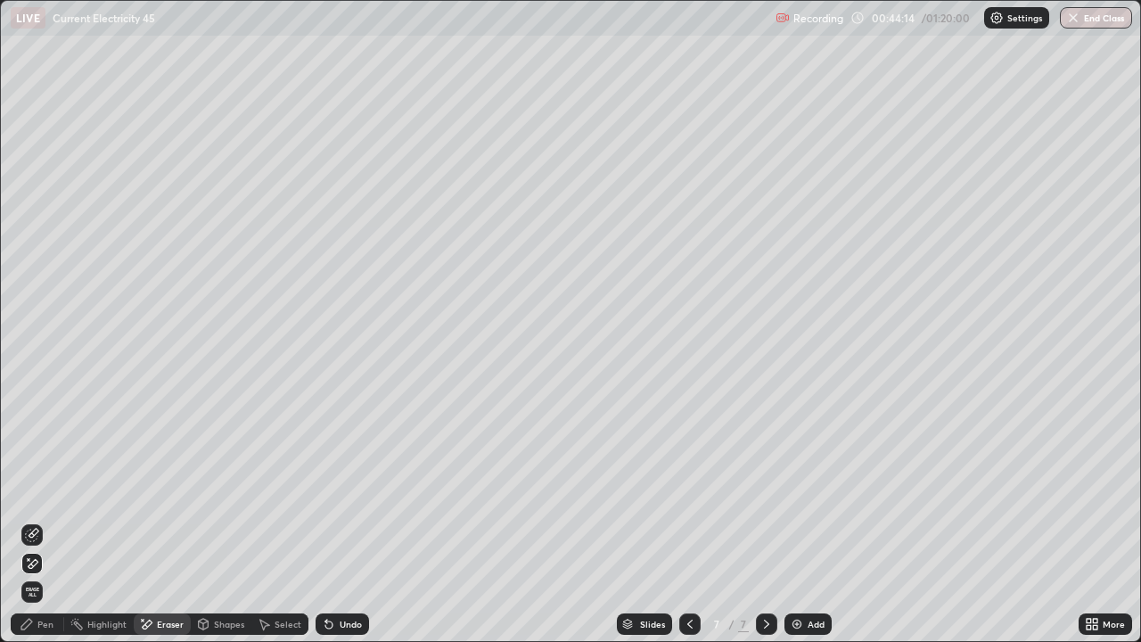
click at [37, 521] on icon at bounding box center [32, 535] width 14 height 14
click at [50, 521] on div "Pen" at bounding box center [45, 624] width 16 height 9
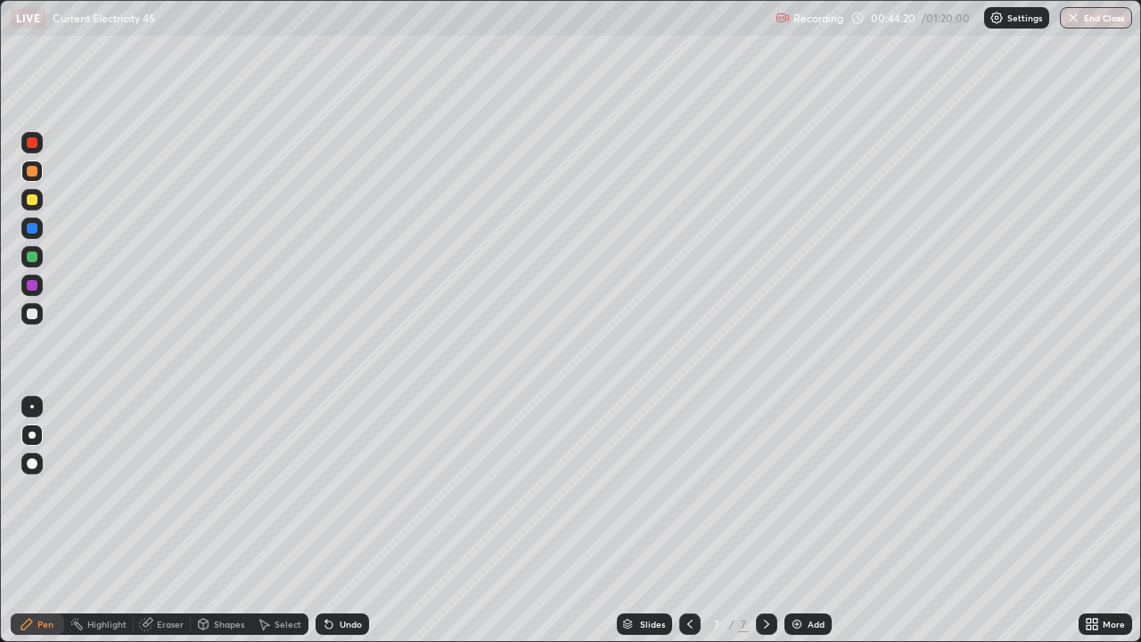
click at [155, 521] on div "Eraser" at bounding box center [162, 623] width 57 height 21
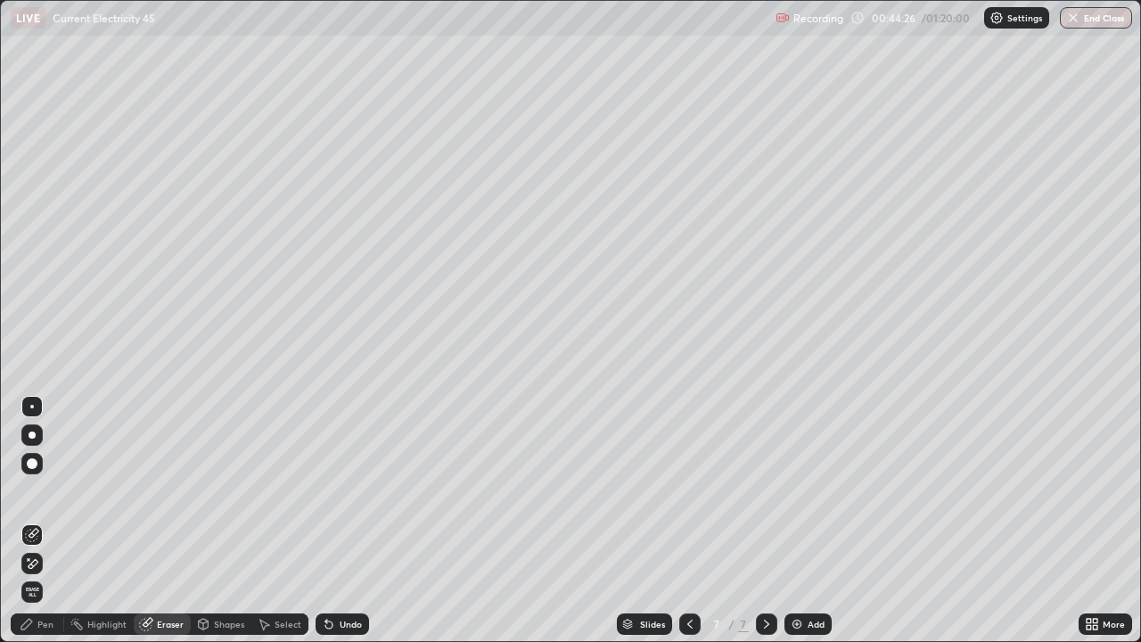
click at [289, 521] on div "Select" at bounding box center [288, 624] width 27 height 9
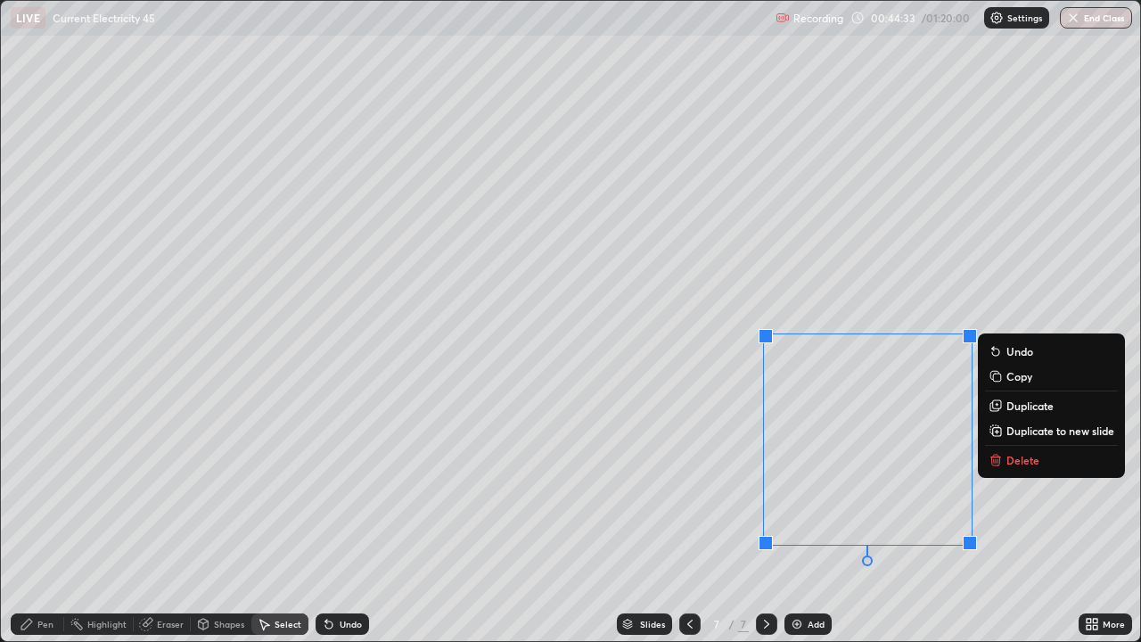
click at [1016, 462] on p "Delete" at bounding box center [1023, 460] width 33 height 14
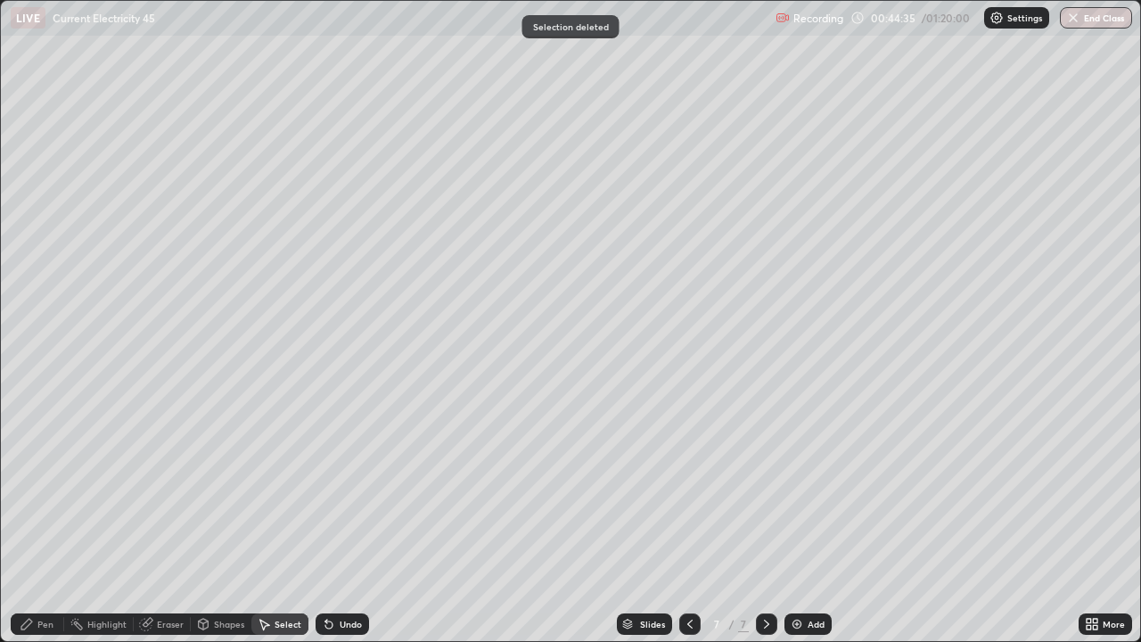
click at [51, 521] on div "Pen" at bounding box center [45, 624] width 16 height 9
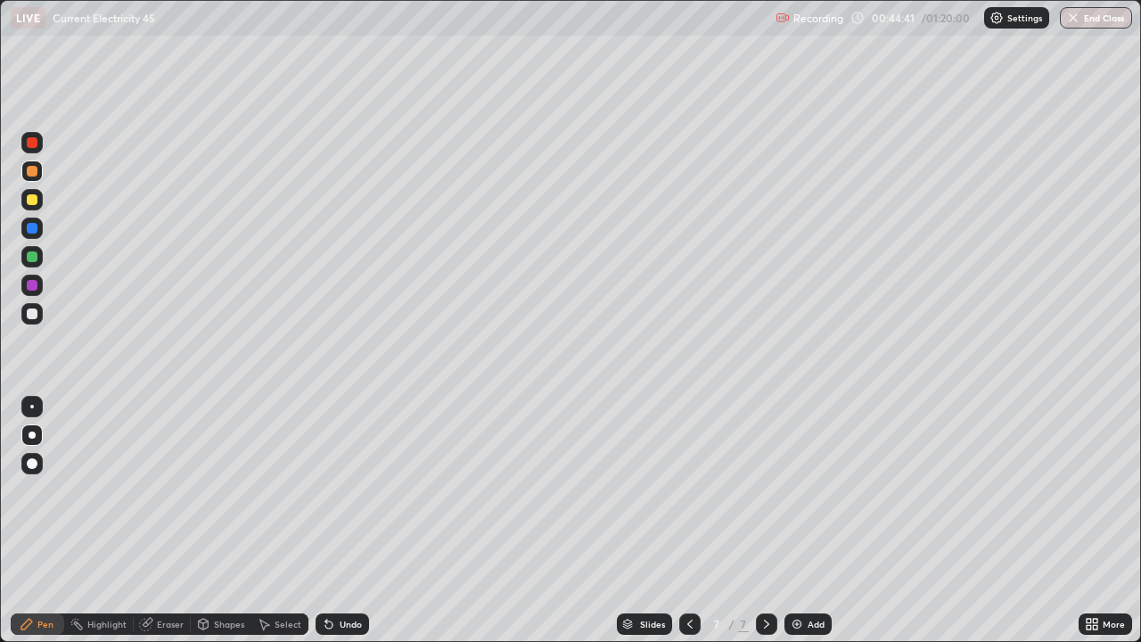
click at [285, 521] on div "Select" at bounding box center [288, 624] width 27 height 9
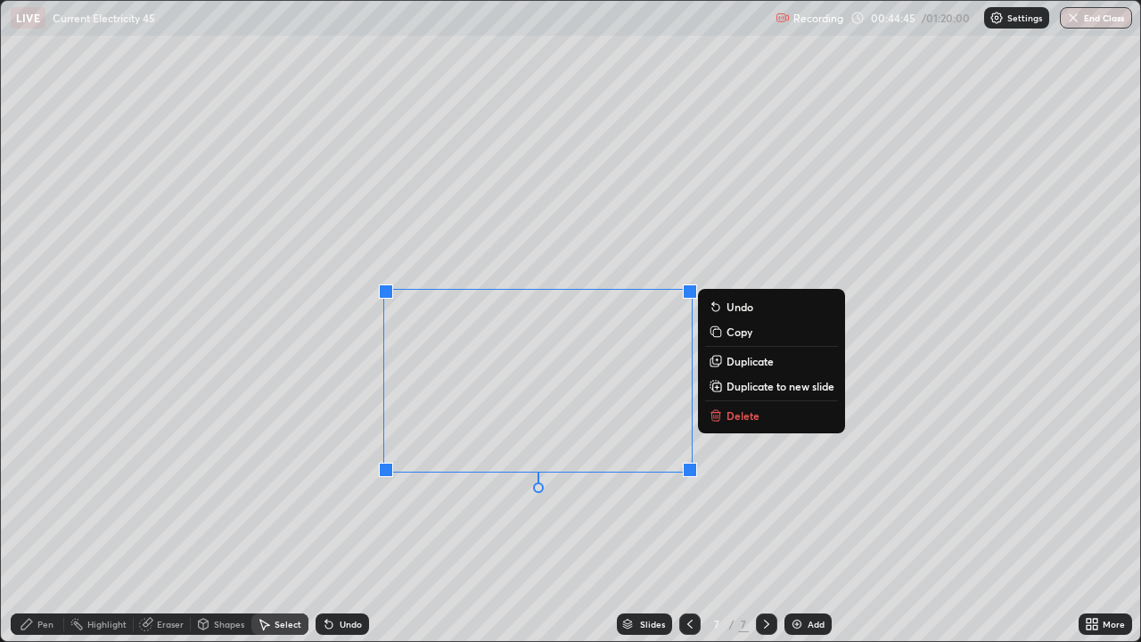
click at [741, 419] on p "Delete" at bounding box center [743, 415] width 33 height 14
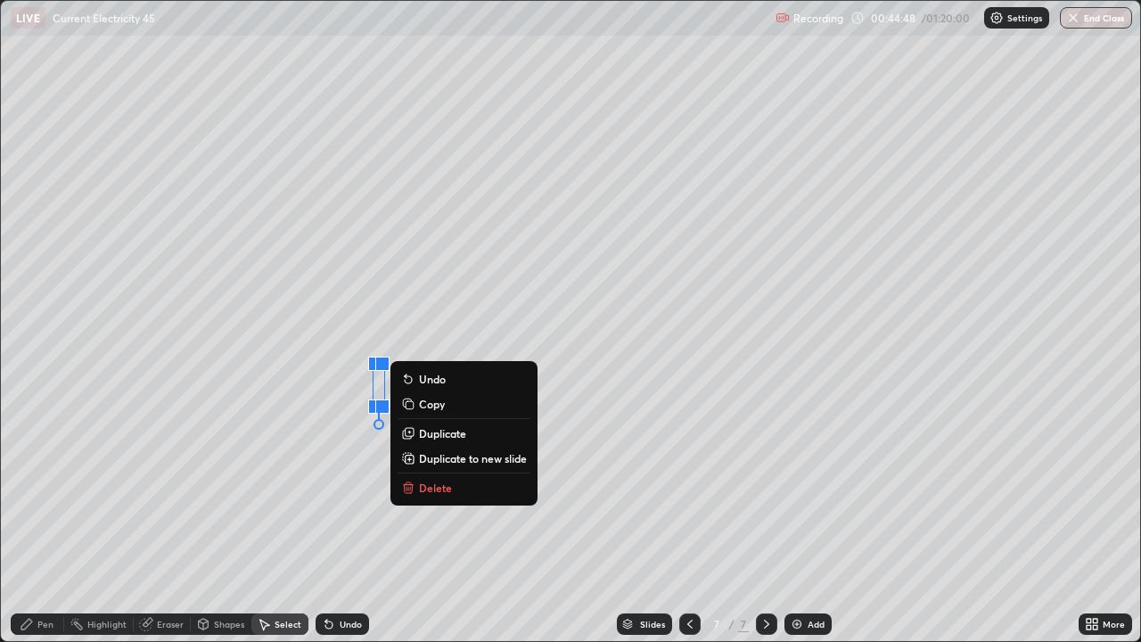
click at [440, 486] on p "Delete" at bounding box center [435, 488] width 33 height 14
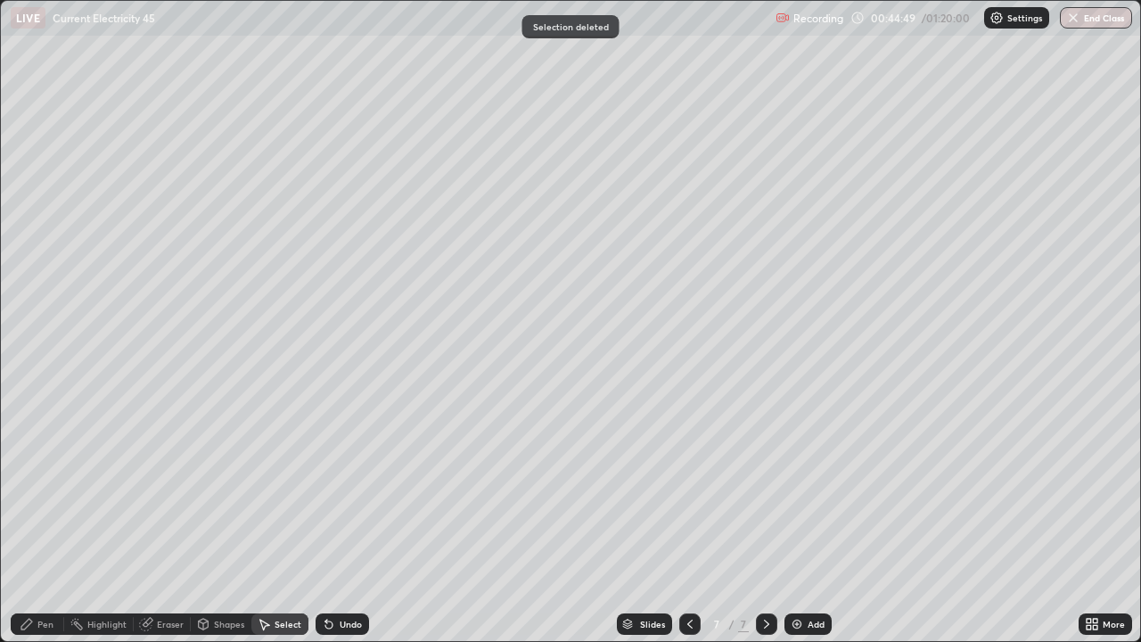
click at [32, 521] on icon at bounding box center [27, 624] width 14 height 14
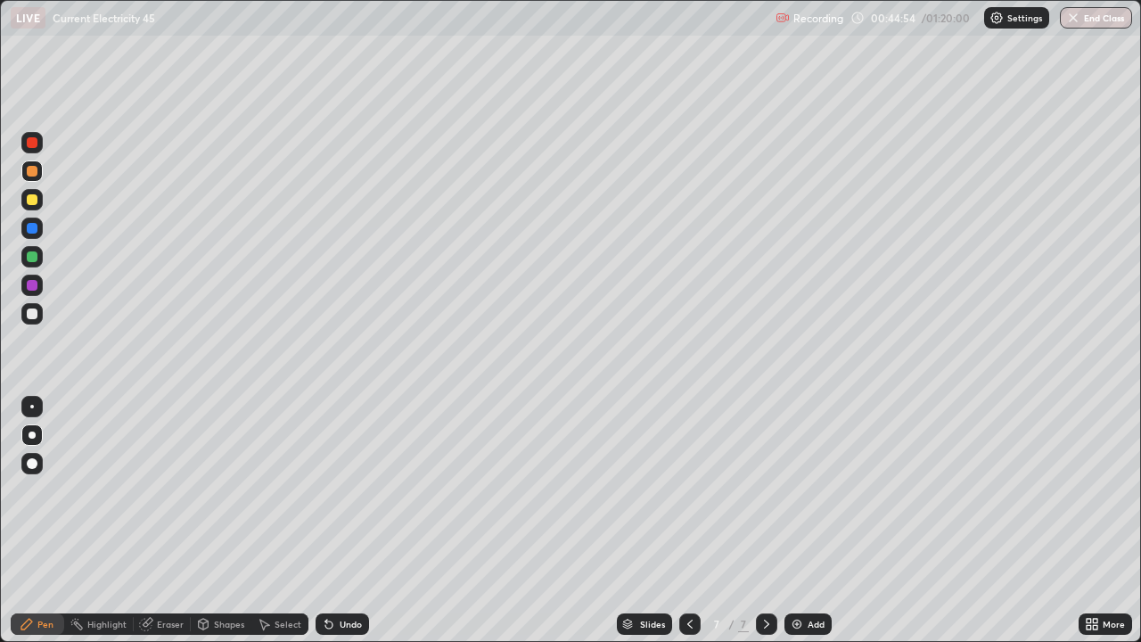
click at [340, 521] on div "Undo" at bounding box center [351, 624] width 22 height 9
click at [333, 521] on div "Undo" at bounding box center [342, 623] width 53 height 21
click at [808, 521] on div "Add" at bounding box center [816, 624] width 17 height 9
click at [234, 521] on div "Shapes" at bounding box center [229, 624] width 30 height 9
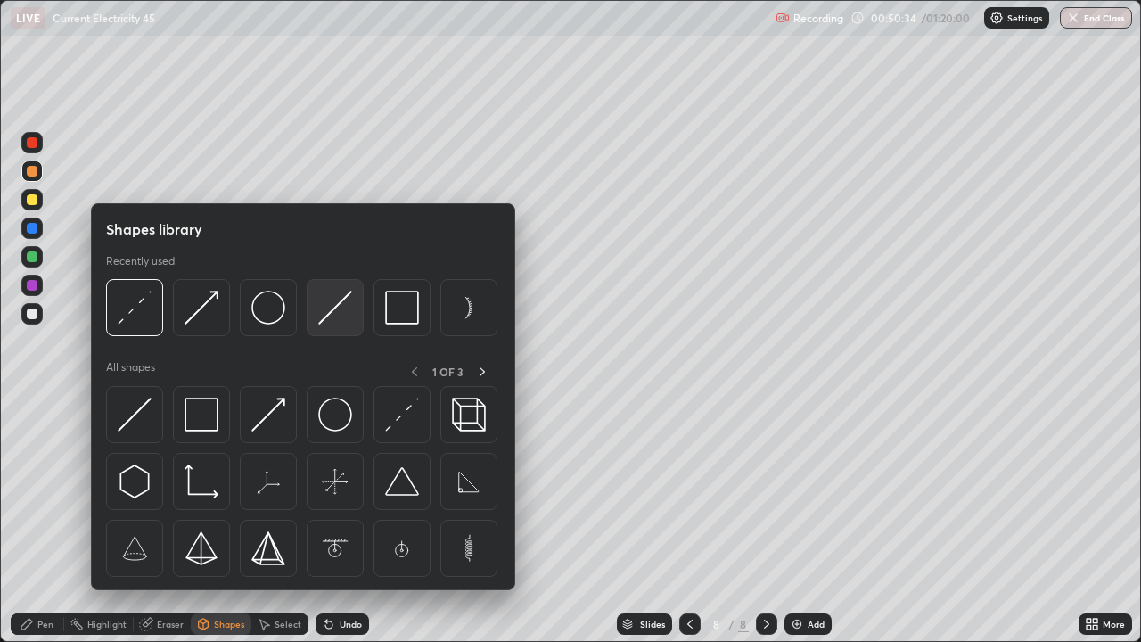
click at [340, 312] on img at bounding box center [335, 308] width 34 height 34
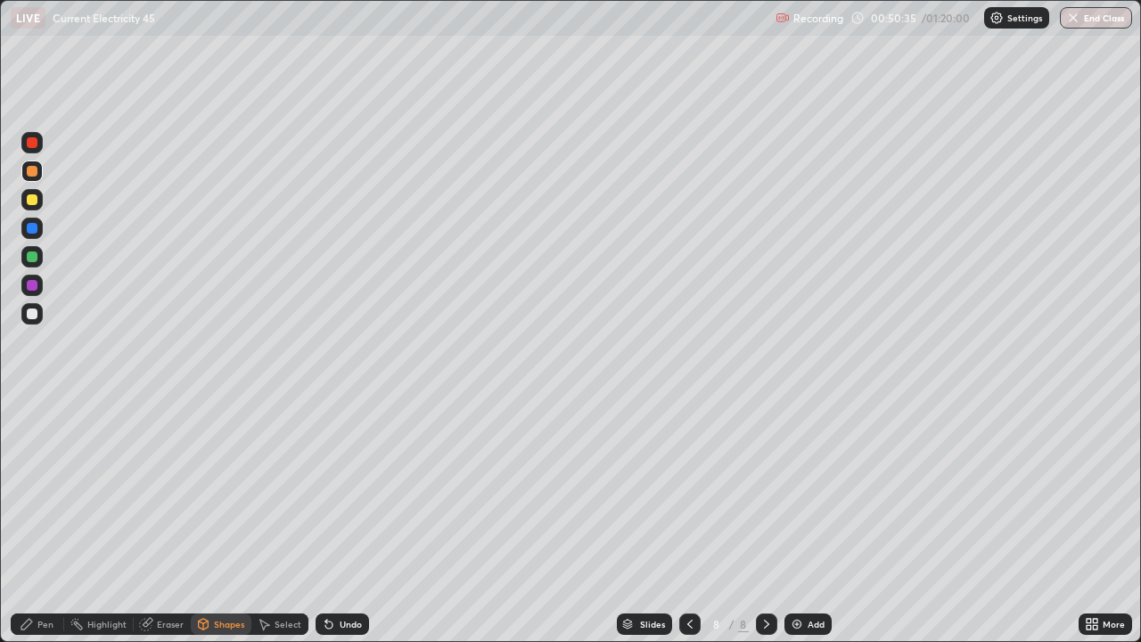
click at [36, 319] on div at bounding box center [31, 313] width 21 height 21
click at [218, 521] on div "Shapes" at bounding box center [229, 624] width 30 height 9
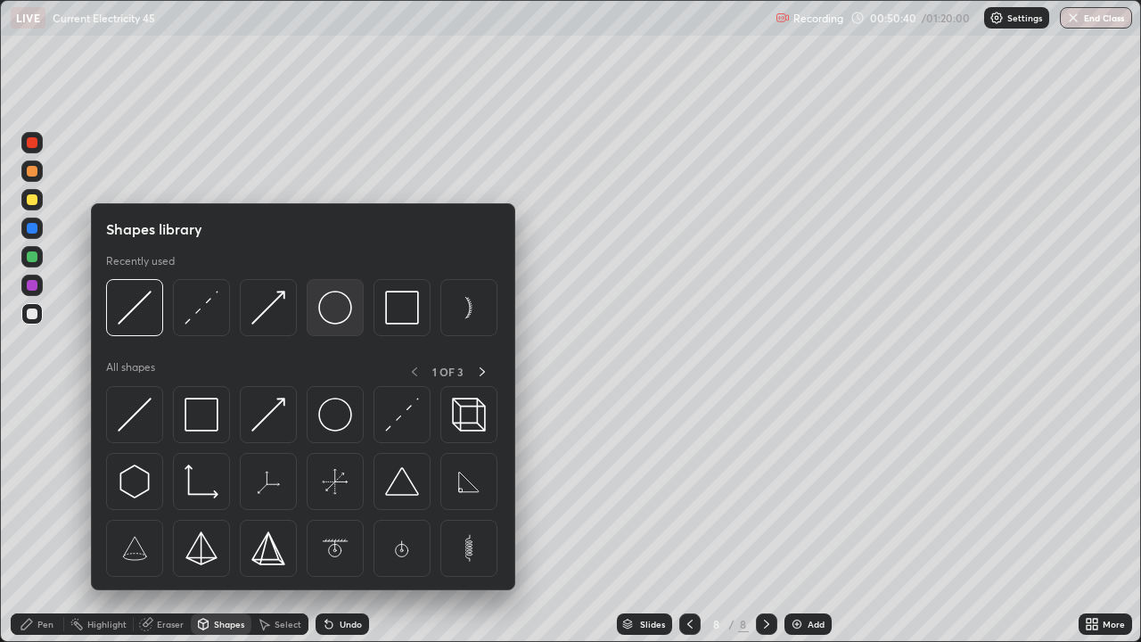
click at [340, 302] on img at bounding box center [335, 308] width 34 height 34
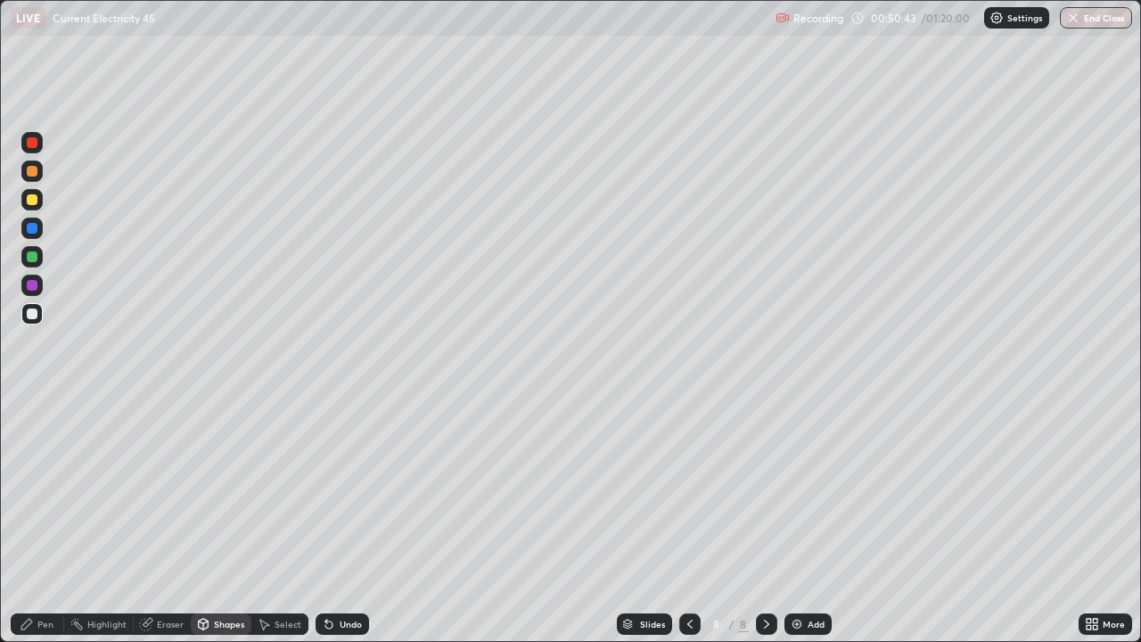
click at [237, 521] on div "Shapes" at bounding box center [229, 624] width 30 height 9
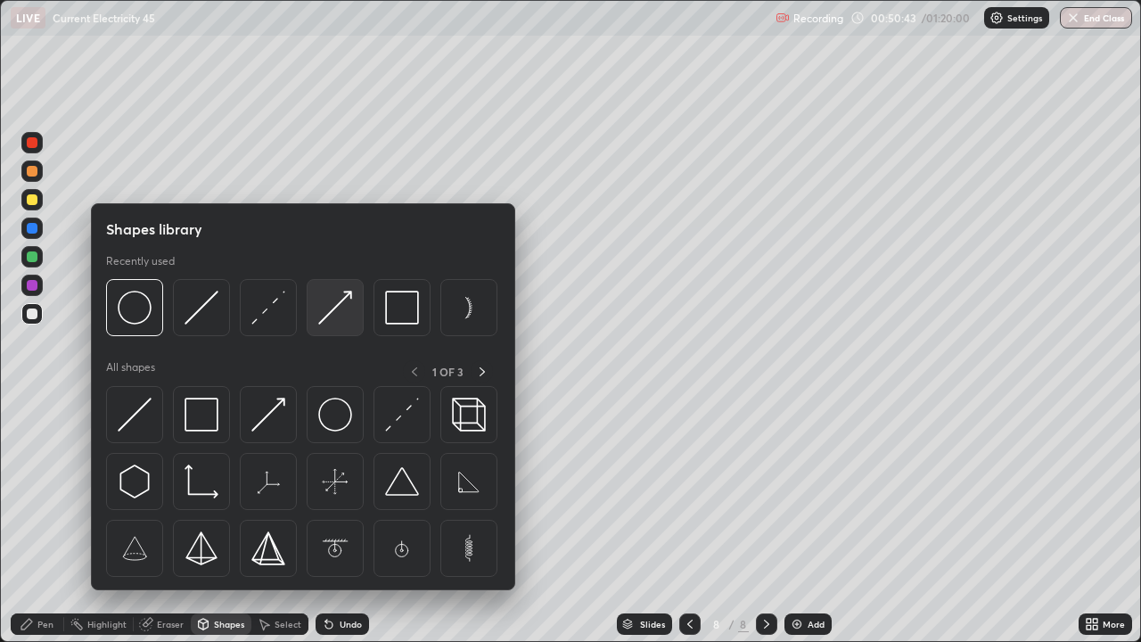
click at [348, 310] on img at bounding box center [335, 308] width 34 height 34
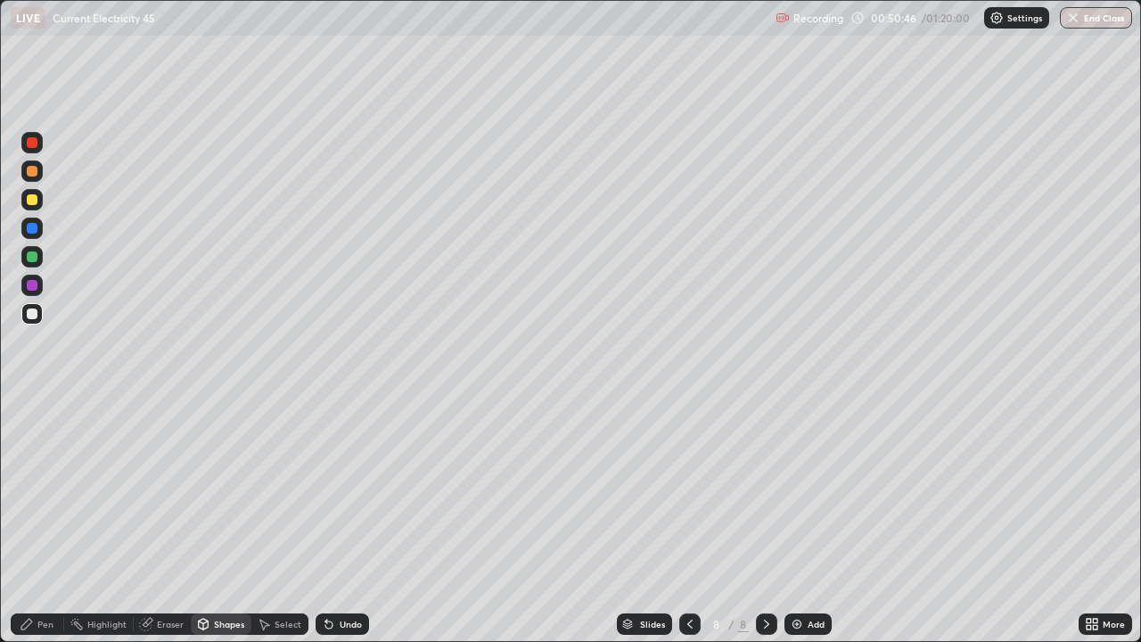
click at [35, 521] on div "Pen" at bounding box center [37, 623] width 53 height 21
click at [223, 521] on div "Shapes" at bounding box center [229, 624] width 30 height 9
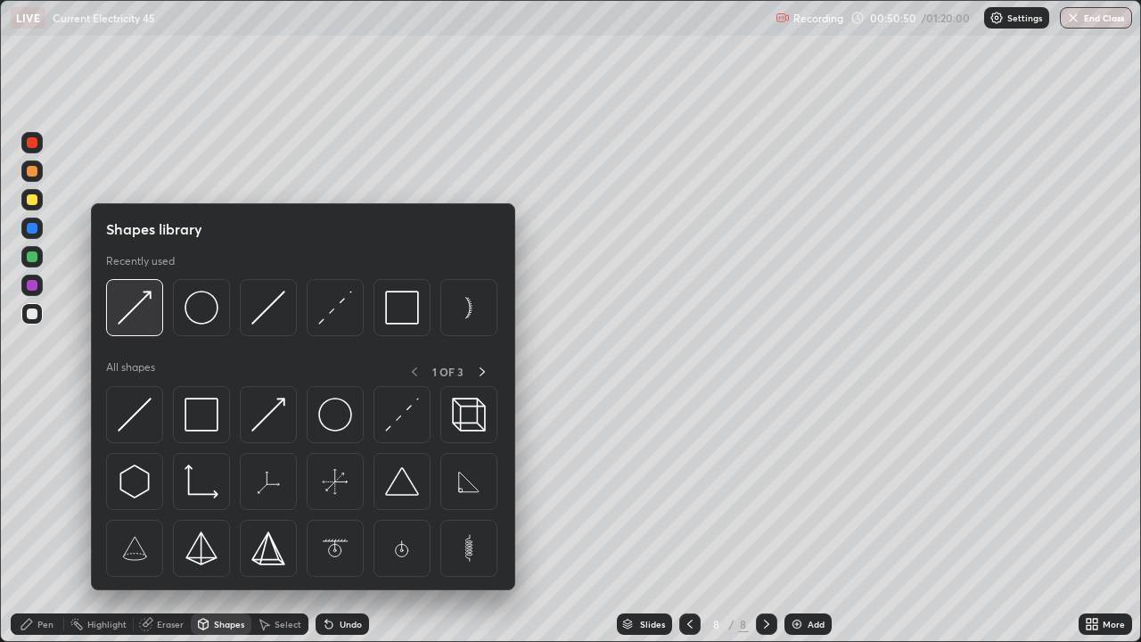
click at [136, 303] on img at bounding box center [135, 308] width 34 height 34
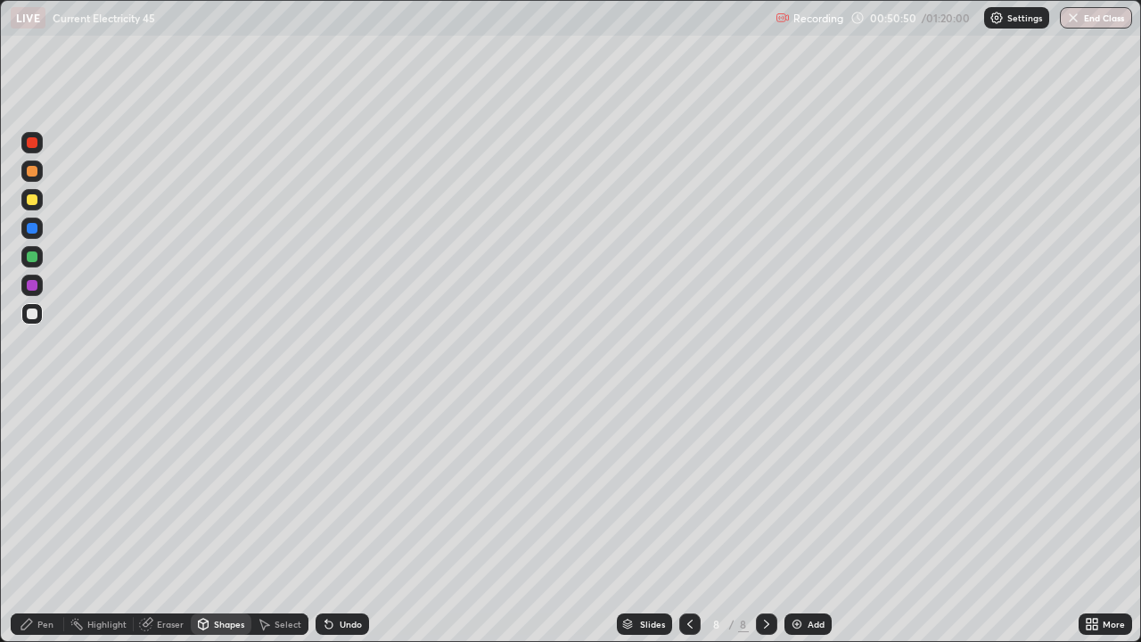
click at [33, 258] on div at bounding box center [32, 256] width 11 height 11
click at [53, 521] on div "Pen" at bounding box center [37, 623] width 53 height 21
click at [32, 315] on div at bounding box center [32, 314] width 11 height 11
click at [793, 521] on img at bounding box center [797, 624] width 14 height 14
click at [340, 521] on div "Undo" at bounding box center [351, 624] width 22 height 9
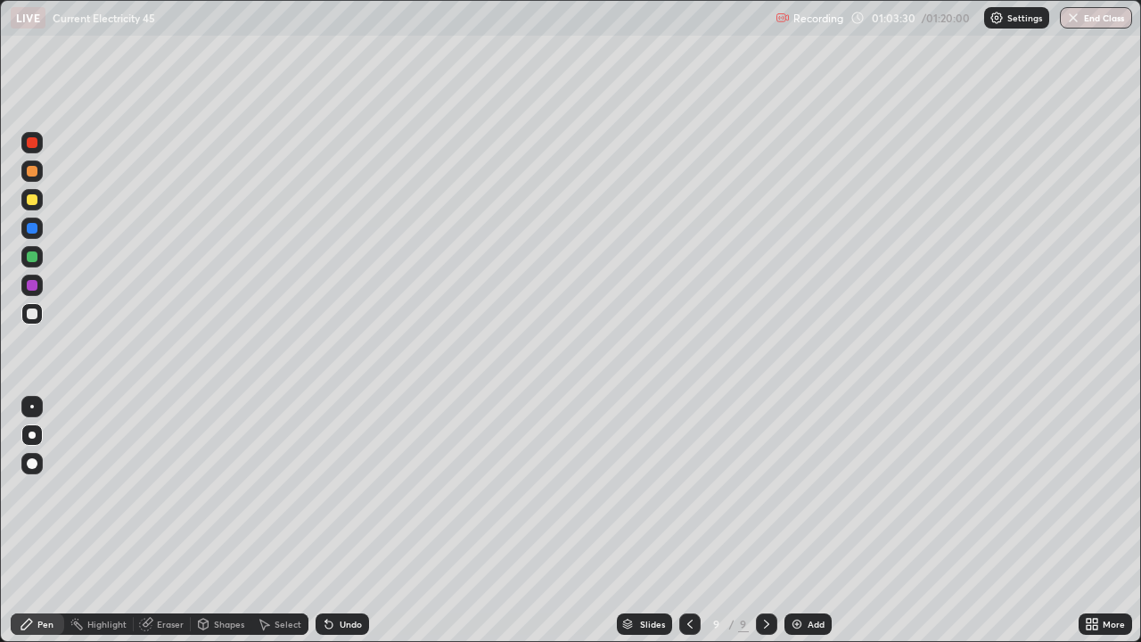
click at [341, 521] on div "Undo" at bounding box center [342, 623] width 53 height 21
click at [345, 521] on div "Undo" at bounding box center [342, 623] width 53 height 21
click at [348, 521] on div "Undo" at bounding box center [351, 624] width 22 height 9
click at [345, 521] on div "Undo" at bounding box center [342, 623] width 53 height 21
click at [345, 521] on div "Undo" at bounding box center [351, 624] width 22 height 9
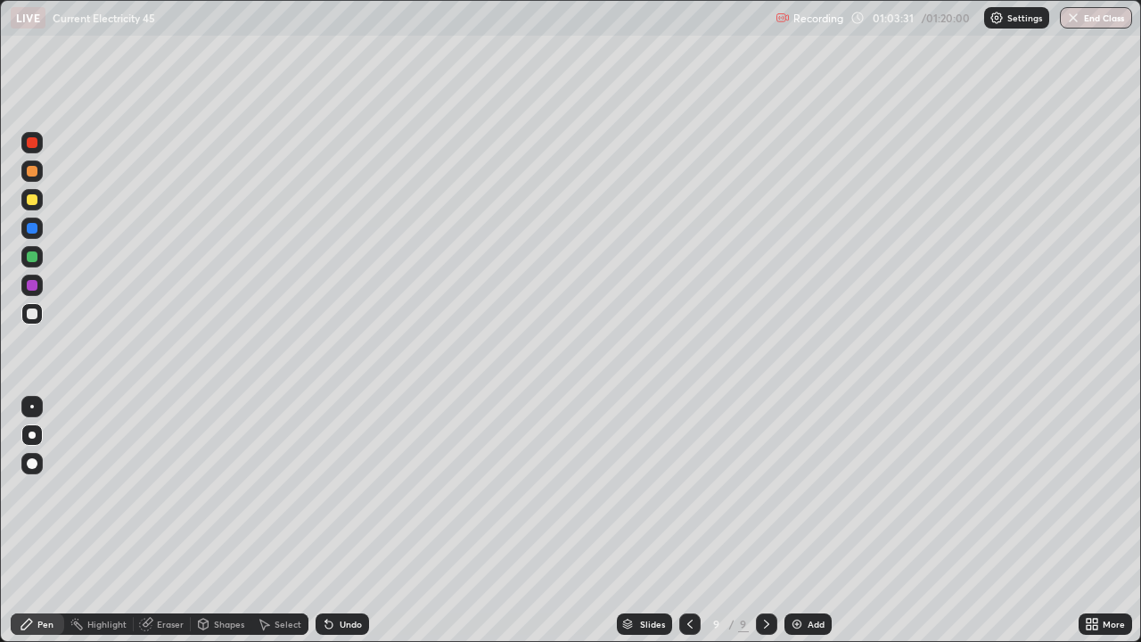
click at [345, 521] on div "Undo" at bounding box center [351, 624] width 22 height 9
click at [340, 521] on div "Undo" at bounding box center [351, 624] width 22 height 9
click at [342, 521] on div "Undo" at bounding box center [351, 624] width 22 height 9
click at [345, 521] on div "Undo" at bounding box center [351, 624] width 22 height 9
click at [344, 521] on div "Undo" at bounding box center [351, 624] width 22 height 9
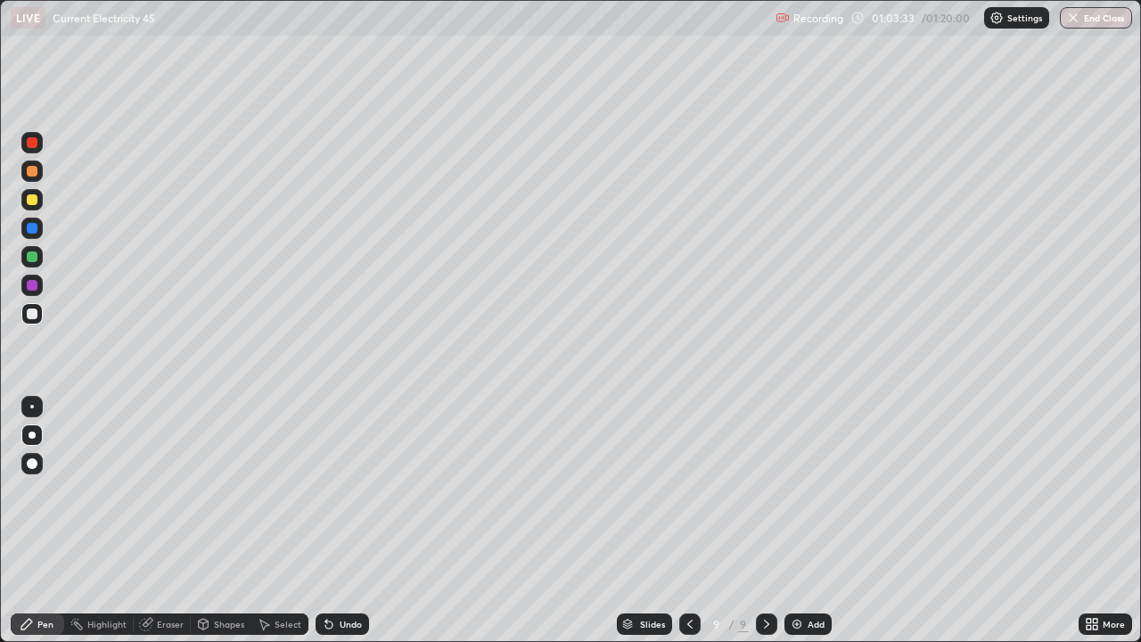
click at [345, 521] on div "Undo" at bounding box center [351, 624] width 22 height 9
click at [358, 521] on div "Undo" at bounding box center [351, 624] width 22 height 9
click at [30, 202] on div at bounding box center [32, 199] width 11 height 11
click at [808, 521] on div "Add" at bounding box center [808, 623] width 47 height 21
click at [25, 317] on div at bounding box center [31, 313] width 21 height 21
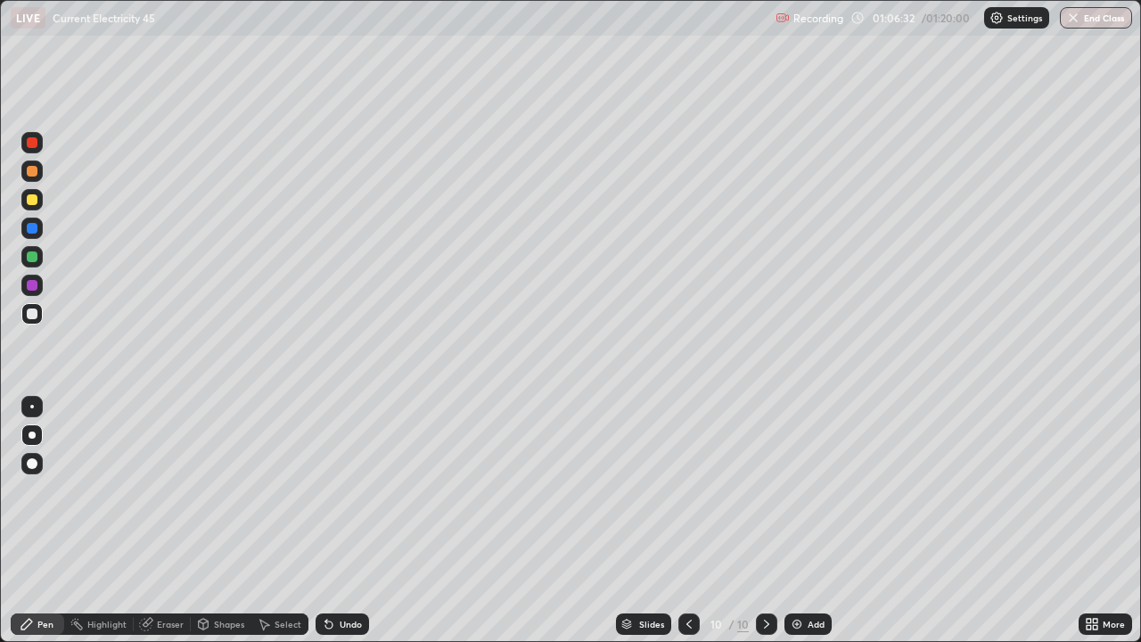
click at [220, 521] on div "Shapes" at bounding box center [221, 623] width 61 height 21
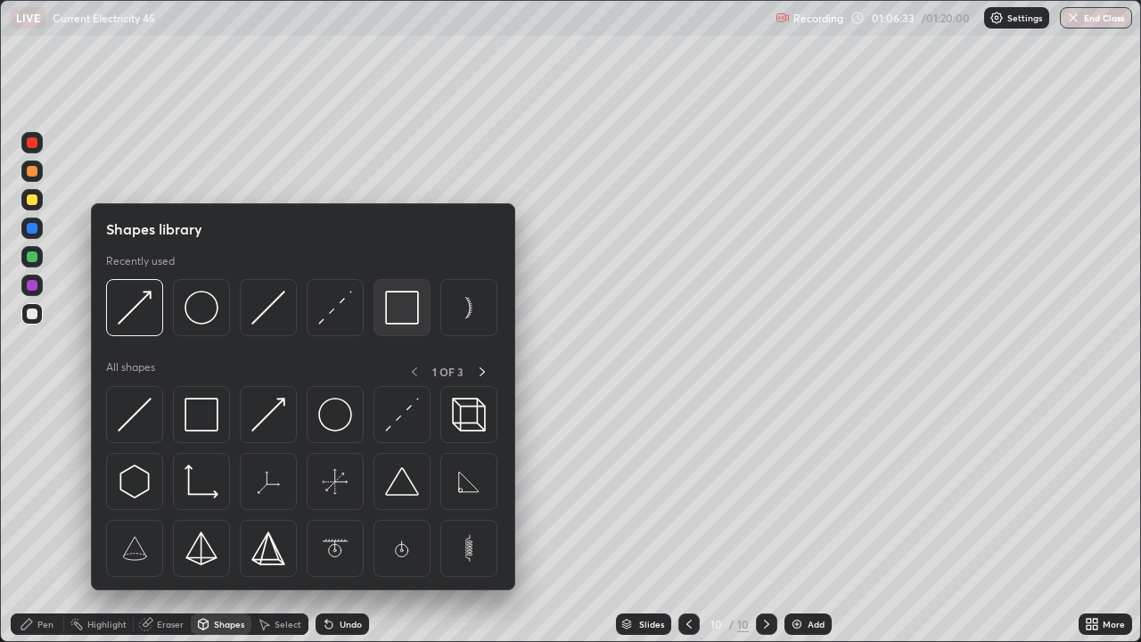
click at [393, 312] on img at bounding box center [402, 308] width 34 height 34
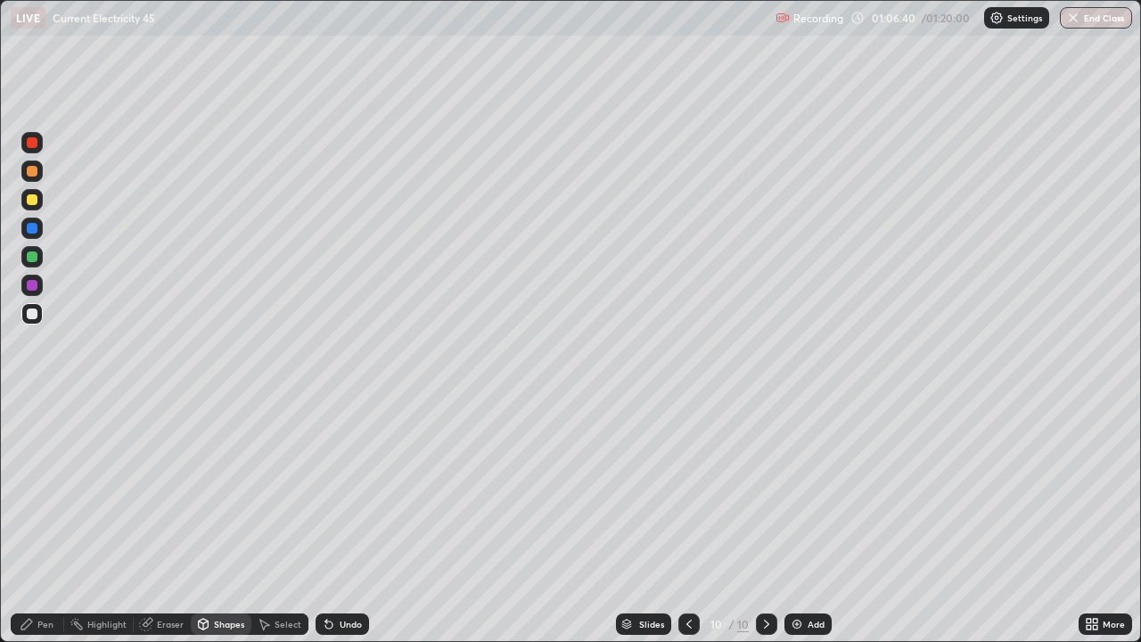
click at [346, 521] on div "Undo" at bounding box center [351, 624] width 22 height 9
click at [219, 521] on div "Shapes" at bounding box center [229, 624] width 30 height 9
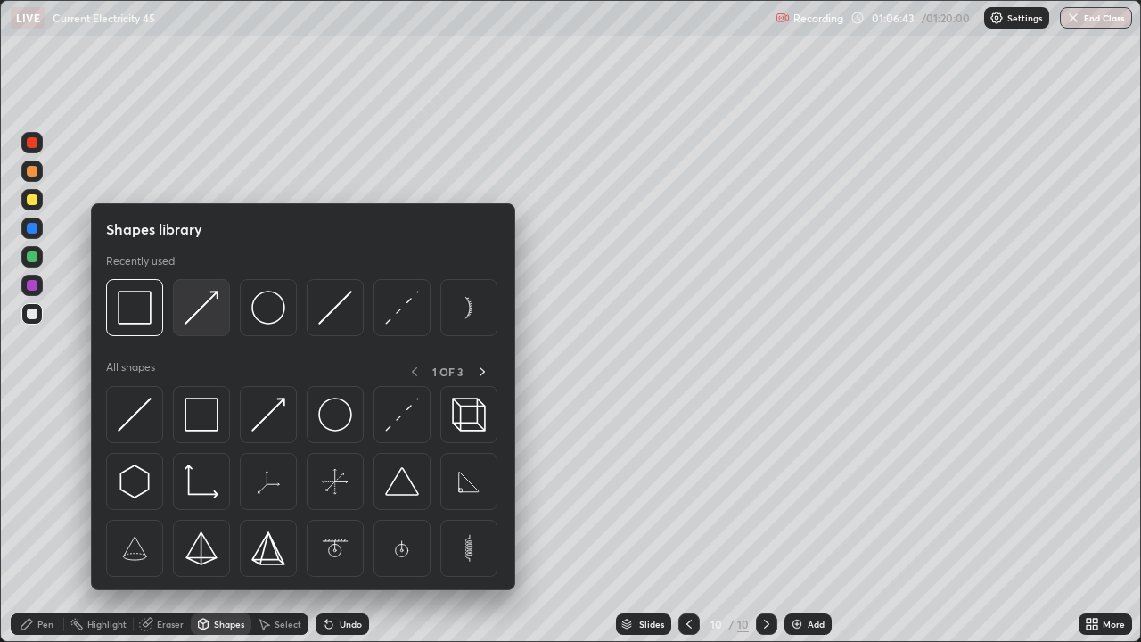
click at [211, 317] on img at bounding box center [202, 308] width 34 height 34
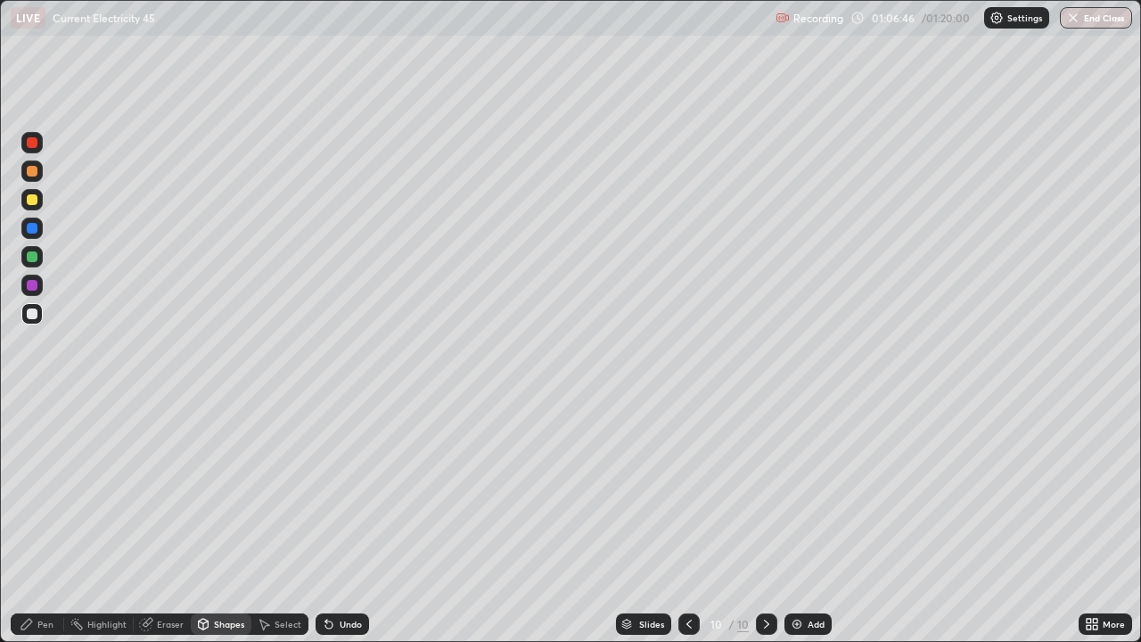
click at [29, 521] on icon at bounding box center [26, 624] width 11 height 11
click at [349, 521] on div "Undo" at bounding box center [342, 623] width 53 height 21
click at [351, 521] on div "Undo" at bounding box center [351, 624] width 22 height 9
click at [355, 521] on div "Undo" at bounding box center [351, 624] width 22 height 9
click at [352, 521] on div "Undo" at bounding box center [351, 624] width 22 height 9
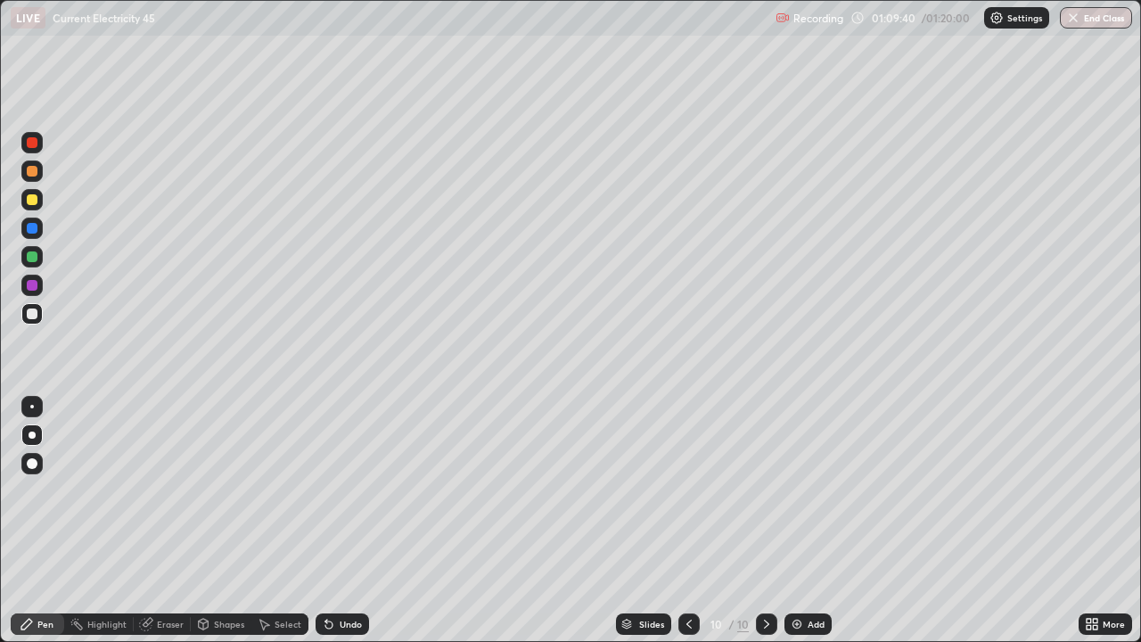
click at [350, 521] on div "Undo" at bounding box center [351, 624] width 22 height 9
click at [688, 521] on icon at bounding box center [689, 624] width 14 height 14
click at [687, 521] on icon at bounding box center [689, 624] width 14 height 14
click at [685, 521] on icon at bounding box center [689, 624] width 14 height 14
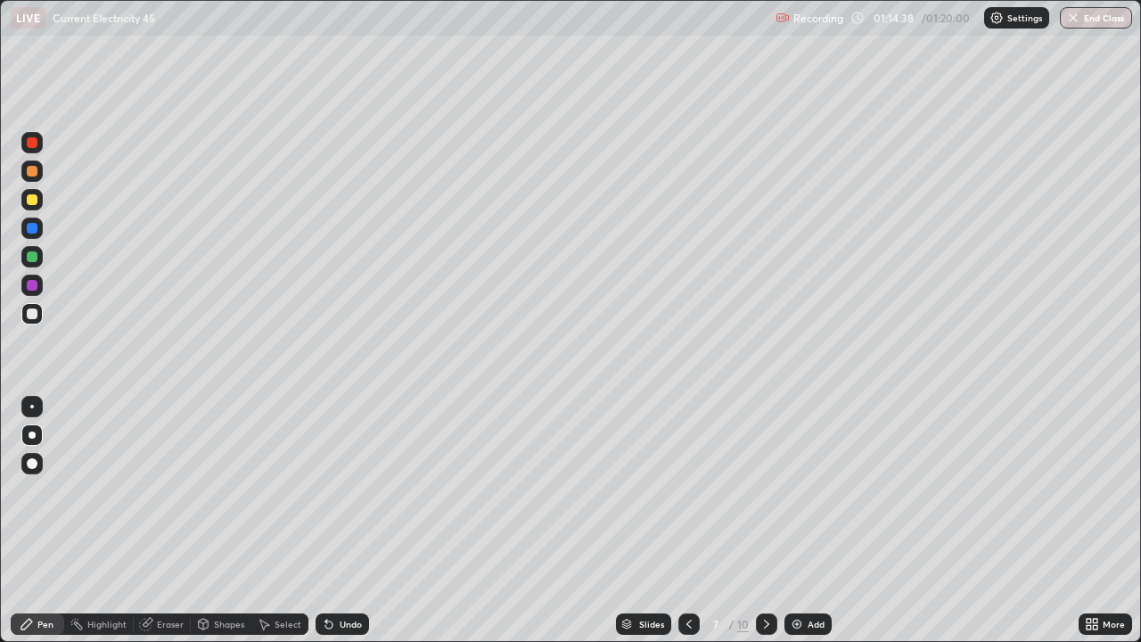
click at [685, 521] on icon at bounding box center [689, 624] width 14 height 14
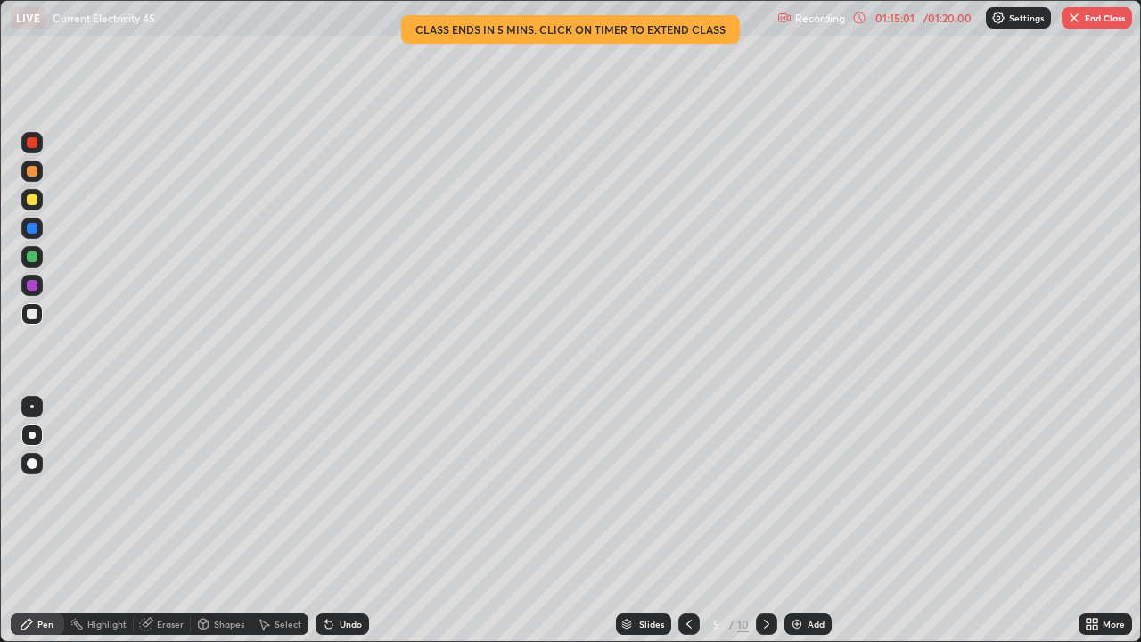
click at [1079, 21] on img "button" at bounding box center [1074, 18] width 14 height 14
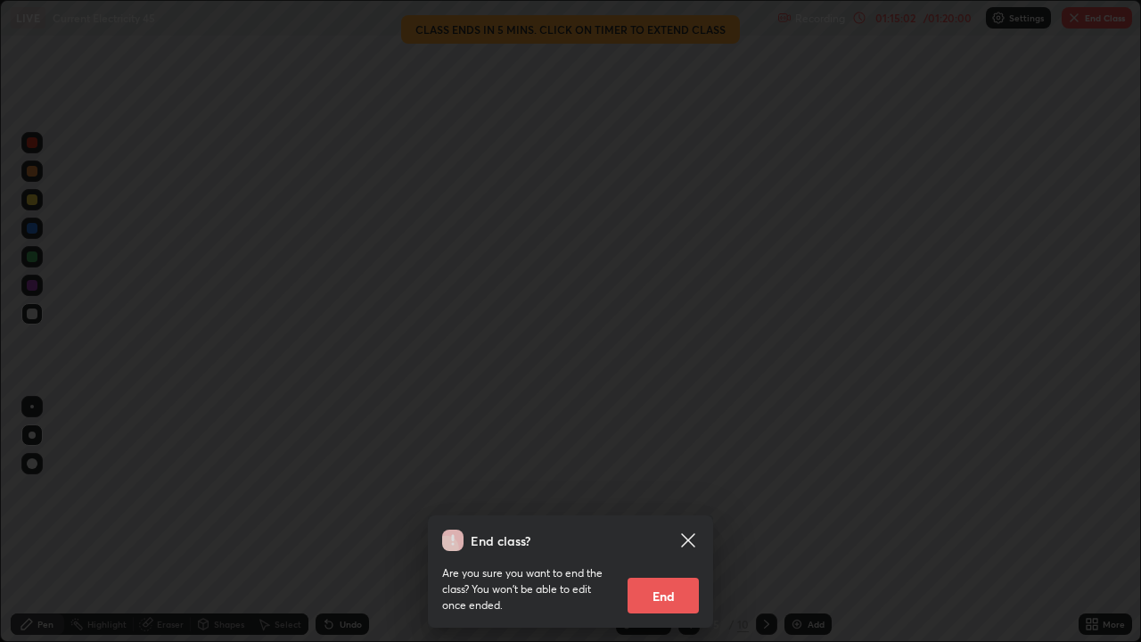
click at [648, 521] on button "End" at bounding box center [663, 596] width 71 height 36
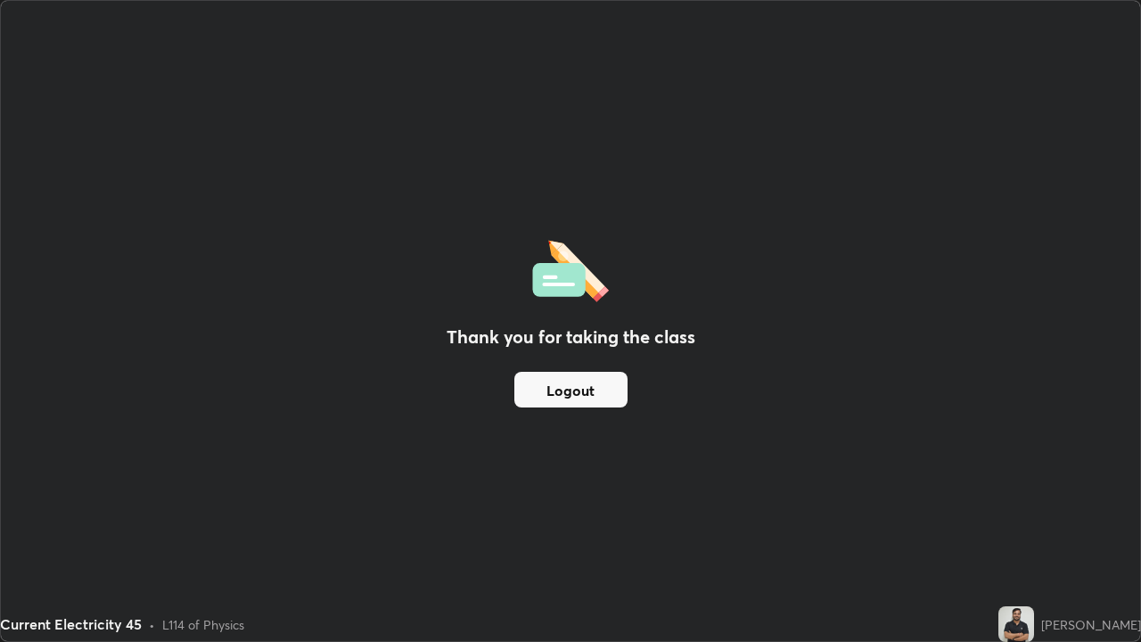
click at [582, 395] on button "Logout" at bounding box center [570, 390] width 113 height 36
